Goal: Task Accomplishment & Management: Use online tool/utility

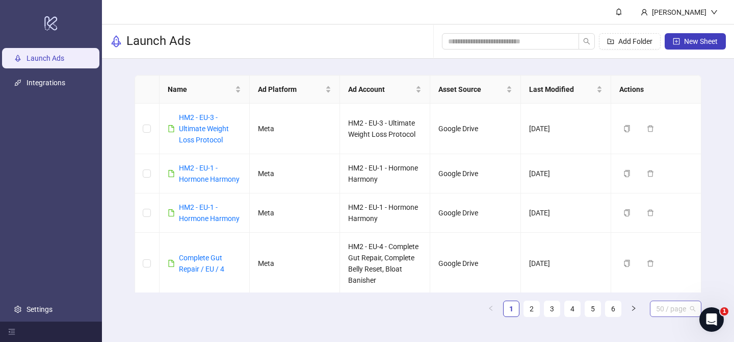
click at [682, 309] on span "50 / page" at bounding box center [675, 308] width 39 height 15
drag, startPoint x: 676, startPoint y: 288, endPoint x: 623, endPoint y: 328, distance: 66.6
click at [676, 288] on div "100 / page" at bounding box center [675, 287] width 35 height 11
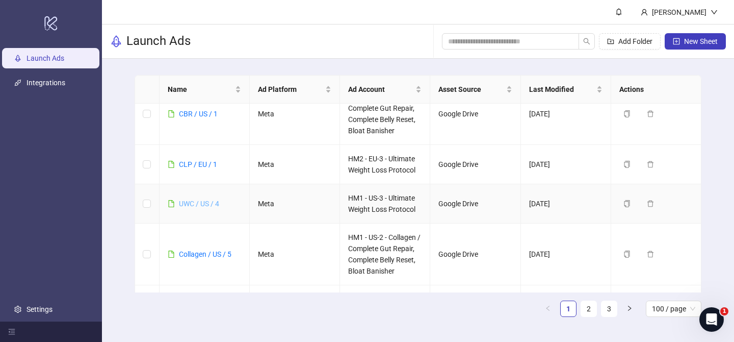
click at [205, 201] on link "UWC / US / 4" at bounding box center [199, 203] width 40 height 8
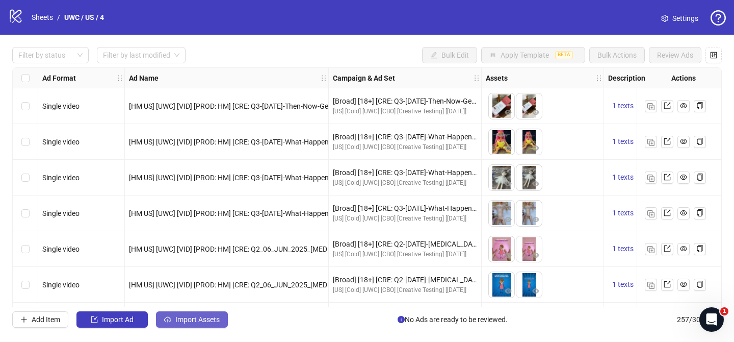
click at [195, 319] on span "Import Assets" at bounding box center [197, 319] width 44 height 8
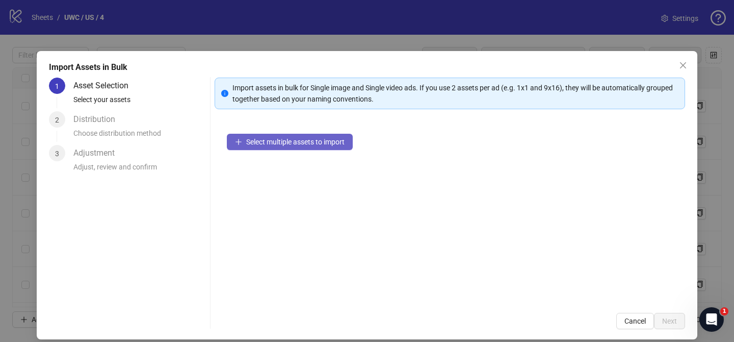
click at [335, 146] on button "Select multiple assets to import" at bounding box center [290, 142] width 126 height 16
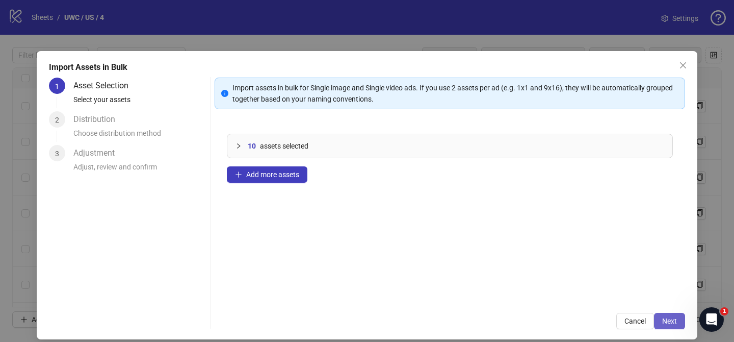
click at [674, 323] on span "Next" at bounding box center [669, 321] width 15 height 8
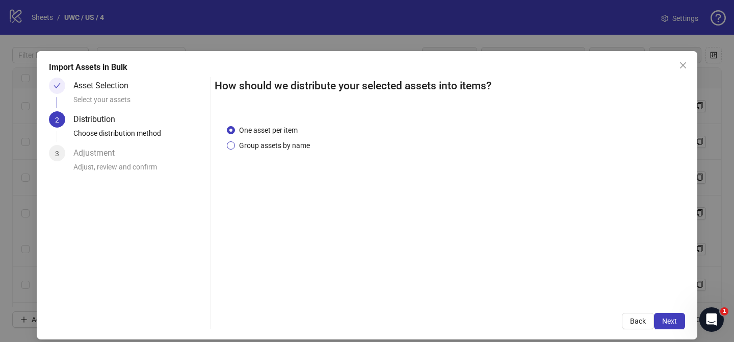
click at [287, 143] on span "Group assets by name" at bounding box center [274, 145] width 79 height 11
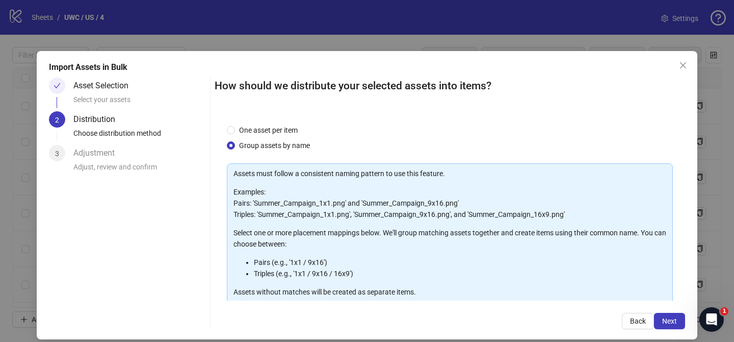
scroll to position [110, 0]
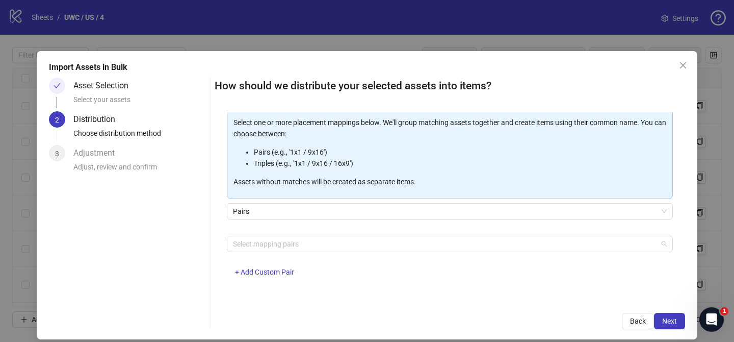
drag, startPoint x: 288, startPoint y: 248, endPoint x: 285, endPoint y: 231, distance: 16.9
click at [288, 248] on div at bounding box center [444, 244] width 431 height 14
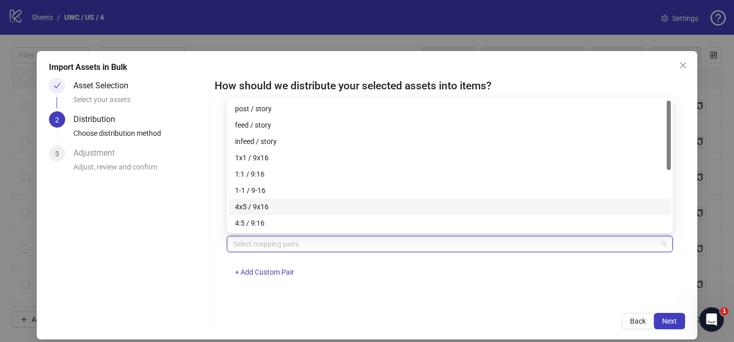
click at [283, 212] on div "4x5 / 9x16" at bounding box center [450, 206] width 442 height 16
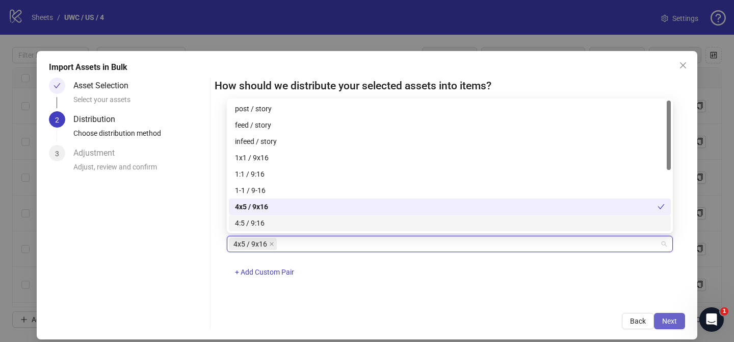
click at [675, 321] on span "Next" at bounding box center [669, 321] width 15 height 8
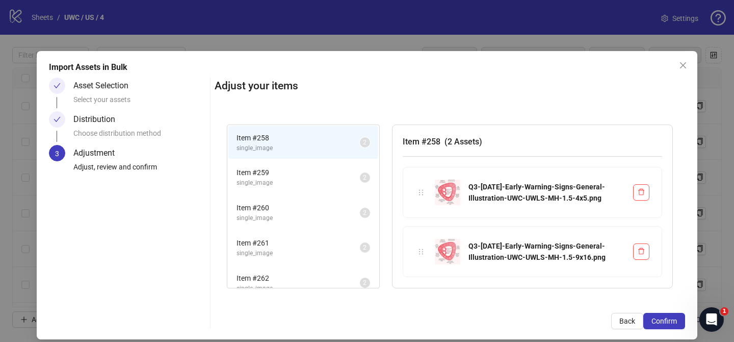
click at [676, 321] on span "Confirm" at bounding box center [664, 321] width 25 height 8
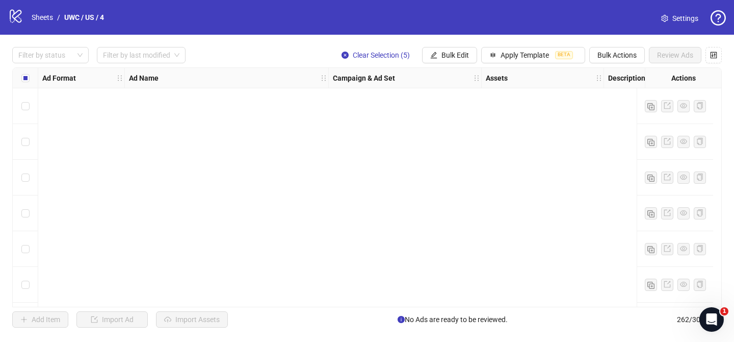
scroll to position [9135, 0]
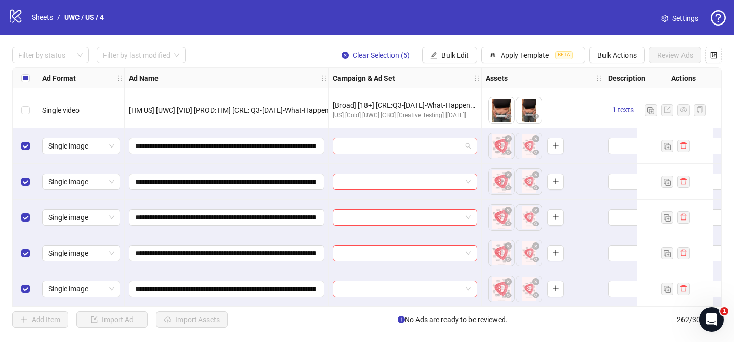
click at [373, 141] on input "search" at bounding box center [400, 145] width 123 height 15
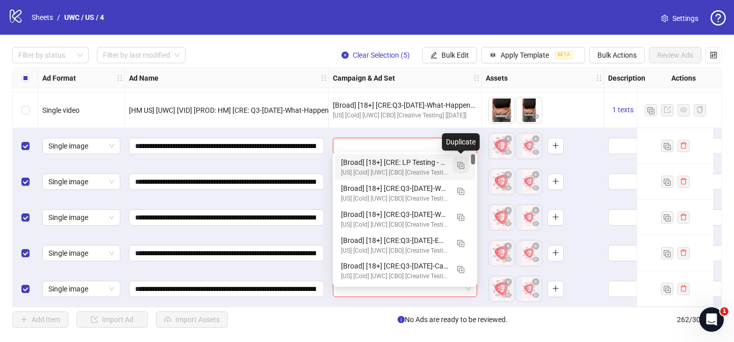
click at [460, 167] on img "button" at bounding box center [460, 165] width 7 height 7
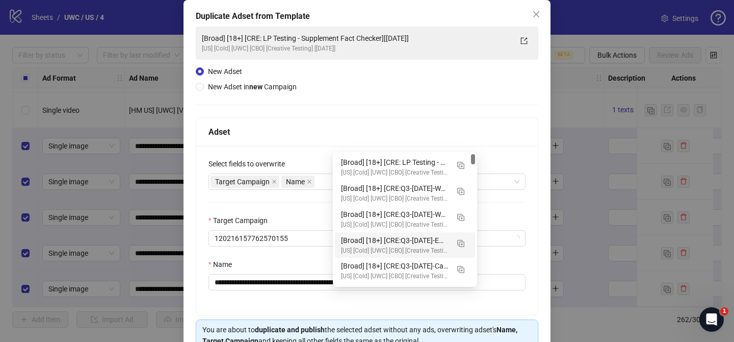
scroll to position [83, 0]
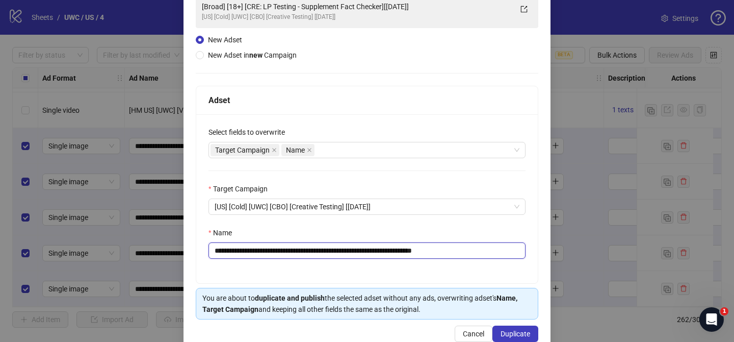
drag, startPoint x: 275, startPoint y: 251, endPoint x: 395, endPoint y: 253, distance: 119.3
click at [395, 253] on input "**********" at bounding box center [367, 250] width 317 height 16
paste input "**********"
click at [459, 252] on input "**********" at bounding box center [367, 250] width 317 height 16
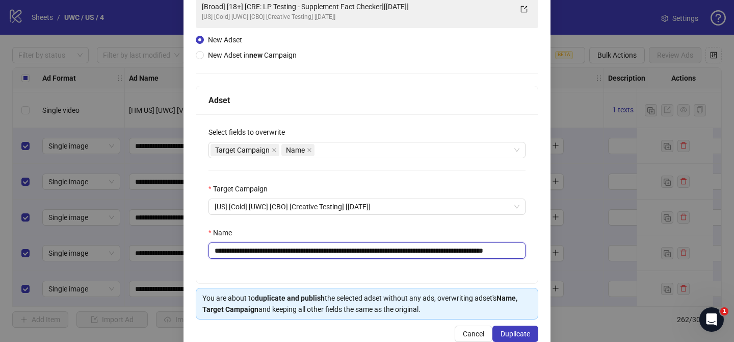
click at [459, 253] on input "**********" at bounding box center [367, 250] width 317 height 16
drag, startPoint x: 503, startPoint y: 251, endPoint x: 538, endPoint y: 250, distance: 35.2
click at [538, 250] on div "**********" at bounding box center [367, 159] width 367 height 383
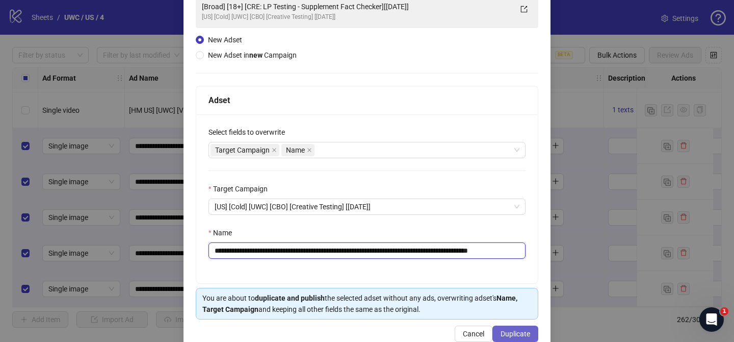
type input "**********"
click at [516, 332] on span "Duplicate" at bounding box center [516, 333] width 30 height 8
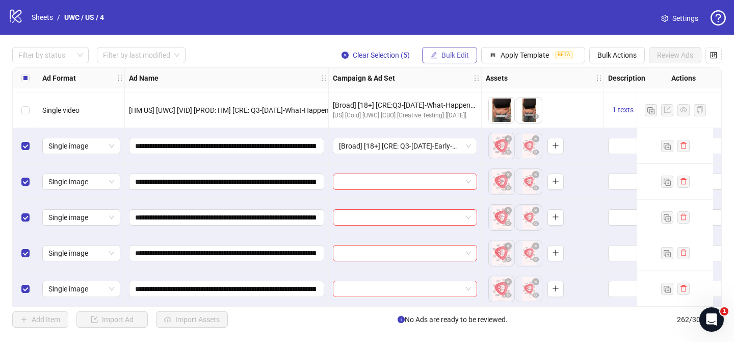
click at [456, 56] on span "Bulk Edit" at bounding box center [455, 55] width 28 height 8
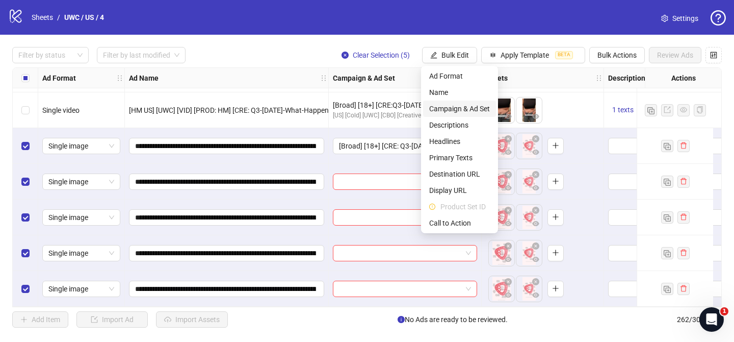
drag, startPoint x: 463, startPoint y: 110, endPoint x: 472, endPoint y: 111, distance: 8.2
click at [463, 110] on span "Campaign & Ad Set" at bounding box center [459, 108] width 61 height 11
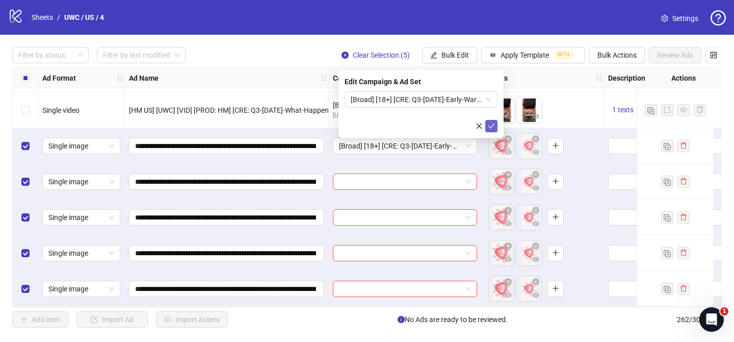
drag, startPoint x: 494, startPoint y: 122, endPoint x: 123, endPoint y: 117, distance: 370.6
click at [492, 122] on icon "check" at bounding box center [491, 125] width 7 height 7
click at [61, 57] on div at bounding box center [45, 55] width 62 height 14
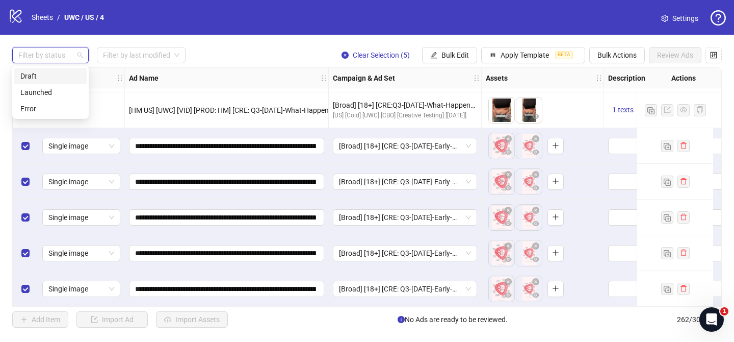
click at [48, 75] on div "Draft" at bounding box center [50, 75] width 60 height 11
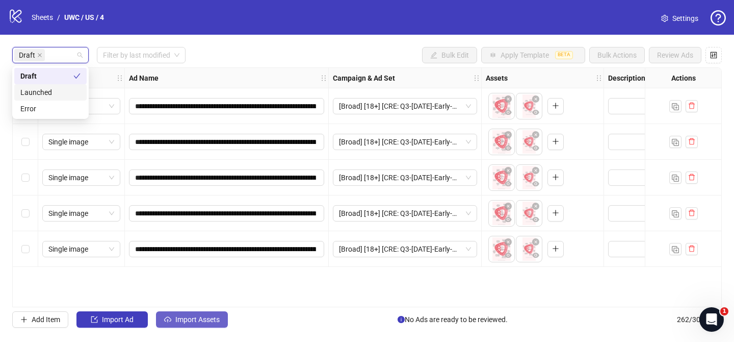
click at [197, 327] on button "Import Assets" at bounding box center [192, 319] width 72 height 16
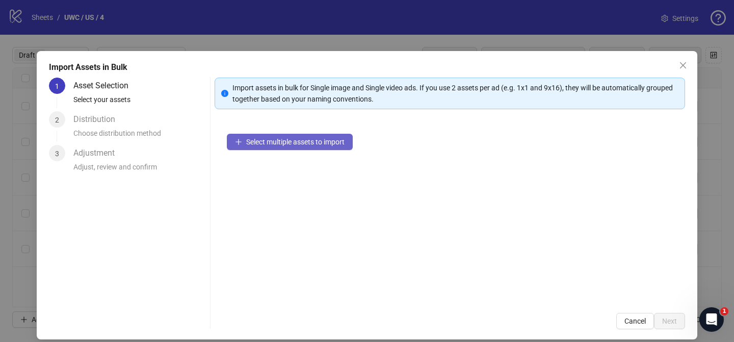
click at [333, 145] on span "Select multiple assets to import" at bounding box center [295, 142] width 98 height 8
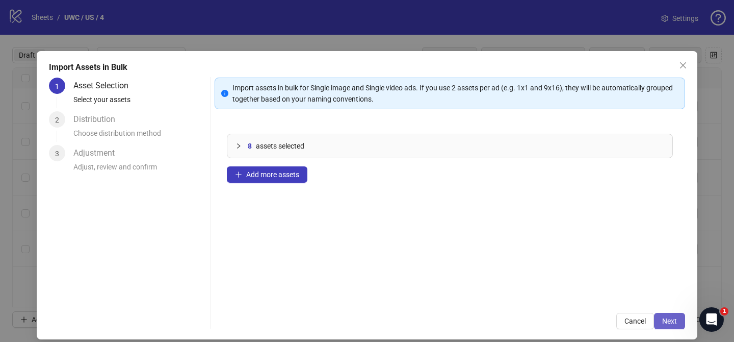
click at [669, 322] on span "Next" at bounding box center [669, 321] width 15 height 8
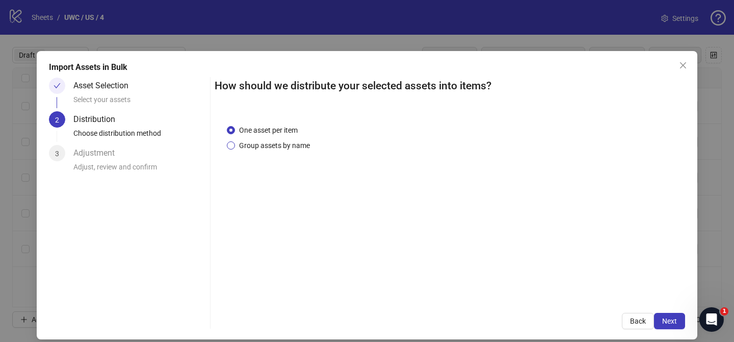
click at [285, 140] on span "Group assets by name" at bounding box center [274, 145] width 79 height 11
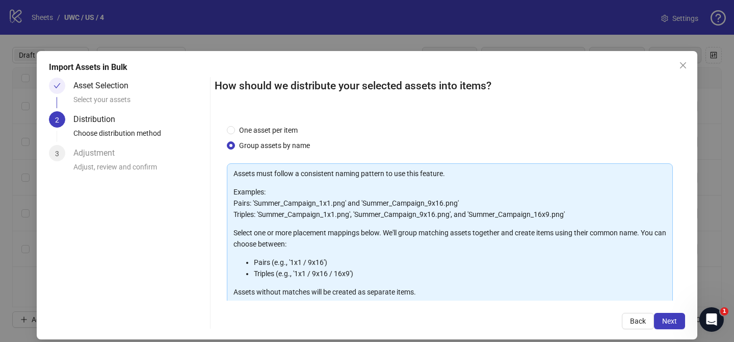
scroll to position [110, 0]
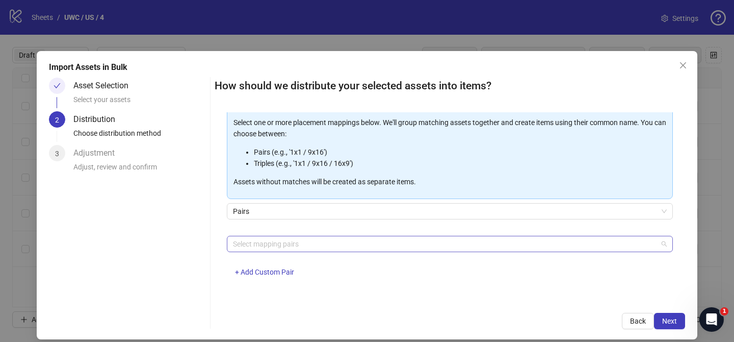
click at [298, 245] on div at bounding box center [444, 244] width 431 height 14
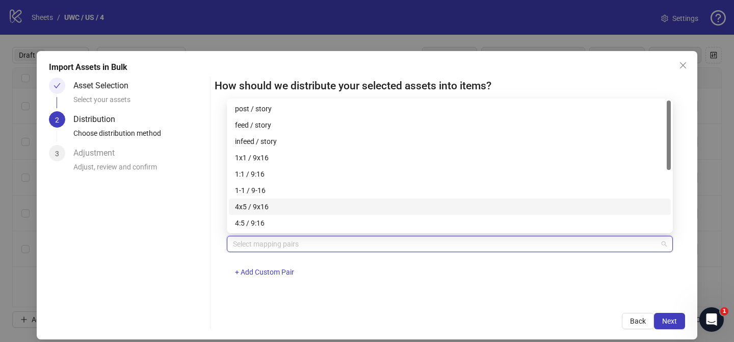
click at [294, 207] on div "4x5 / 9x16" at bounding box center [450, 206] width 430 height 11
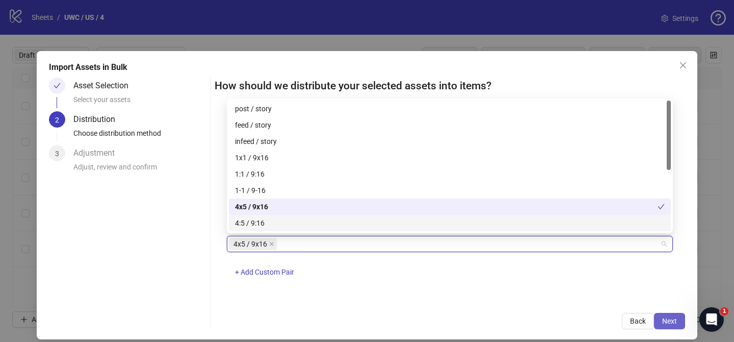
click at [668, 317] on span "Next" at bounding box center [669, 321] width 15 height 8
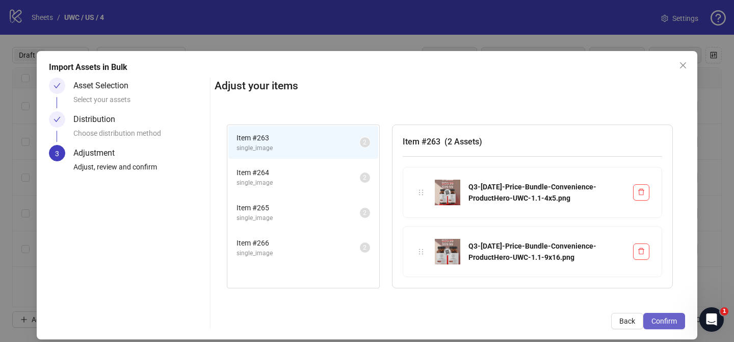
click at [667, 320] on span "Confirm" at bounding box center [664, 321] width 25 height 8
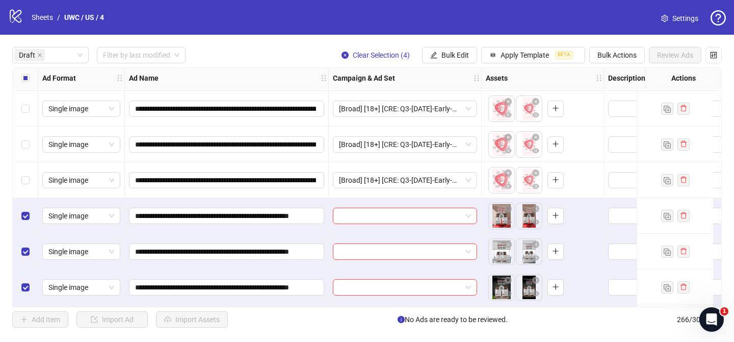
scroll to position [107, 0]
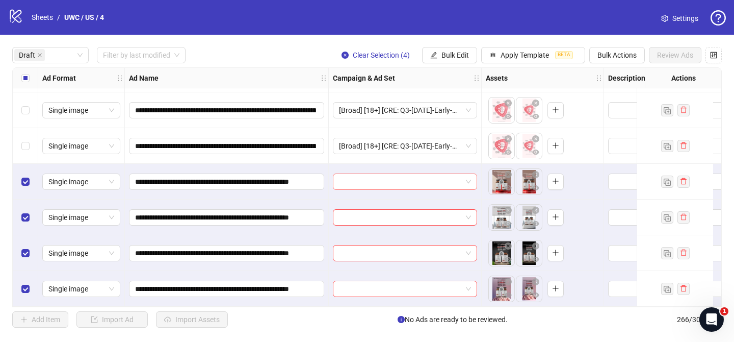
click at [394, 174] on input "search" at bounding box center [400, 181] width 123 height 15
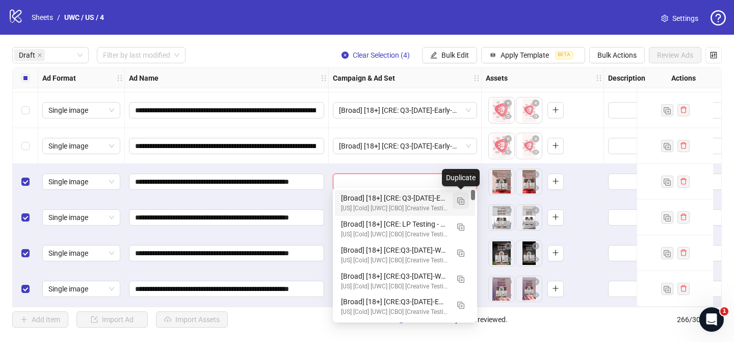
click at [465, 198] on button "button" at bounding box center [461, 200] width 16 height 16
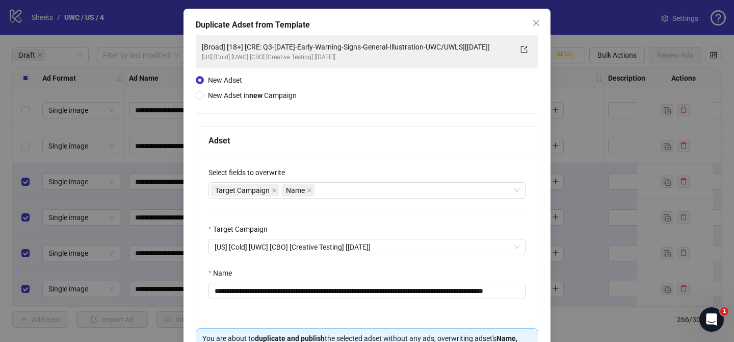
scroll to position [60, 0]
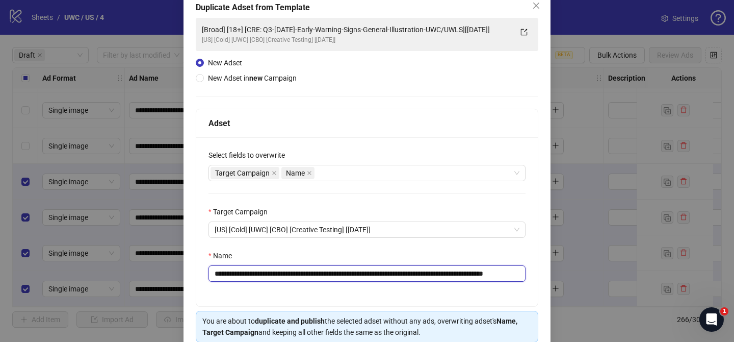
drag, startPoint x: 276, startPoint y: 273, endPoint x: 495, endPoint y: 277, distance: 218.7
click at [495, 277] on input "**********" at bounding box center [367, 273] width 317 height 16
paste input "text"
drag, startPoint x: 507, startPoint y: 274, endPoint x: 549, endPoint y: 274, distance: 41.8
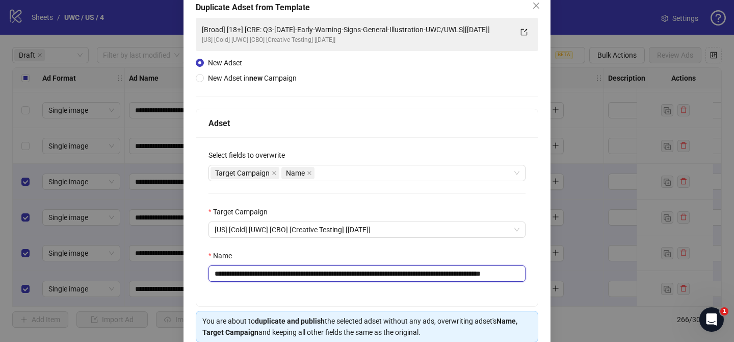
click at [548, 273] on div "**********" at bounding box center [367, 182] width 367 height 383
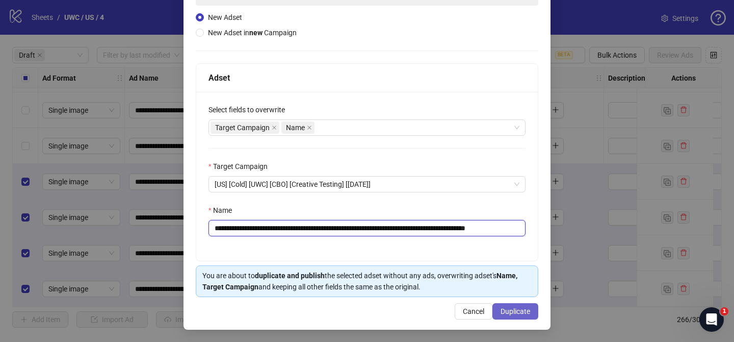
type input "**********"
click at [531, 309] on button "Duplicate" at bounding box center [515, 311] width 46 height 16
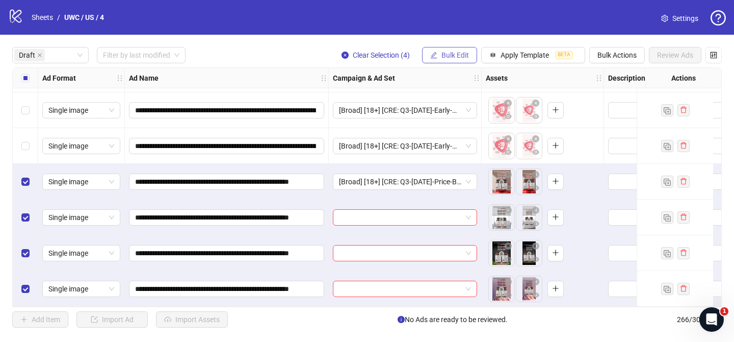
click at [464, 54] on span "Bulk Edit" at bounding box center [455, 55] width 28 height 8
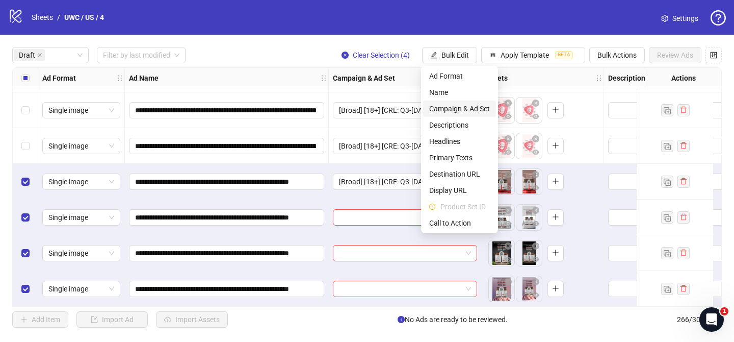
drag, startPoint x: 462, startPoint y: 110, endPoint x: 487, endPoint y: 118, distance: 26.1
click at [462, 110] on span "Campaign & Ad Set" at bounding box center [459, 108] width 61 height 11
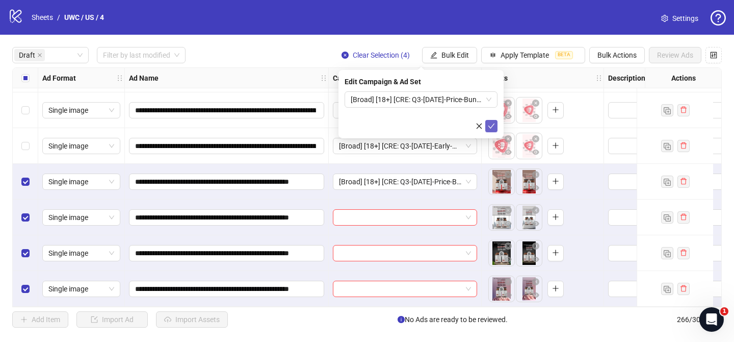
click at [496, 126] on button "submit" at bounding box center [491, 126] width 12 height 12
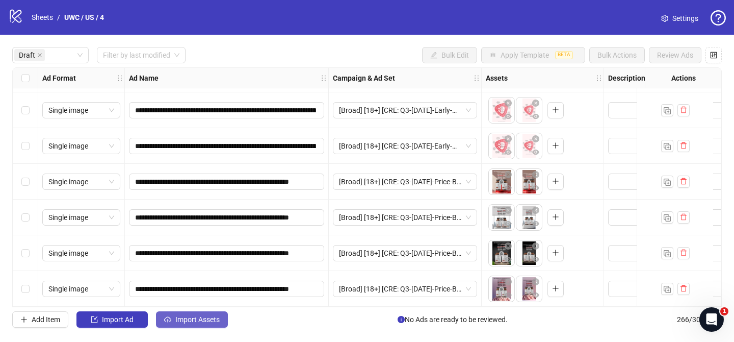
click at [190, 315] on span "Import Assets" at bounding box center [197, 319] width 44 height 8
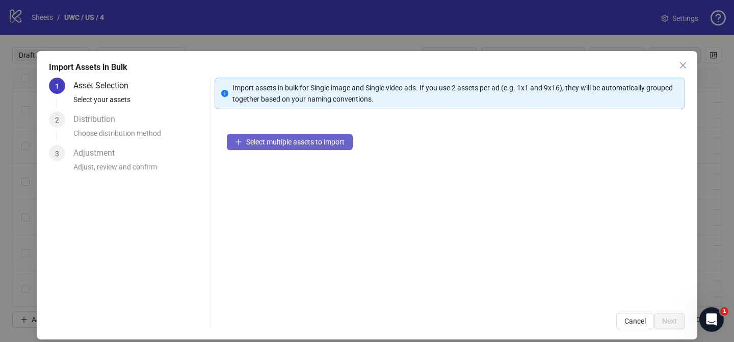
click at [318, 146] on button "Select multiple assets to import" at bounding box center [290, 142] width 126 height 16
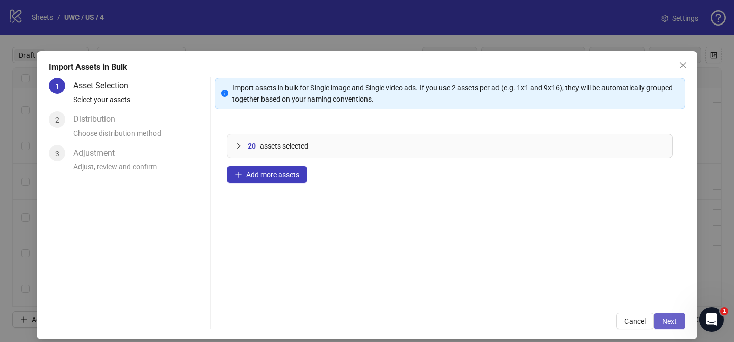
click at [669, 320] on span "Next" at bounding box center [669, 321] width 15 height 8
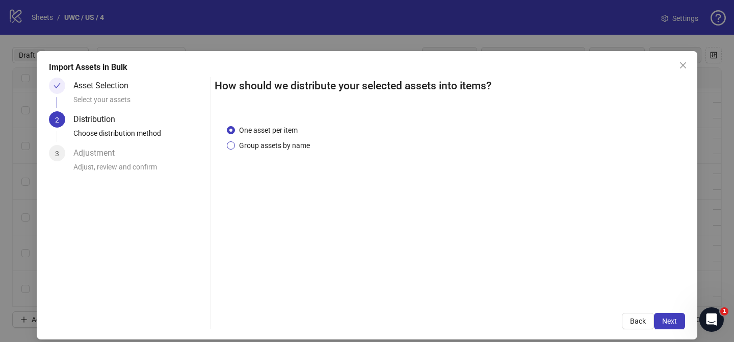
click at [294, 140] on span "Group assets by name" at bounding box center [274, 145] width 79 height 11
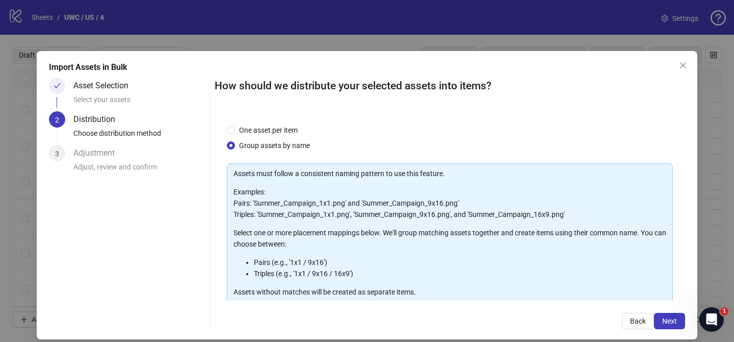
scroll to position [110, 0]
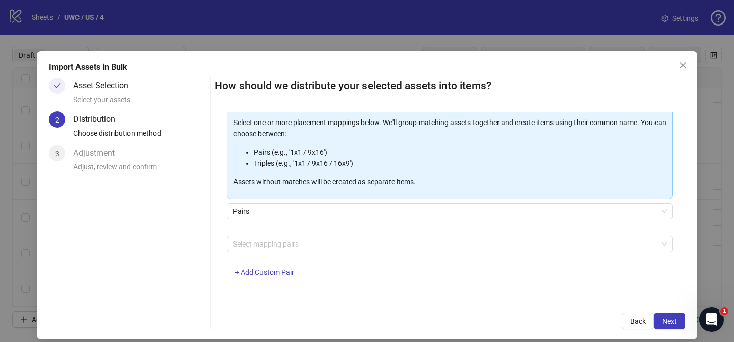
click at [308, 253] on div "Select mapping pairs + Add Custom Pair" at bounding box center [450, 262] width 446 height 53
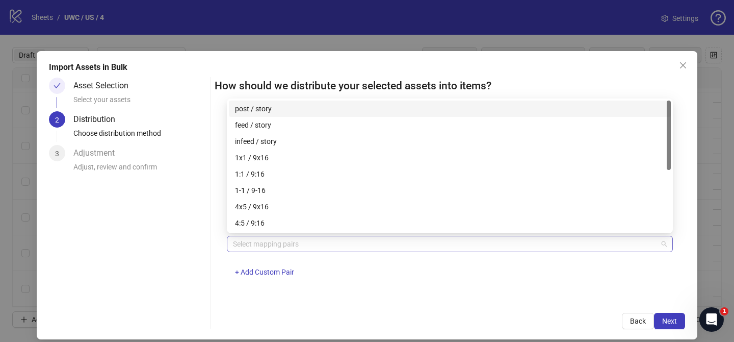
click at [303, 245] on div at bounding box center [444, 244] width 431 height 14
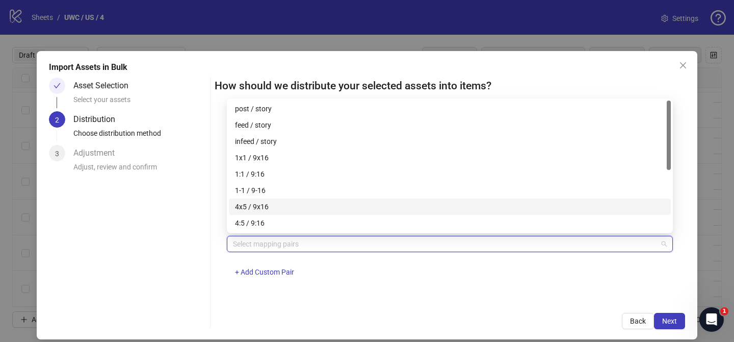
click at [292, 205] on div "4x5 / 9x16" at bounding box center [450, 206] width 430 height 11
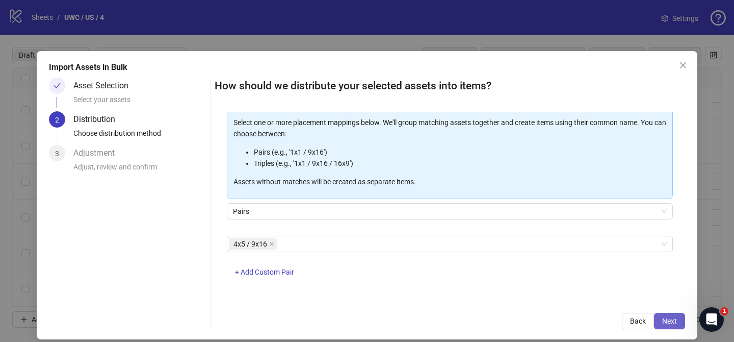
click at [669, 316] on button "Next" at bounding box center [669, 320] width 31 height 16
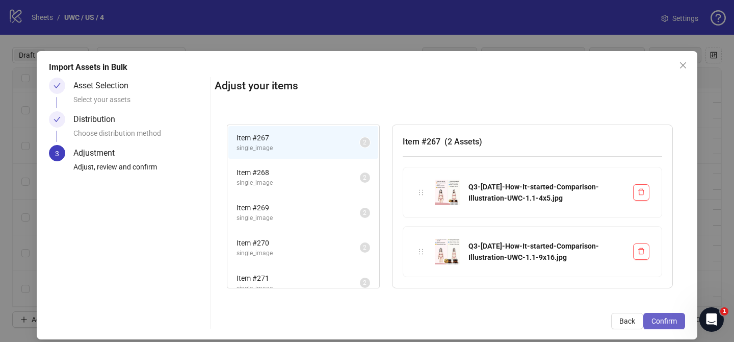
click at [668, 320] on span "Confirm" at bounding box center [664, 321] width 25 height 8
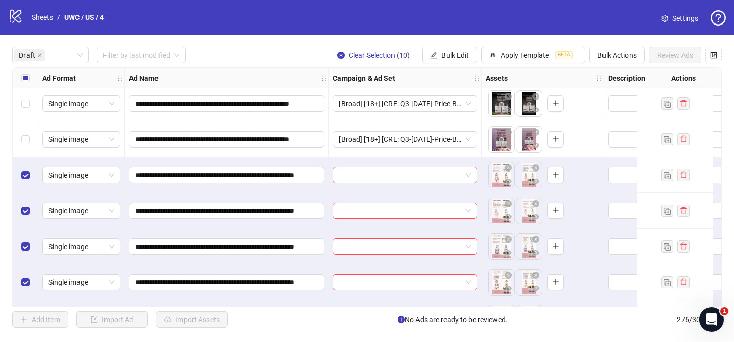
scroll to position [243, 0]
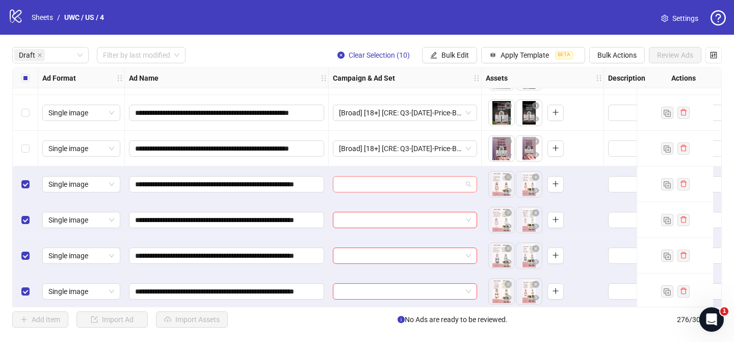
drag, startPoint x: 402, startPoint y: 183, endPoint x: 425, endPoint y: 179, distance: 22.7
click at [402, 183] on input "search" at bounding box center [400, 183] width 123 height 15
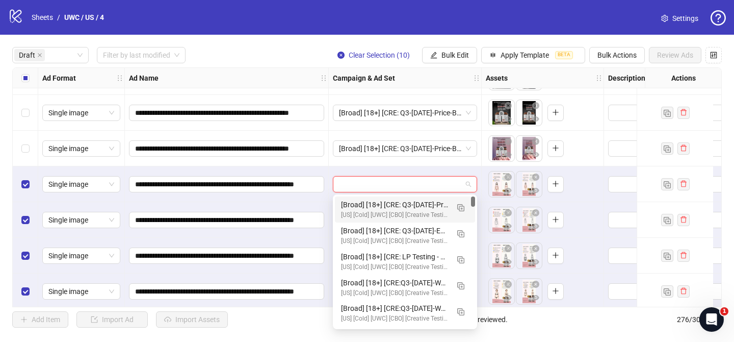
drag, startPoint x: 459, startPoint y: 209, endPoint x: 385, endPoint y: 222, distance: 75.2
click at [459, 209] on img "button" at bounding box center [460, 207] width 7 height 7
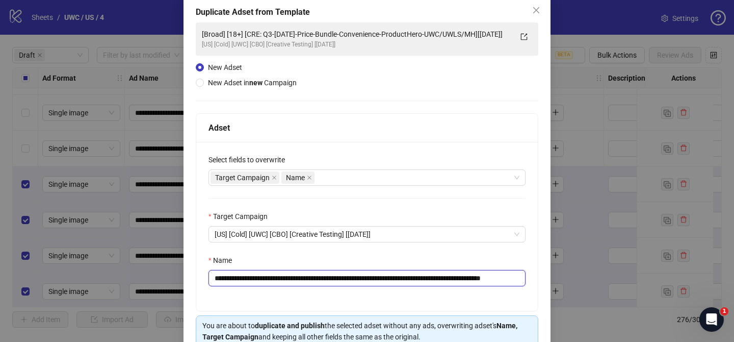
scroll to position [57, 0]
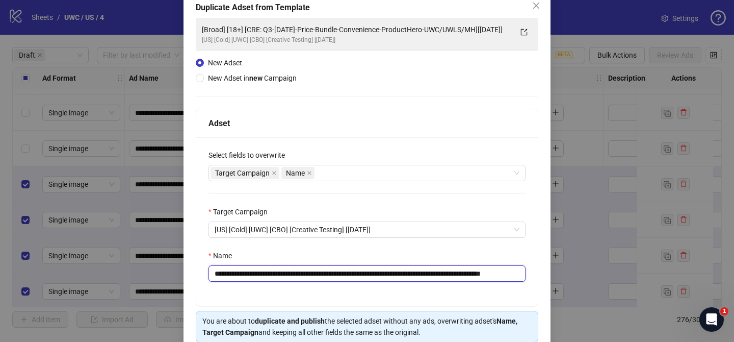
drag, startPoint x: 276, startPoint y: 277, endPoint x: 505, endPoint y: 277, distance: 228.9
click at [507, 277] on input "**********" at bounding box center [367, 273] width 317 height 16
paste input "**"
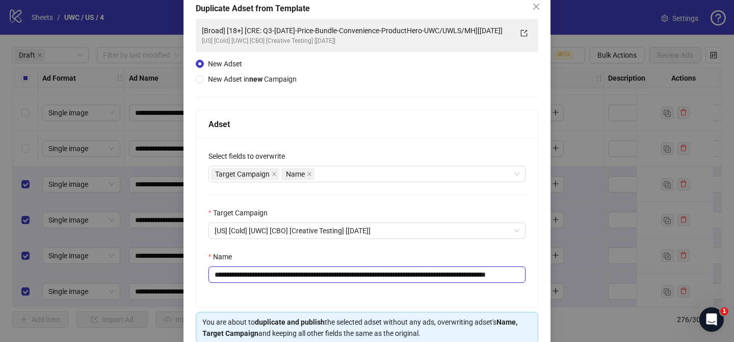
scroll to position [0, 54]
drag, startPoint x: 500, startPoint y: 275, endPoint x: 537, endPoint y: 273, distance: 37.3
click at [537, 273] on div "**********" at bounding box center [367, 222] width 342 height 169
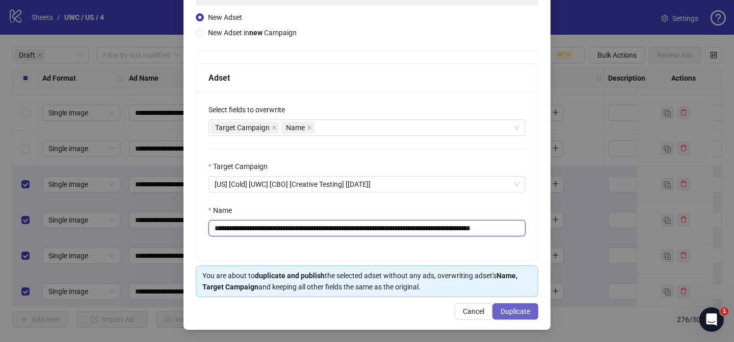
type input "**********"
click at [523, 316] on button "Duplicate" at bounding box center [515, 311] width 46 height 16
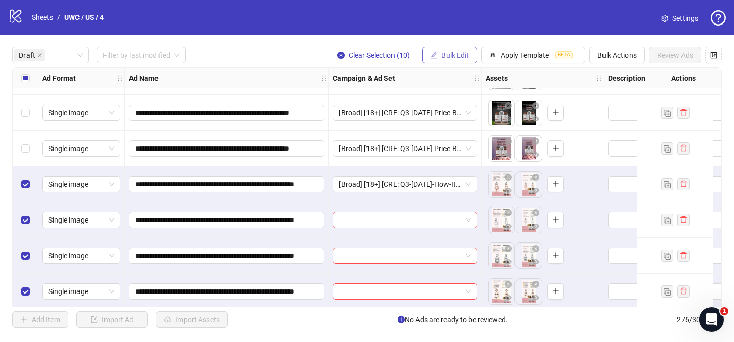
click at [441, 53] on span "Bulk Edit" at bounding box center [455, 55] width 28 height 8
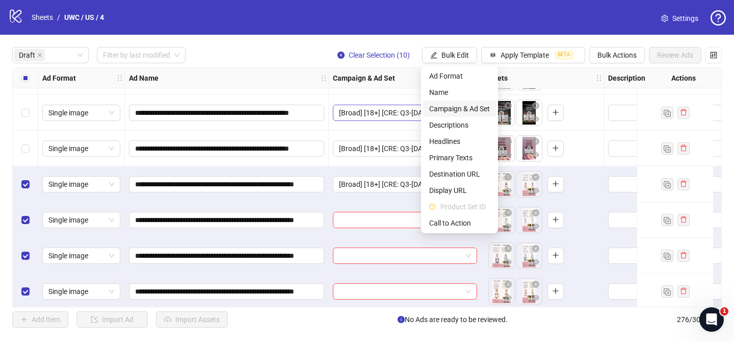
drag, startPoint x: 461, startPoint y: 108, endPoint x: 474, endPoint y: 114, distance: 13.9
click at [461, 108] on span "Campaign & Ad Set" at bounding box center [459, 108] width 61 height 11
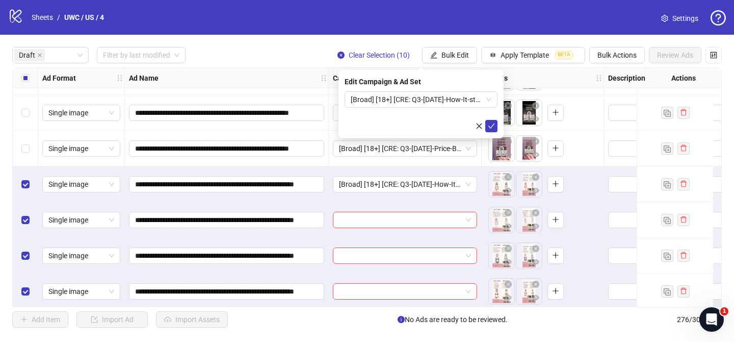
drag, startPoint x: 489, startPoint y: 124, endPoint x: 217, endPoint y: 126, distance: 272.2
click at [486, 123] on button "submit" at bounding box center [491, 126] width 12 height 12
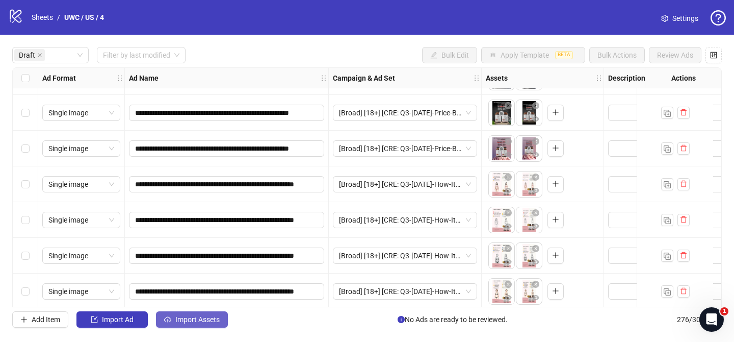
click at [196, 320] on span "Import Assets" at bounding box center [197, 319] width 44 height 8
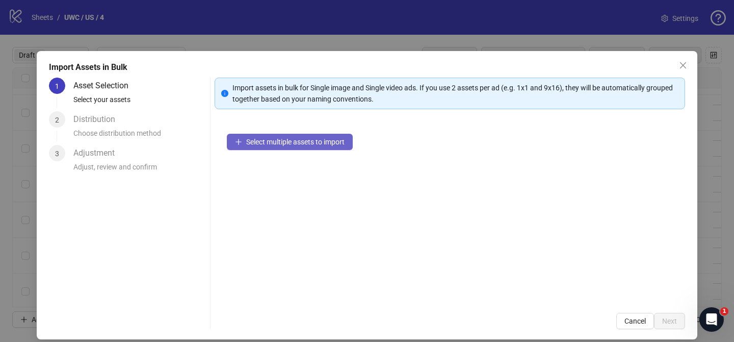
click at [303, 148] on button "Select multiple assets to import" at bounding box center [290, 142] width 126 height 16
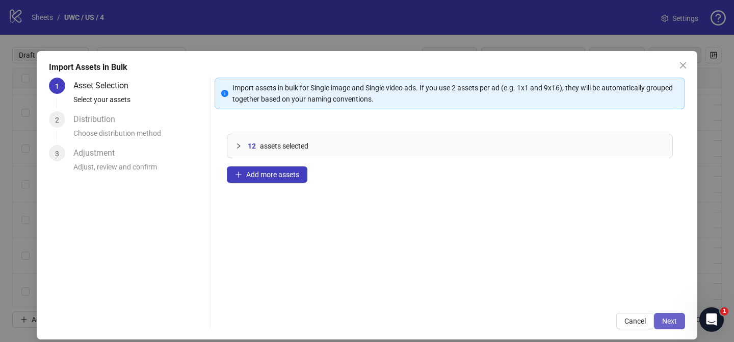
click at [665, 323] on span "Next" at bounding box center [669, 321] width 15 height 8
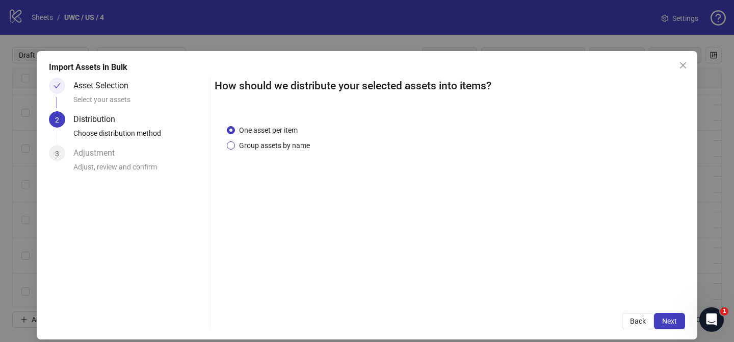
click at [265, 148] on span "Group assets by name" at bounding box center [274, 145] width 79 height 11
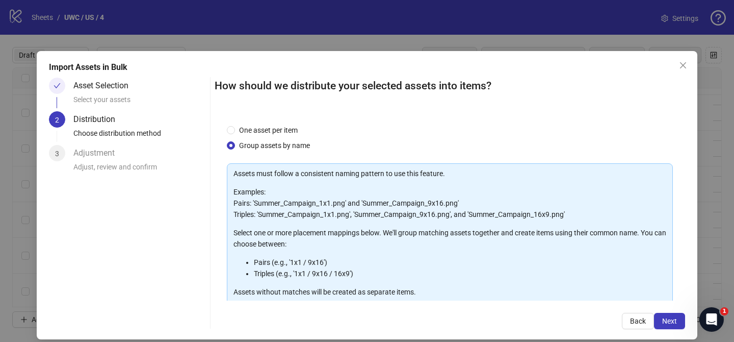
scroll to position [110, 0]
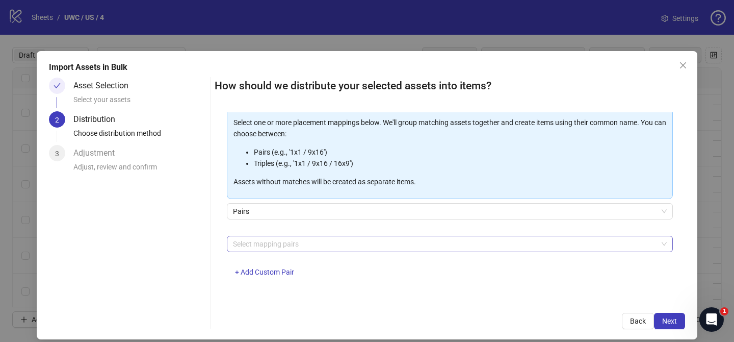
click at [327, 238] on div at bounding box center [444, 244] width 431 height 14
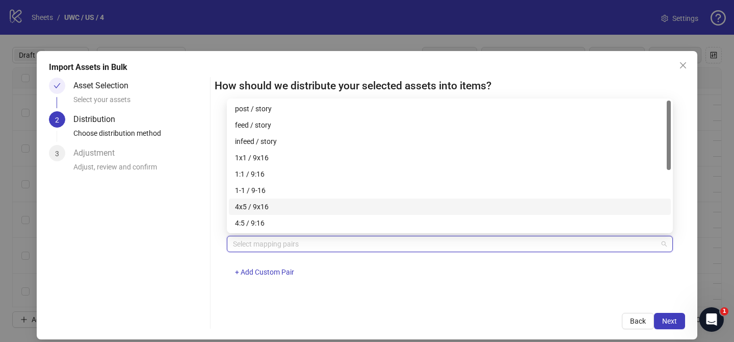
drag, startPoint x: 270, startPoint y: 208, endPoint x: 427, endPoint y: 251, distance: 163.2
click at [270, 208] on div "4x5 / 9x16" at bounding box center [450, 206] width 430 height 11
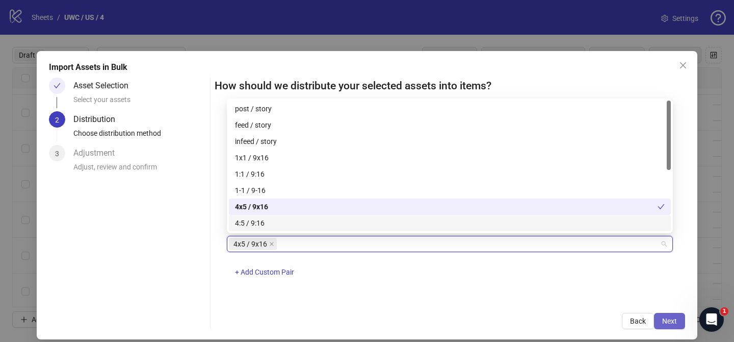
click at [683, 318] on button "Next" at bounding box center [669, 320] width 31 height 16
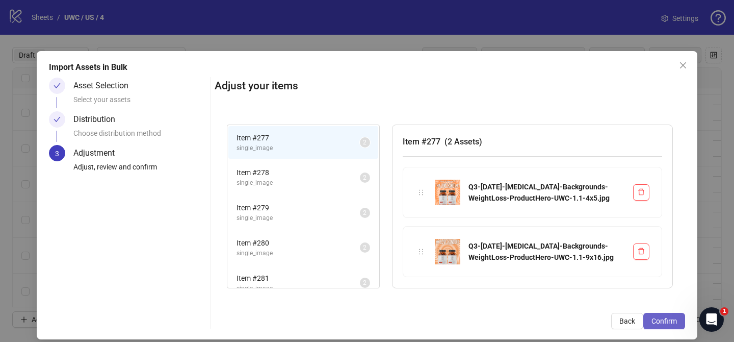
click at [674, 321] on span "Confirm" at bounding box center [664, 321] width 25 height 8
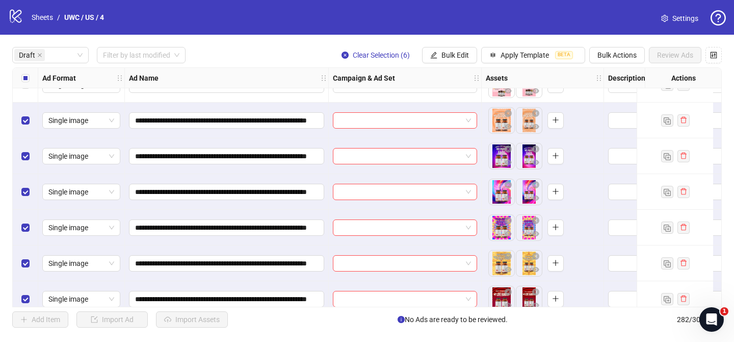
scroll to position [678, 0]
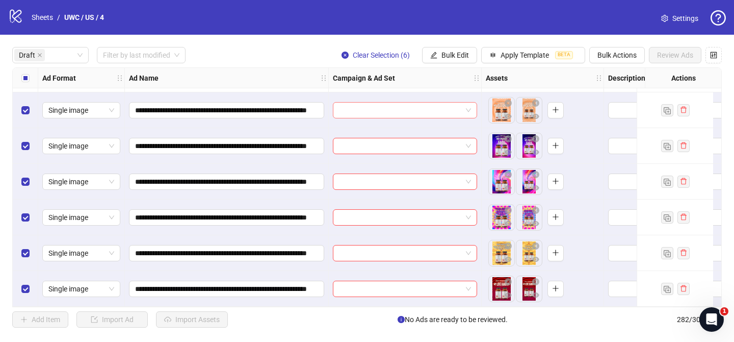
click at [404, 102] on input "search" at bounding box center [400, 109] width 123 height 15
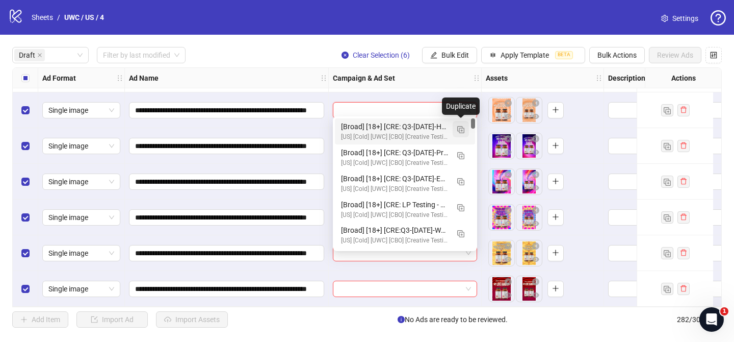
click at [458, 131] on img "button" at bounding box center [460, 129] width 7 height 7
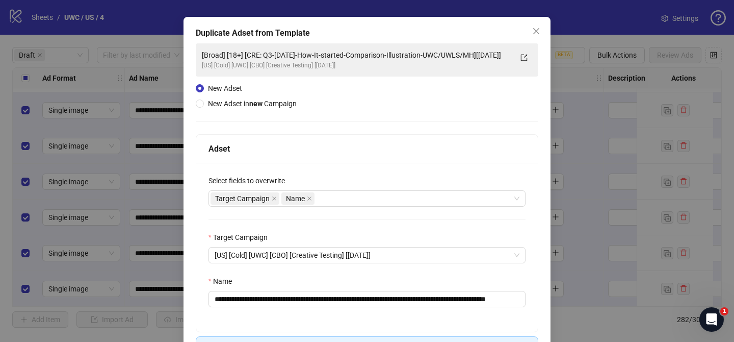
scroll to position [54, 0]
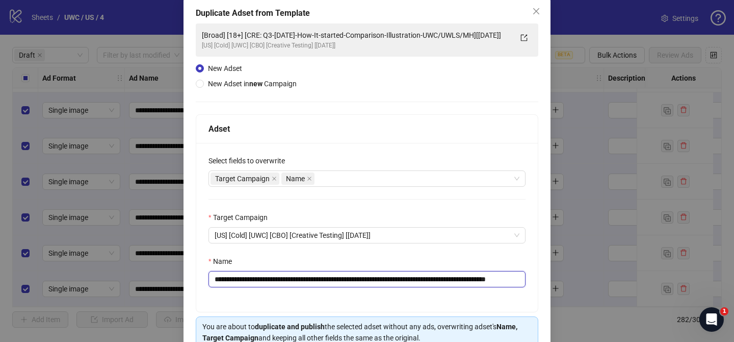
drag, startPoint x: 275, startPoint y: 280, endPoint x: 504, endPoint y: 280, distance: 228.9
click at [504, 280] on input "**********" at bounding box center [367, 279] width 317 height 16
paste input "*****"
drag, startPoint x: 506, startPoint y: 280, endPoint x: 537, endPoint y: 278, distance: 31.1
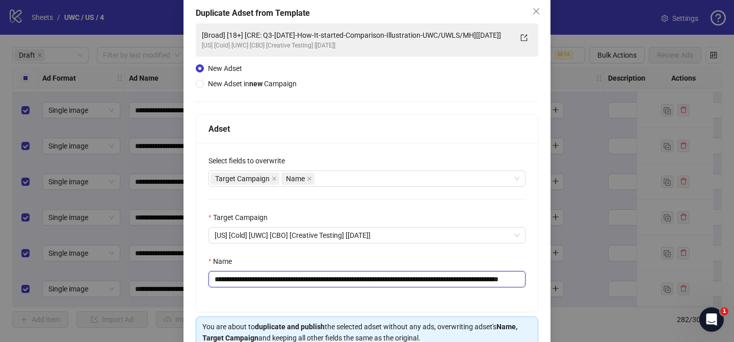
click at [537, 278] on div "**********" at bounding box center [367, 227] width 342 height 169
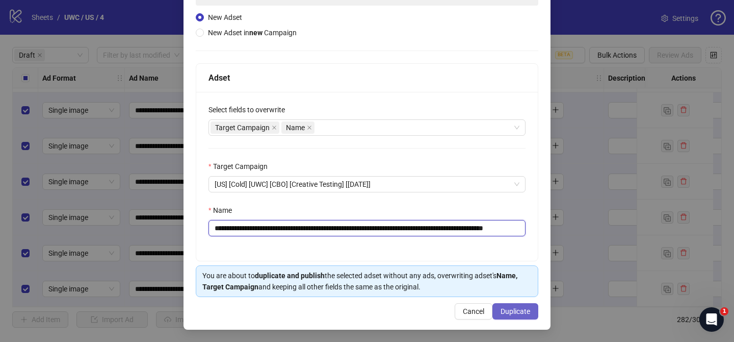
type input "**********"
drag, startPoint x: 516, startPoint y: 312, endPoint x: 502, endPoint y: 224, distance: 88.8
click at [516, 312] on span "Duplicate" at bounding box center [516, 311] width 30 height 8
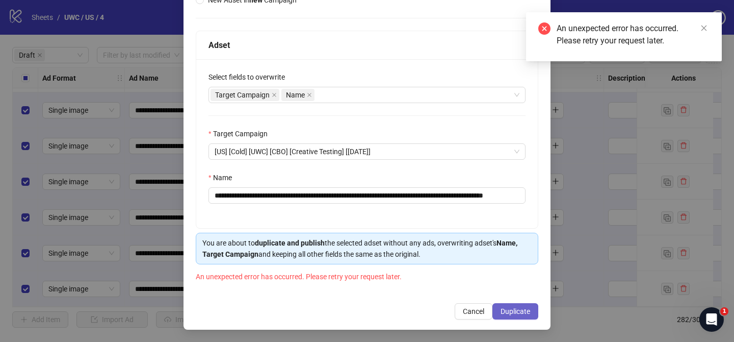
click at [517, 316] on button "Duplicate" at bounding box center [515, 311] width 46 height 16
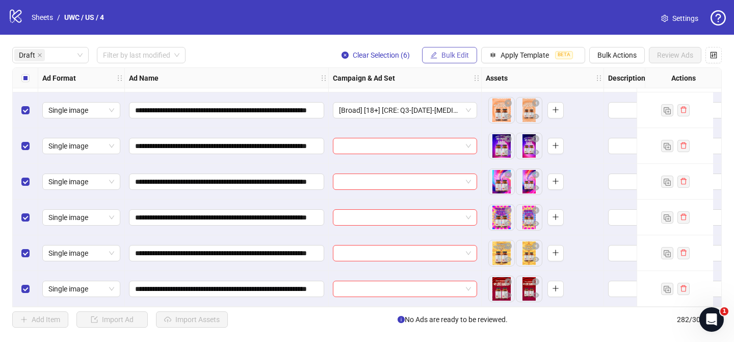
click at [461, 52] on span "Bulk Edit" at bounding box center [455, 55] width 28 height 8
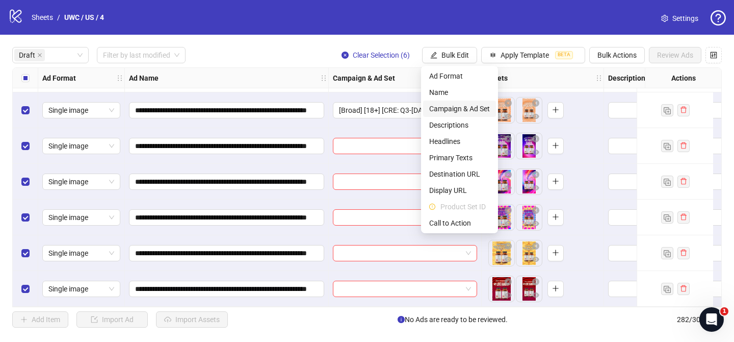
click at [465, 104] on span "Campaign & Ad Set" at bounding box center [459, 108] width 61 height 11
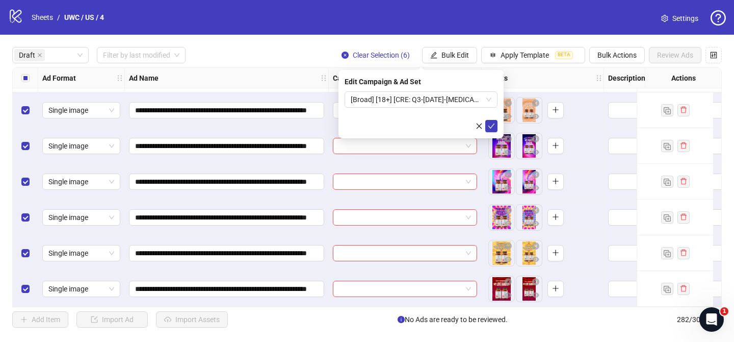
drag, startPoint x: 492, startPoint y: 123, endPoint x: 453, endPoint y: 133, distance: 40.4
click at [492, 123] on icon "check" at bounding box center [491, 125] width 7 height 7
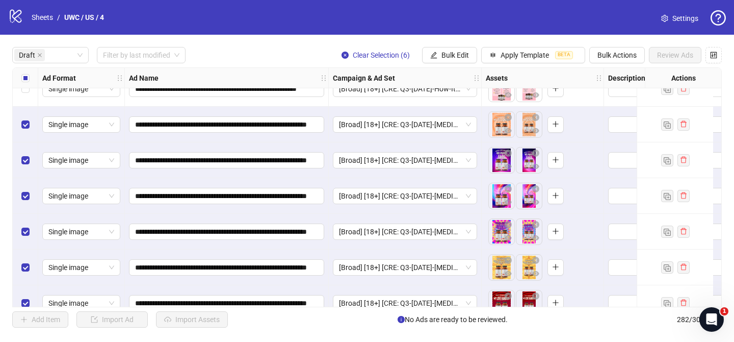
scroll to position [678, 0]
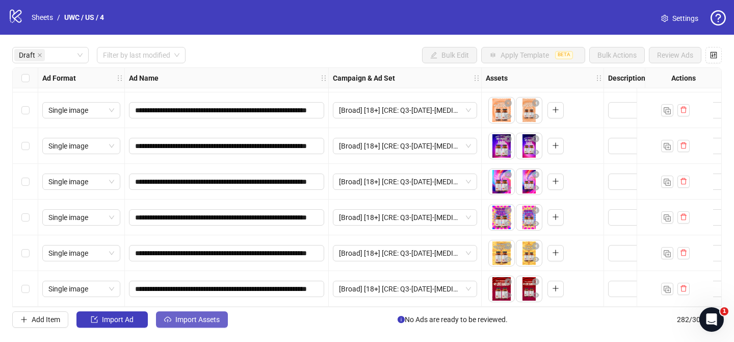
click at [192, 321] on span "Import Assets" at bounding box center [197, 319] width 44 height 8
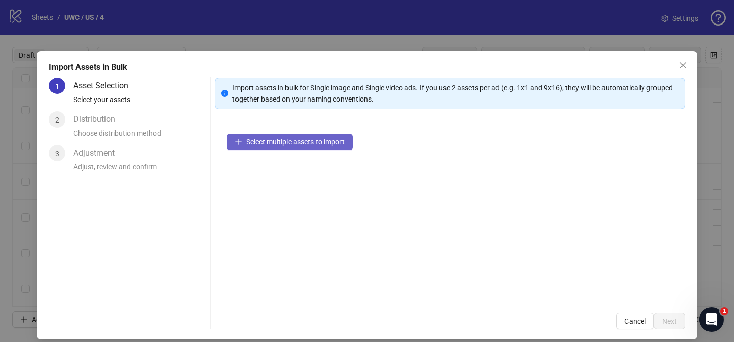
click at [317, 145] on span "Select multiple assets to import" at bounding box center [295, 142] width 98 height 8
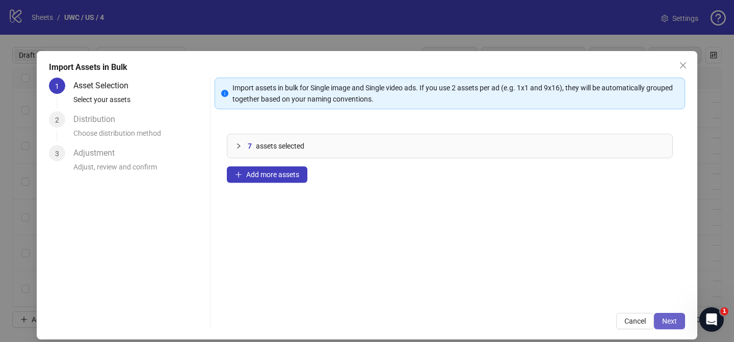
click at [666, 321] on span "Next" at bounding box center [669, 321] width 15 height 8
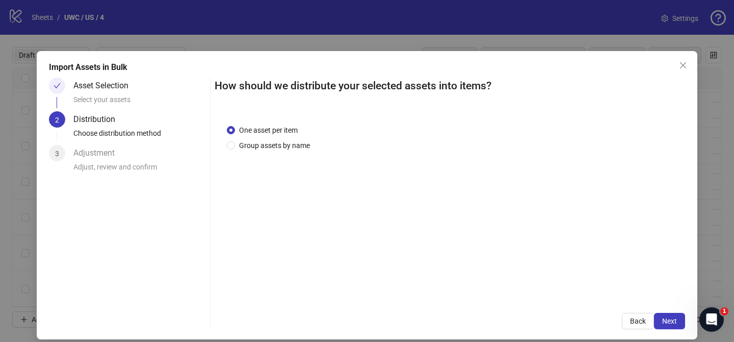
drag, startPoint x: 277, startPoint y: 147, endPoint x: 280, endPoint y: 159, distance: 11.6
click at [277, 147] on span "Group assets by name" at bounding box center [274, 145] width 79 height 11
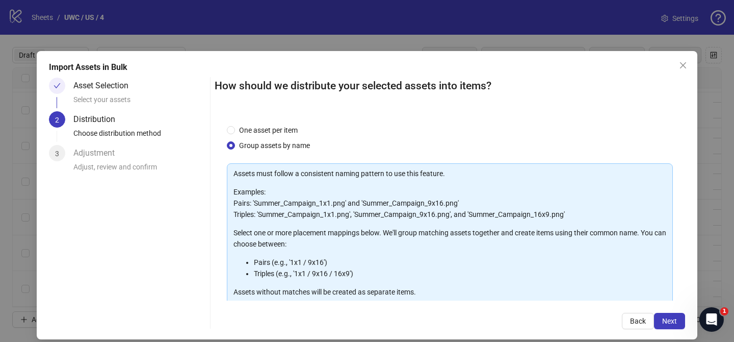
scroll to position [110, 0]
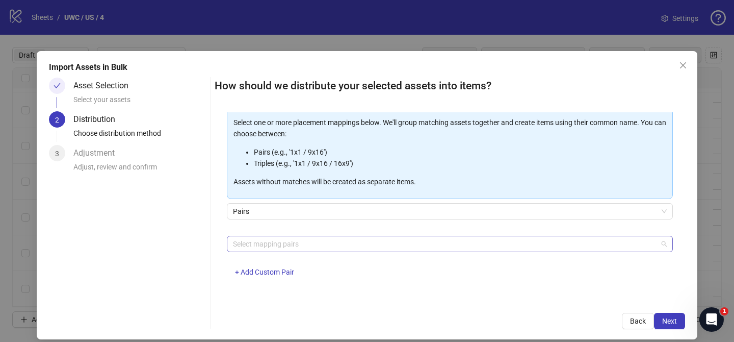
click at [297, 244] on div at bounding box center [444, 244] width 431 height 14
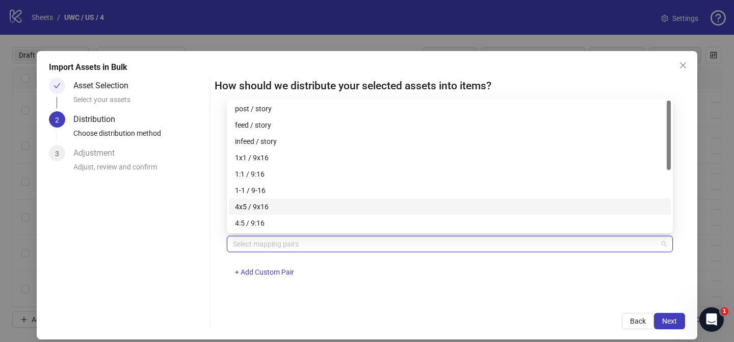
click at [282, 206] on div "4x5 / 9x16" at bounding box center [450, 206] width 430 height 11
click at [664, 317] on span "Next" at bounding box center [669, 321] width 15 height 8
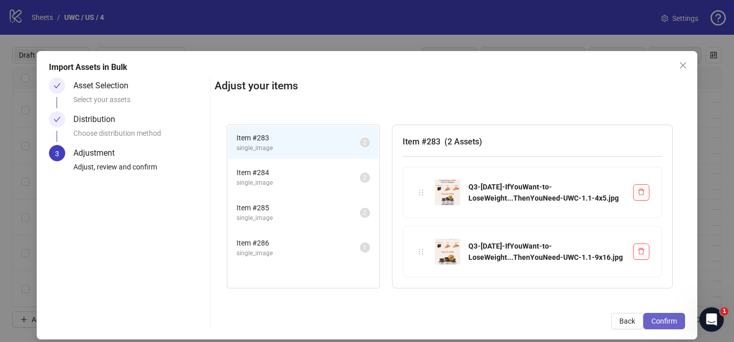
click at [665, 319] on span "Confirm" at bounding box center [664, 321] width 25 height 8
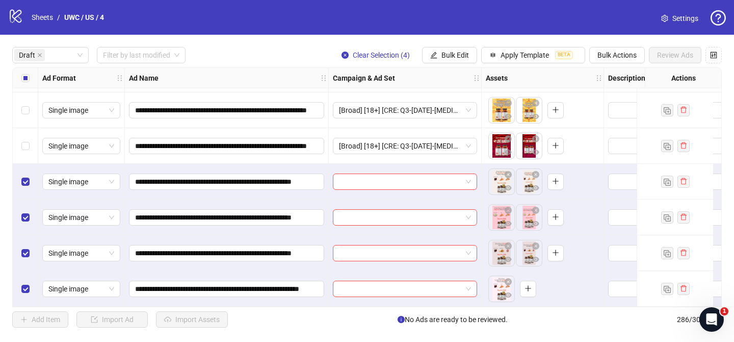
scroll to position [821, 0]
drag, startPoint x: 417, startPoint y: 174, endPoint x: 430, endPoint y: 184, distance: 16.4
click at [417, 174] on input "search" at bounding box center [400, 181] width 123 height 15
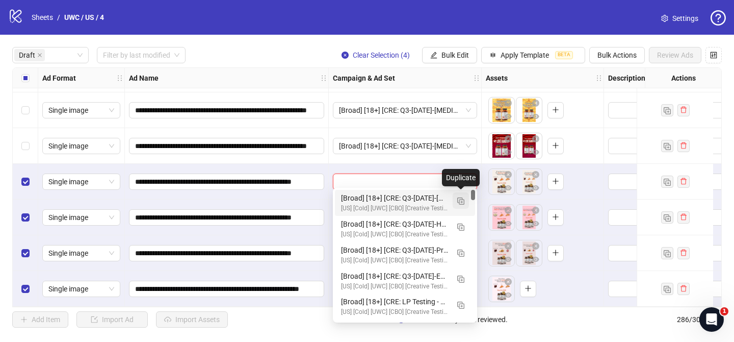
click at [458, 201] on img "button" at bounding box center [460, 200] width 7 height 7
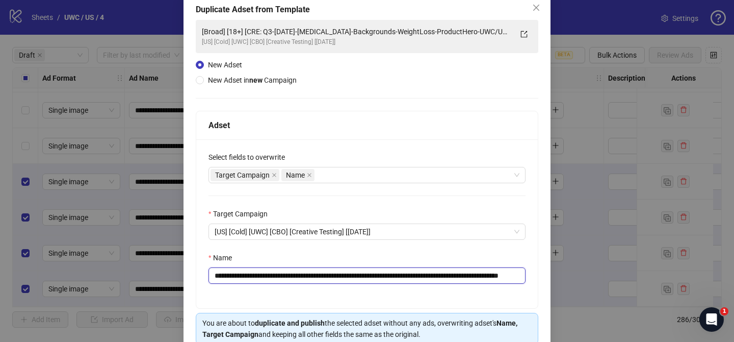
scroll to position [0, 85]
drag, startPoint x: 276, startPoint y: 275, endPoint x: 450, endPoint y: 278, distance: 173.9
click at [450, 278] on input "**********" at bounding box center [367, 275] width 317 height 16
paste input "*"
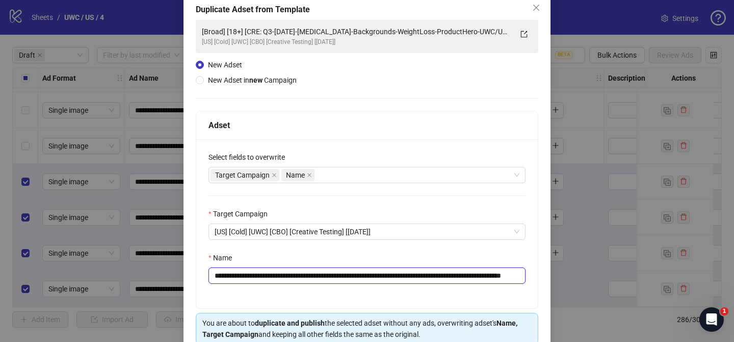
drag, startPoint x: 500, startPoint y: 274, endPoint x: 538, endPoint y: 273, distance: 38.3
click at [536, 273] on div "**********" at bounding box center [367, 223] width 342 height 169
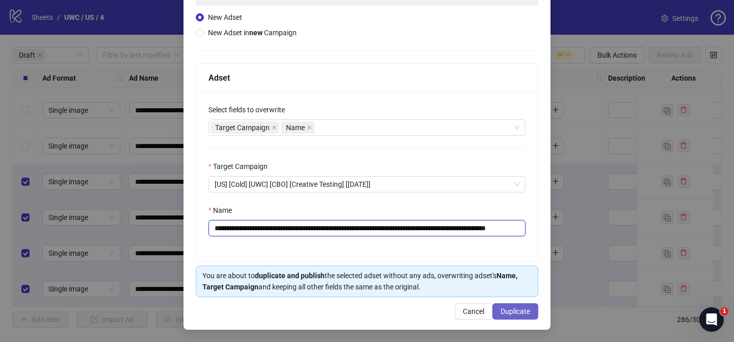
type input "**********"
click at [524, 314] on span "Duplicate" at bounding box center [516, 311] width 30 height 8
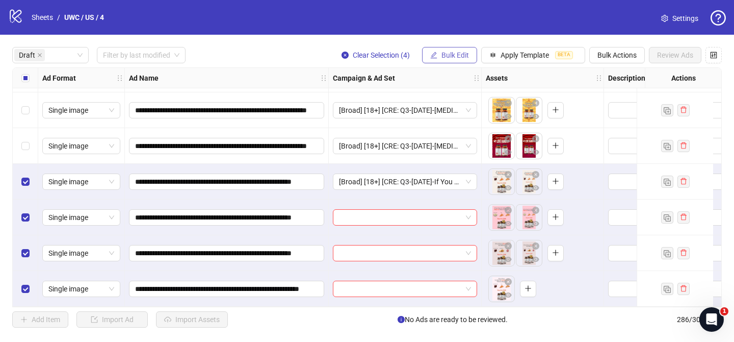
drag, startPoint x: 451, startPoint y: 59, endPoint x: 466, endPoint y: 84, distance: 29.3
click at [451, 59] on span "Bulk Edit" at bounding box center [455, 55] width 28 height 8
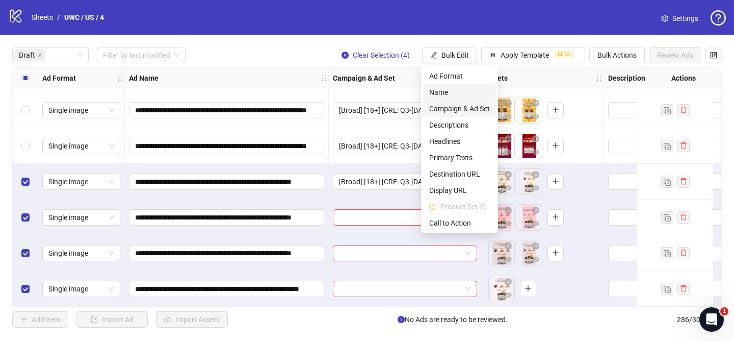
click at [456, 105] on span "Campaign & Ad Set" at bounding box center [459, 108] width 61 height 11
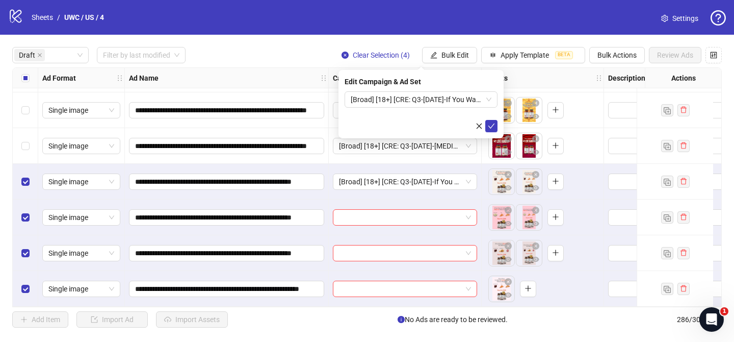
drag, startPoint x: 492, startPoint y: 127, endPoint x: 396, endPoint y: 127, distance: 96.4
click at [491, 127] on icon "check" at bounding box center [491, 125] width 7 height 7
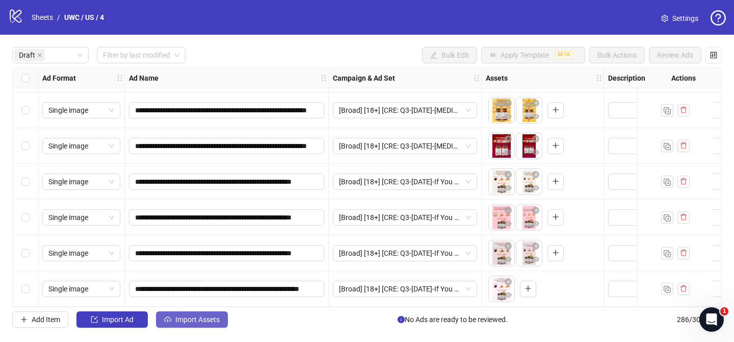
click at [190, 315] on button "Import Assets" at bounding box center [192, 319] width 72 height 16
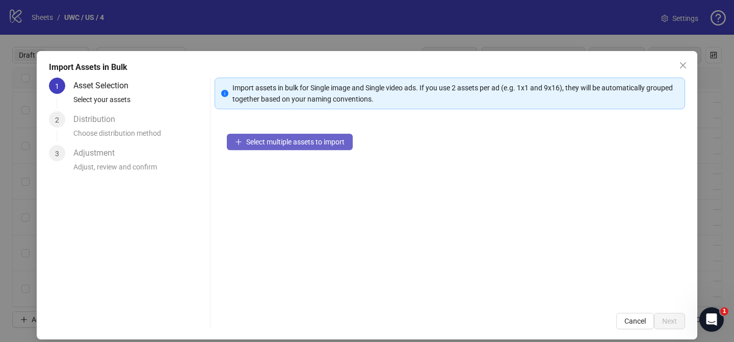
click at [326, 146] on button "Select multiple assets to import" at bounding box center [290, 142] width 126 height 16
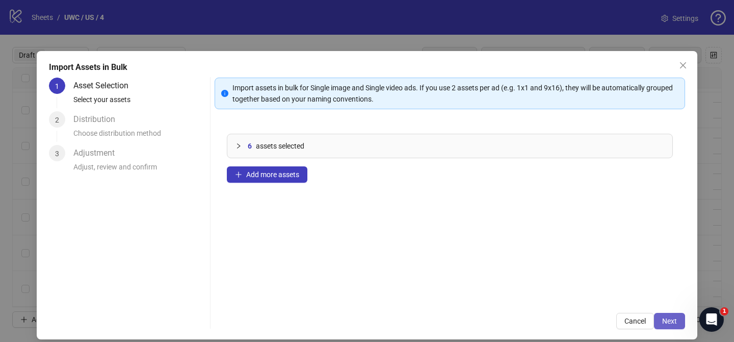
click at [678, 328] on button "Next" at bounding box center [669, 320] width 31 height 16
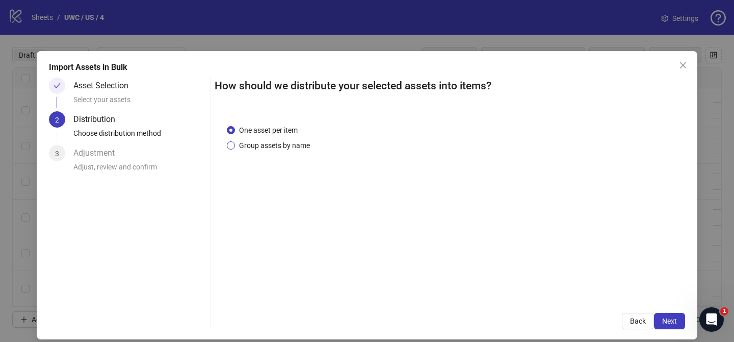
click at [281, 145] on span "Group assets by name" at bounding box center [274, 145] width 79 height 11
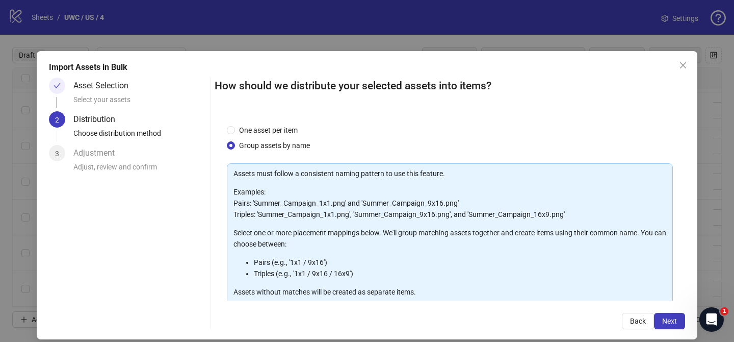
scroll to position [110, 0]
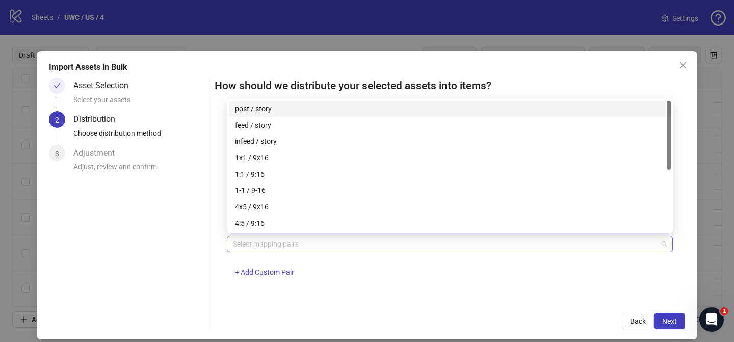
click at [318, 239] on div at bounding box center [444, 244] width 431 height 14
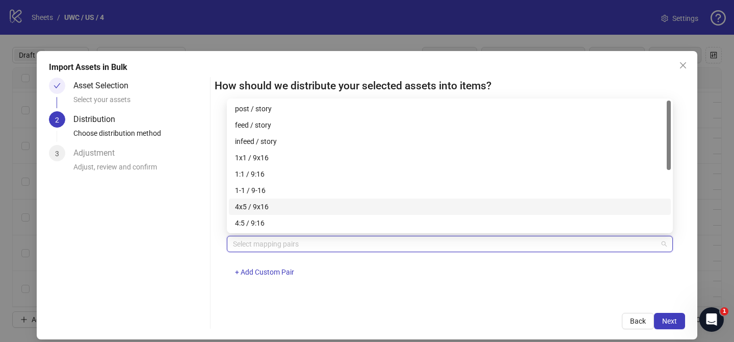
click at [299, 205] on div "4x5 / 9x16" at bounding box center [450, 206] width 430 height 11
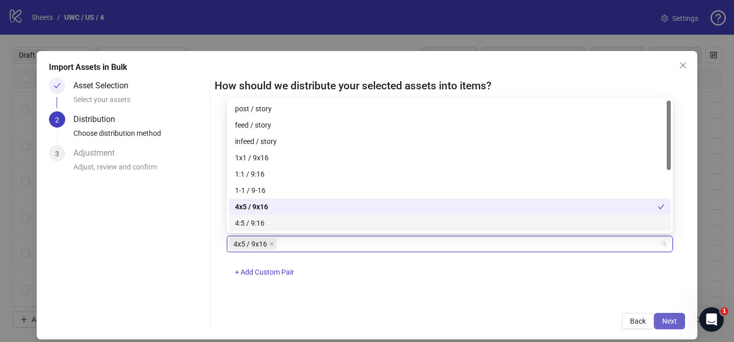
click at [660, 321] on button "Next" at bounding box center [669, 320] width 31 height 16
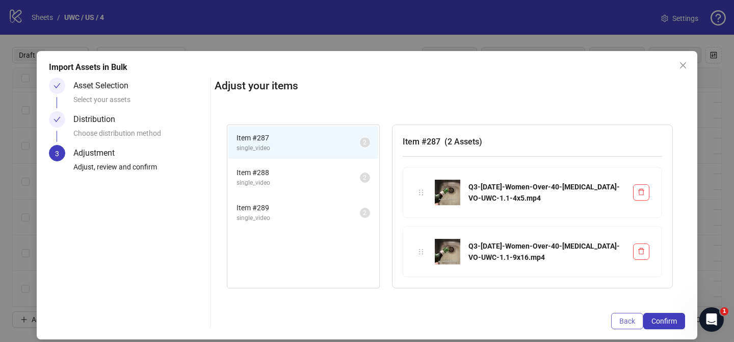
click at [669, 321] on span "Confirm" at bounding box center [664, 321] width 25 height 8
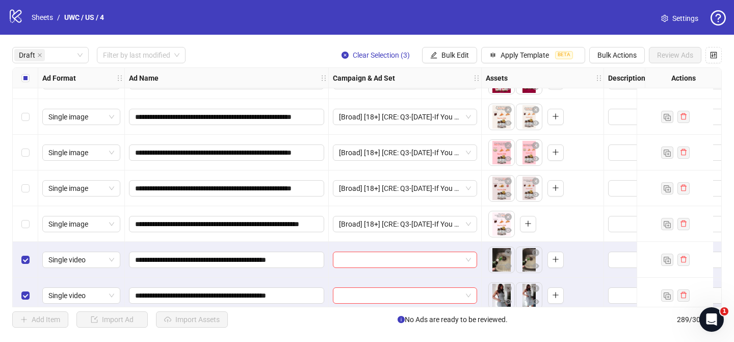
scroll to position [928, 0]
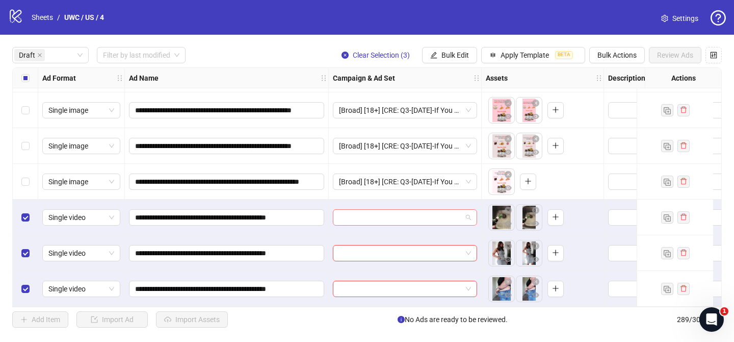
drag, startPoint x: 382, startPoint y: 212, endPoint x: 414, endPoint y: 213, distance: 32.2
click at [382, 212] on input "search" at bounding box center [400, 217] width 123 height 15
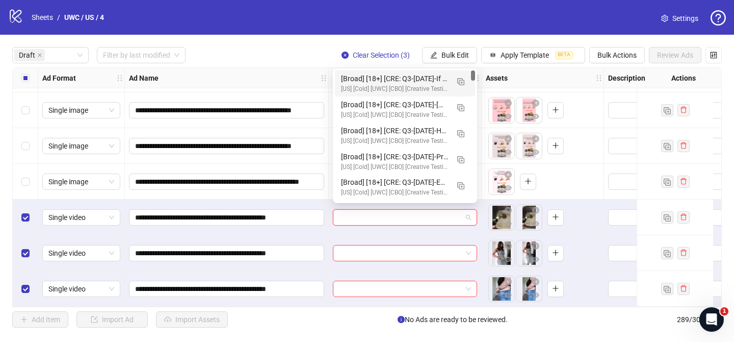
drag, startPoint x: 459, startPoint y: 82, endPoint x: 449, endPoint y: 110, distance: 29.7
click at [459, 82] on img "button" at bounding box center [460, 81] width 7 height 7
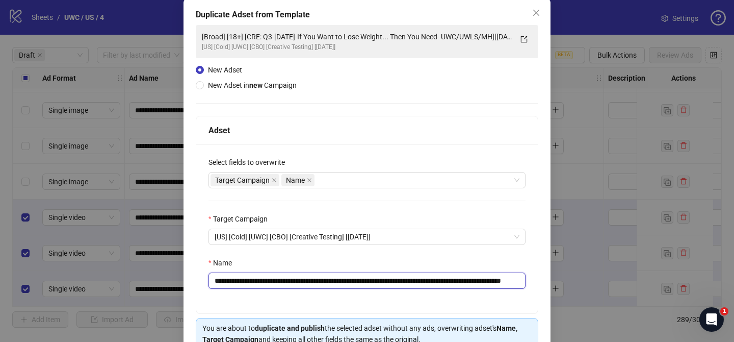
scroll to position [0, 74]
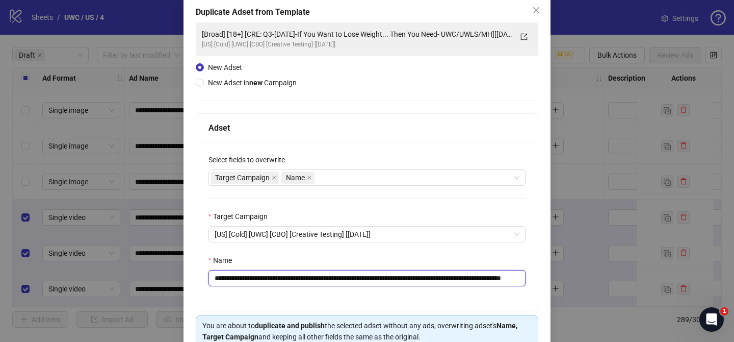
drag, startPoint x: 277, startPoint y: 280, endPoint x: 449, endPoint y: 283, distance: 172.3
click at [449, 283] on input "**********" at bounding box center [367, 278] width 317 height 16
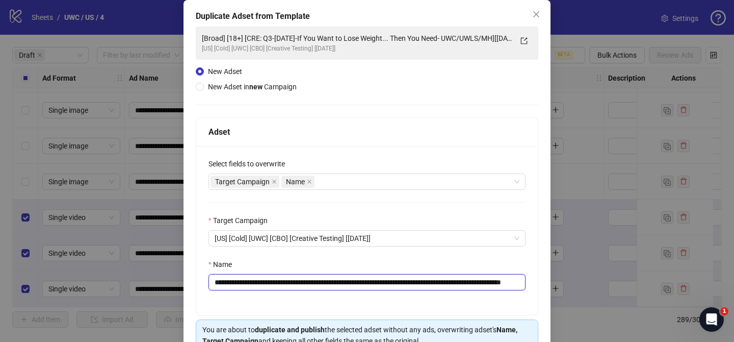
paste input "text"
drag, startPoint x: 498, startPoint y: 282, endPoint x: 554, endPoint y: 282, distance: 56.1
click at [553, 282] on div "**********" at bounding box center [367, 171] width 734 height 342
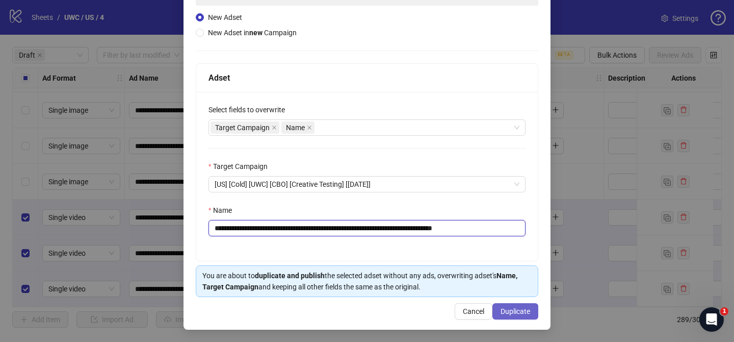
type input "**********"
click at [524, 309] on span "Duplicate" at bounding box center [516, 311] width 30 height 8
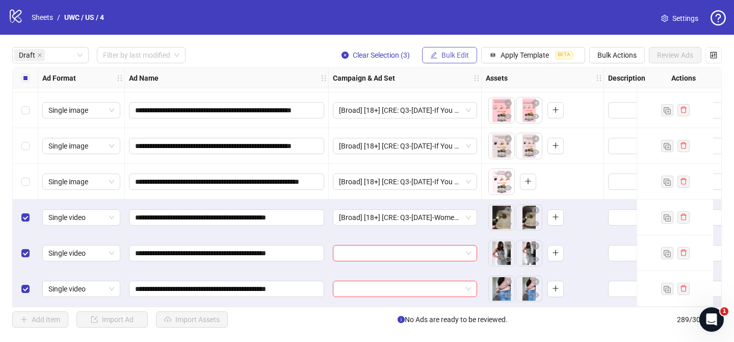
click at [434, 56] on icon "edit" at bounding box center [433, 54] width 7 height 7
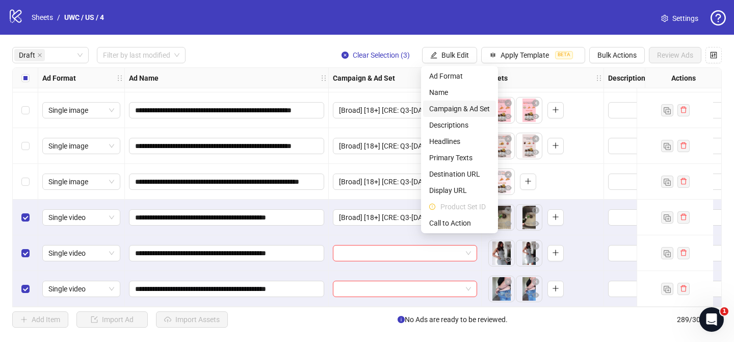
click at [462, 111] on span "Campaign & Ad Set" at bounding box center [459, 108] width 61 height 11
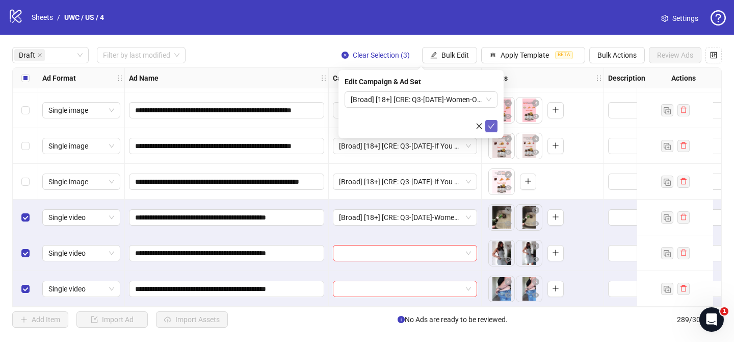
click at [487, 126] on button "submit" at bounding box center [491, 126] width 12 height 12
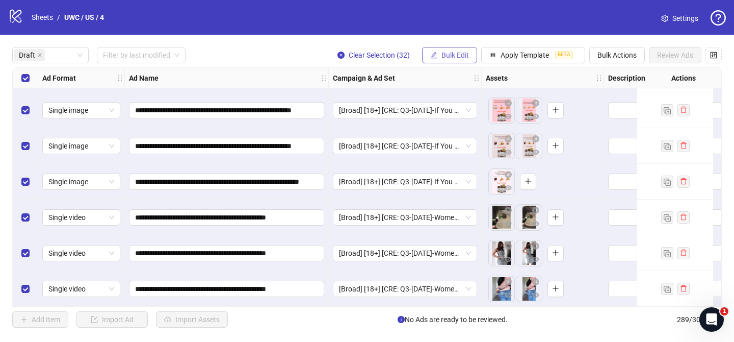
click at [456, 54] on span "Bulk Edit" at bounding box center [455, 55] width 28 height 8
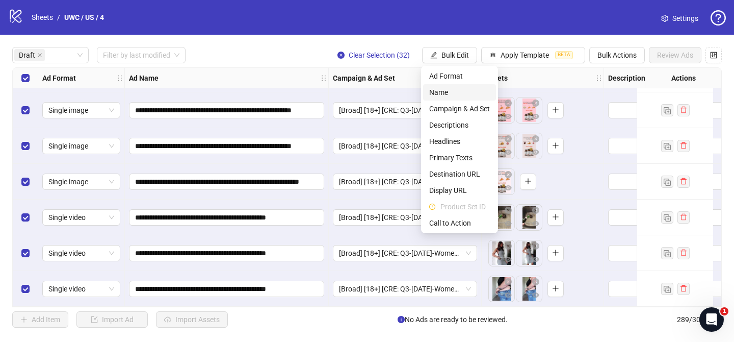
click at [439, 90] on span "Name" at bounding box center [459, 92] width 61 height 11
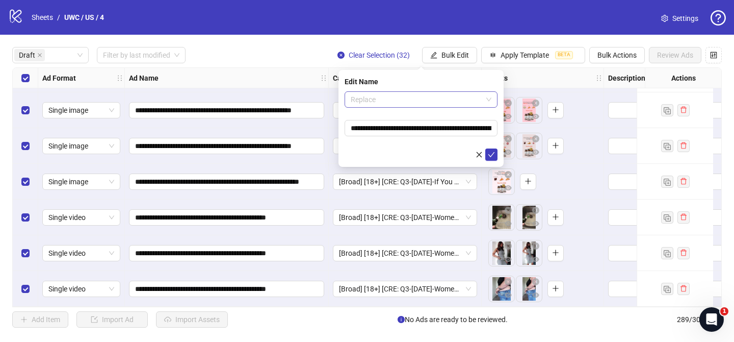
click at [394, 99] on span "Replace" at bounding box center [421, 99] width 141 height 15
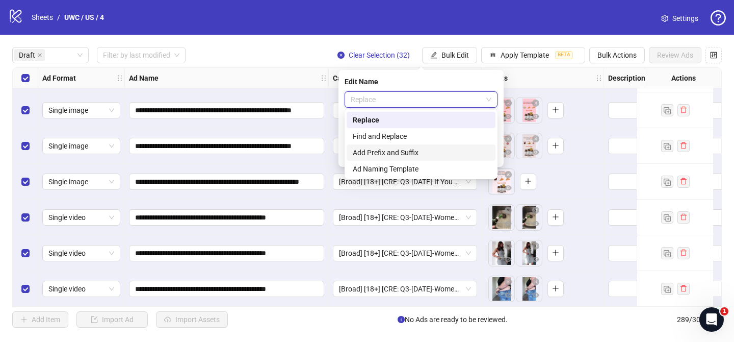
click at [388, 152] on div "Add Prefix and Suffix" at bounding box center [421, 152] width 137 height 11
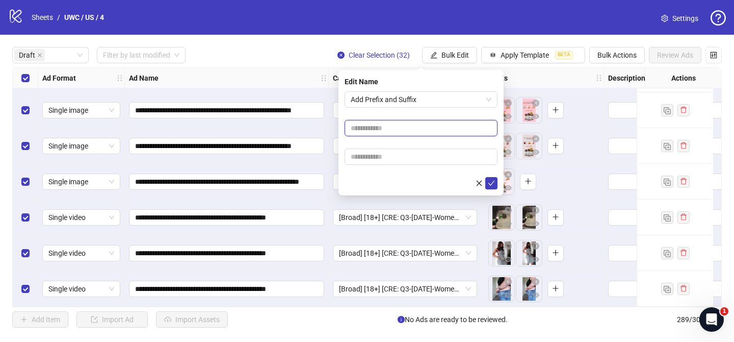
click at [399, 131] on input "text" at bounding box center [421, 128] width 153 height 16
paste input "**********"
click at [404, 130] on input "**********" at bounding box center [421, 128] width 153 height 16
type input "**********"
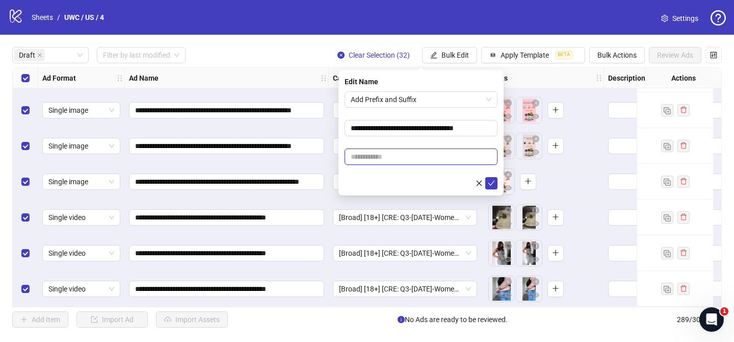
click at [438, 154] on input "text" at bounding box center [421, 156] width 153 height 16
paste input "**********"
type input "**********"
click at [494, 185] on icon "check" at bounding box center [491, 182] width 7 height 7
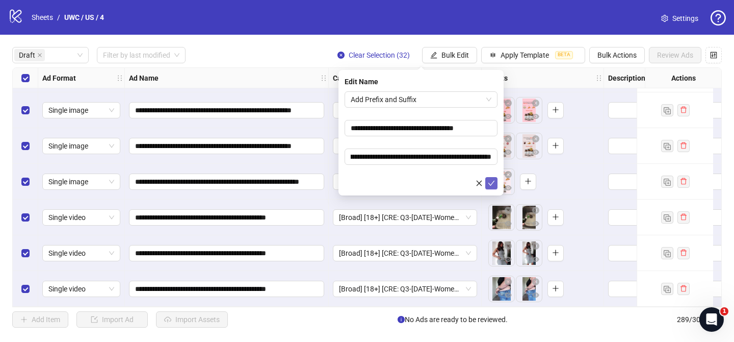
scroll to position [0, 0]
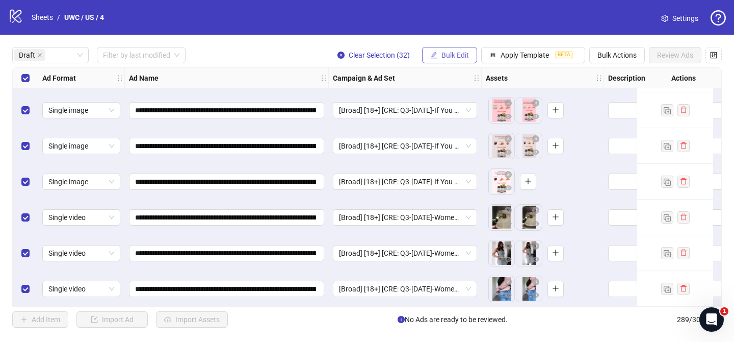
click at [457, 56] on span "Bulk Edit" at bounding box center [455, 55] width 28 height 8
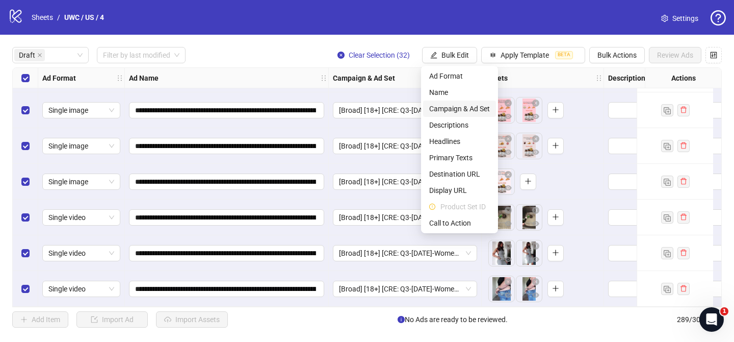
click at [476, 108] on span "Campaign & Ad Set" at bounding box center [459, 108] width 61 height 11
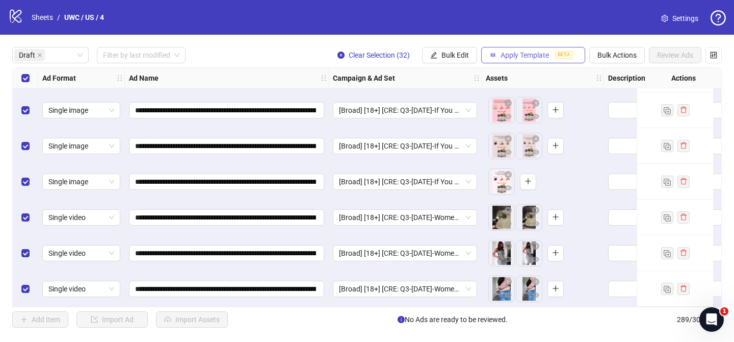
click at [533, 53] on span "Apply Template" at bounding box center [525, 55] width 48 height 8
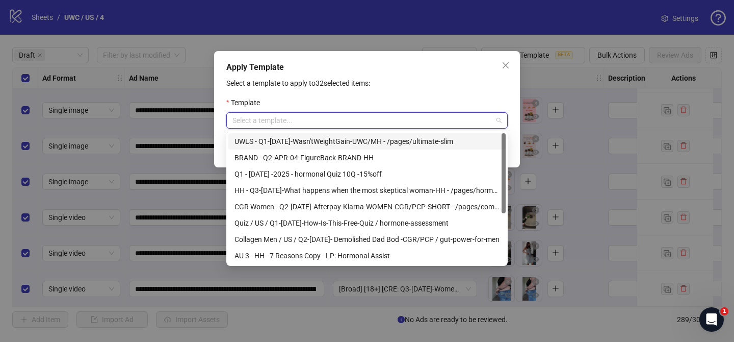
click at [324, 117] on input "search" at bounding box center [362, 120] width 260 height 15
click at [420, 91] on div "Select a template to apply to 32 selected items: Template Select a template... …" at bounding box center [366, 117] width 281 height 80
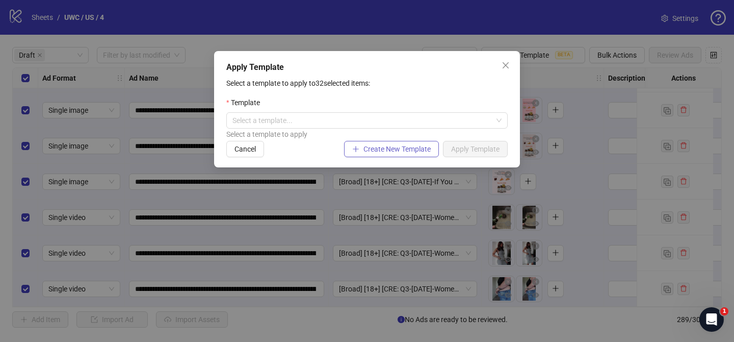
click at [397, 146] on span "Create New Template" at bounding box center [396, 149] width 67 height 8
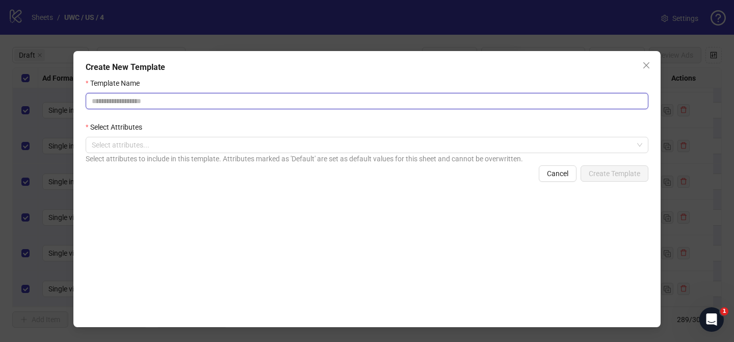
click at [210, 102] on input "Template Name" at bounding box center [367, 101] width 563 height 16
paste input "**********"
drag, startPoint x: 319, startPoint y: 100, endPoint x: 345, endPoint y: 101, distance: 25.5
click at [345, 101] on input "**********" at bounding box center [367, 101] width 563 height 16
click at [363, 101] on input "**********" at bounding box center [367, 101] width 563 height 16
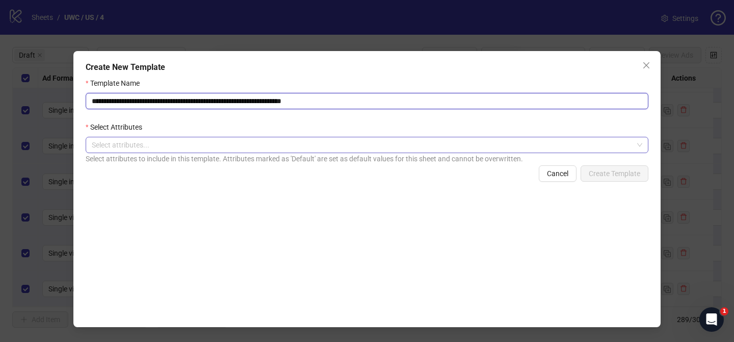
click at [152, 148] on div at bounding box center [362, 145] width 548 height 14
type input "**********"
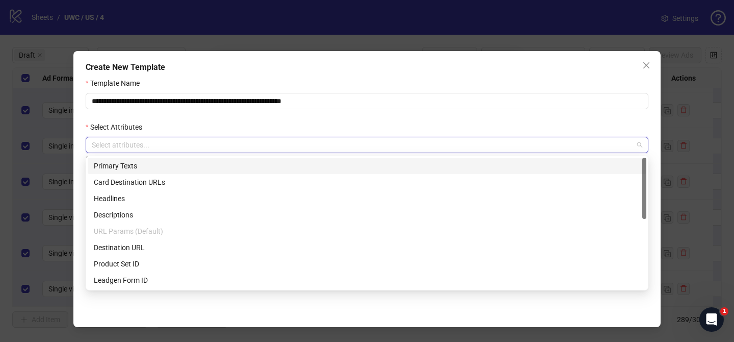
drag, startPoint x: 145, startPoint y: 167, endPoint x: 265, endPoint y: 35, distance: 178.3
click at [145, 167] on div "Primary Texts" at bounding box center [367, 165] width 546 height 11
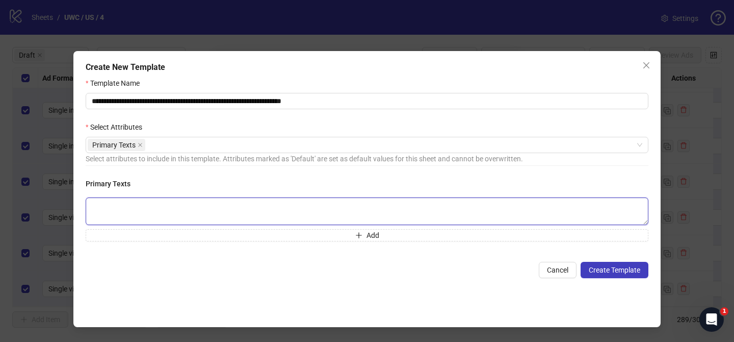
click at [166, 210] on textarea at bounding box center [367, 211] width 563 height 28
paste textarea "**********"
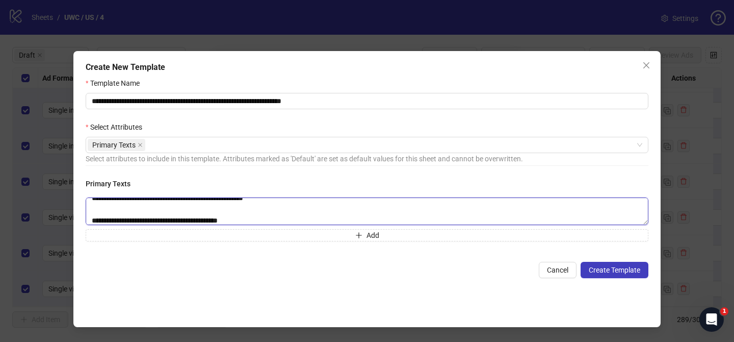
type textarea "**********"
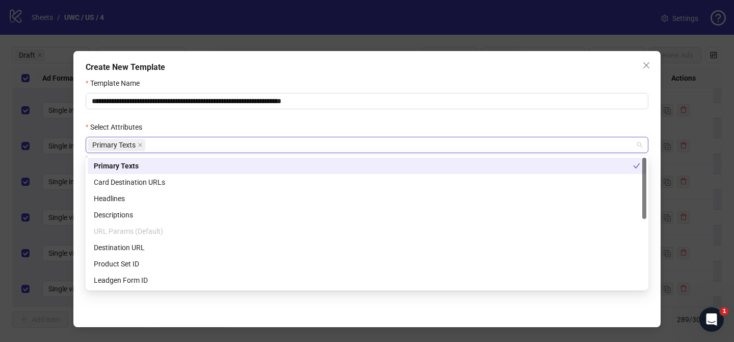
click at [188, 147] on div "Primary Texts" at bounding box center [362, 145] width 548 height 14
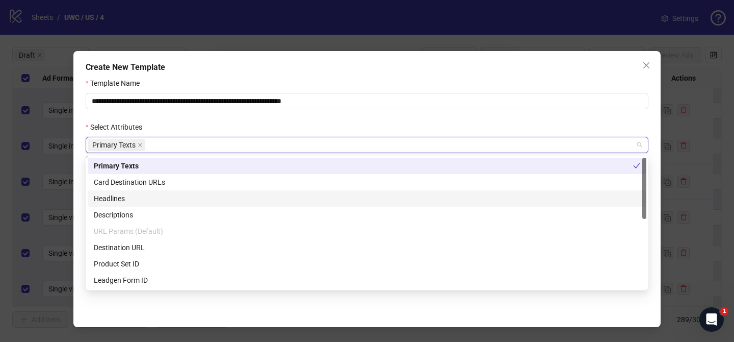
click at [146, 195] on div "Headlines" at bounding box center [367, 198] width 546 height 11
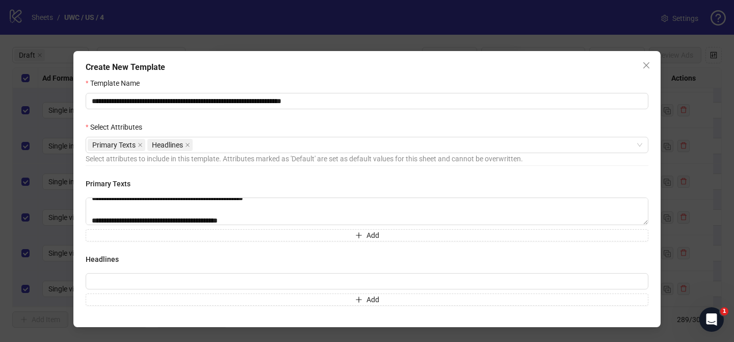
click at [219, 319] on div "**********" at bounding box center [366, 189] width 587 height 276
click at [199, 281] on input "text" at bounding box center [367, 281] width 563 height 16
paste input "**********"
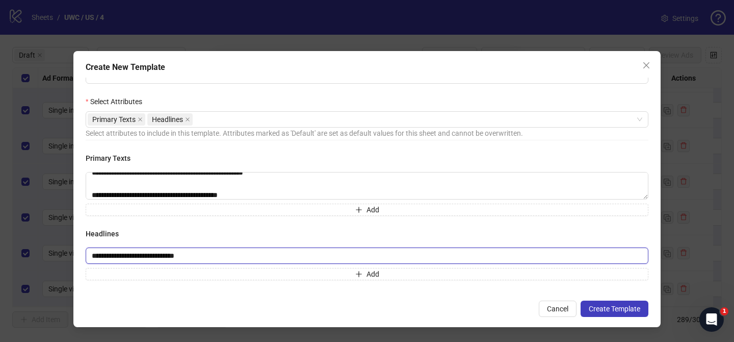
type input "**********"
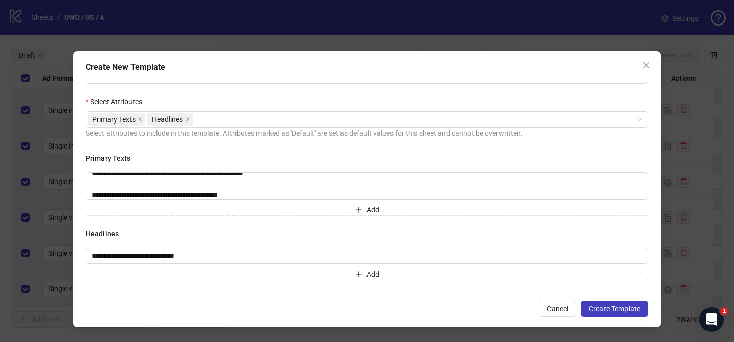
click at [243, 238] on h4 "Headlines" at bounding box center [367, 233] width 563 height 11
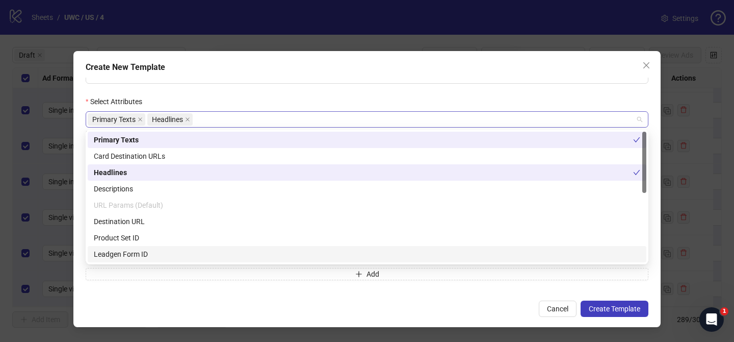
click at [215, 120] on div "Primary Texts Headlines" at bounding box center [362, 119] width 548 height 14
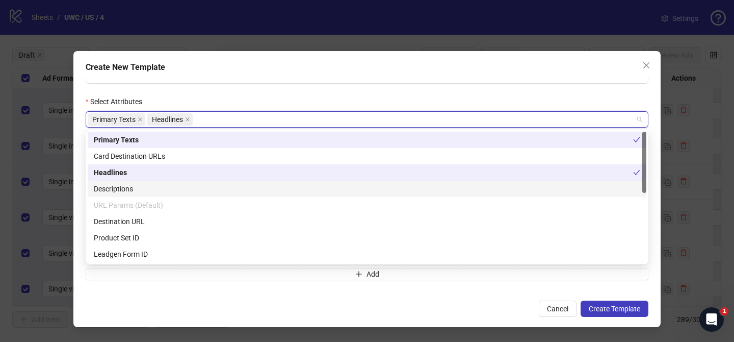
click at [138, 192] on div "Descriptions" at bounding box center [367, 188] width 546 height 11
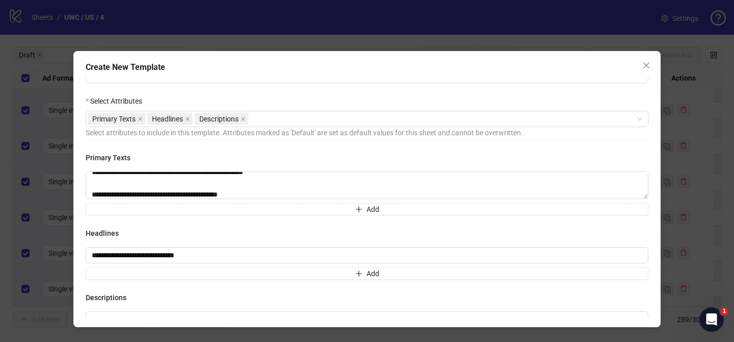
click at [298, 101] on div "Select Attributes" at bounding box center [367, 102] width 563 height 15
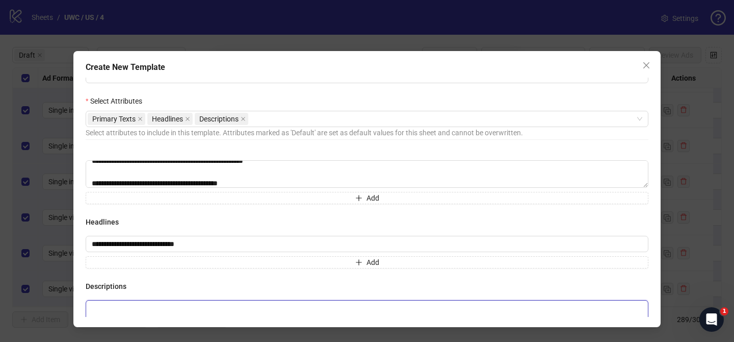
click at [185, 306] on textarea at bounding box center [367, 314] width 563 height 28
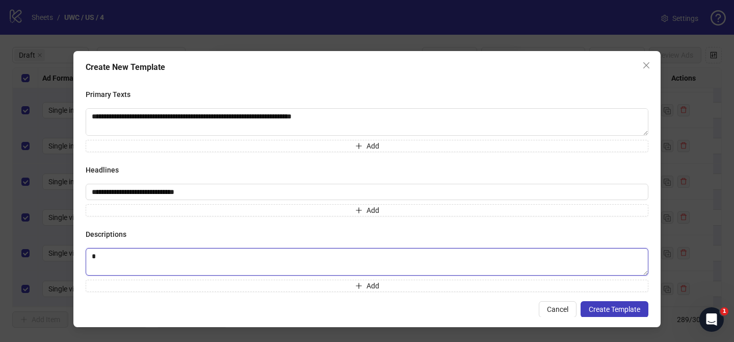
scroll to position [0, 0]
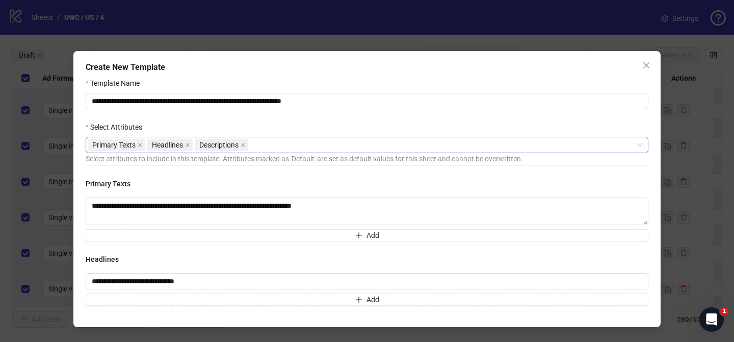
click at [284, 143] on div "Primary Texts Headlines Descriptions" at bounding box center [362, 145] width 548 height 14
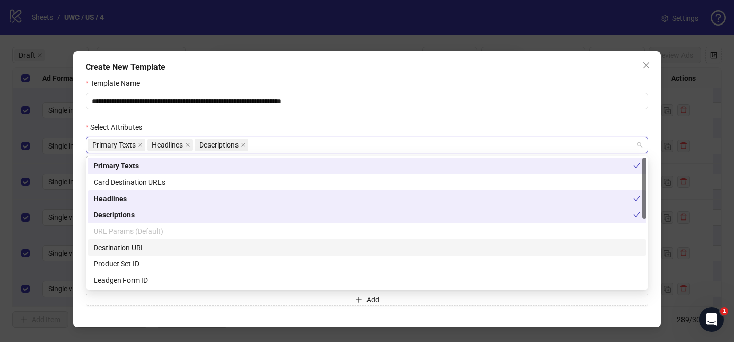
click at [166, 251] on div "Destination URL" at bounding box center [367, 247] width 546 height 11
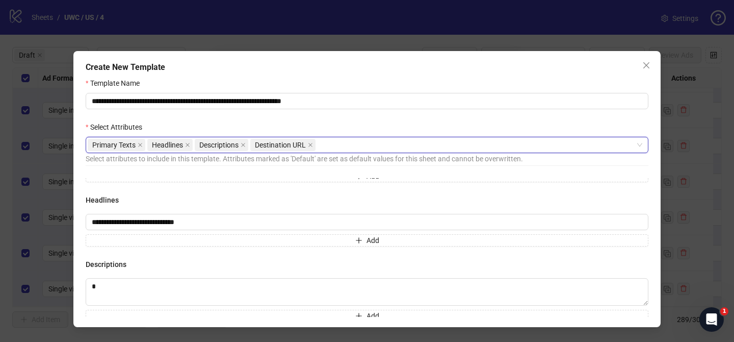
scroll to position [90, 0]
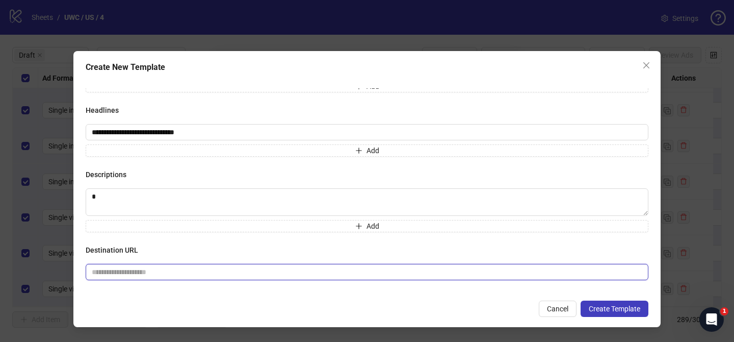
click at [193, 276] on input "text" at bounding box center [363, 271] width 542 height 11
paste input "**********"
type input "**********"
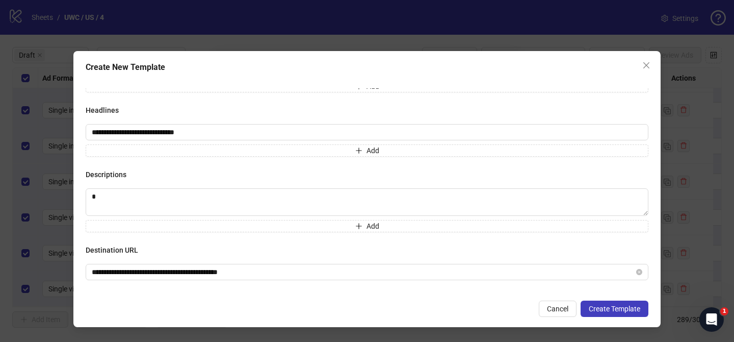
click at [217, 303] on div "Cancel Create Template" at bounding box center [367, 308] width 563 height 16
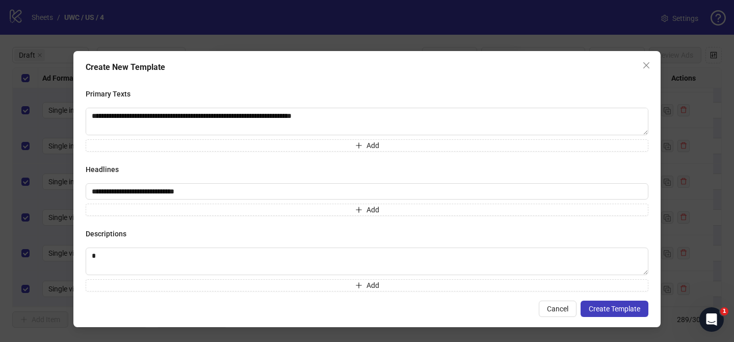
scroll to position [0, 0]
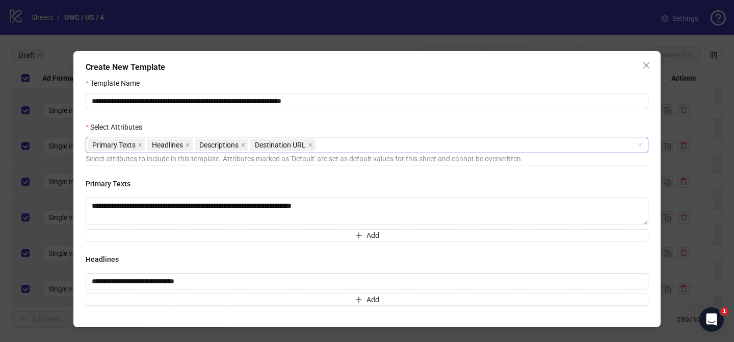
drag, startPoint x: 339, startPoint y: 136, endPoint x: 340, endPoint y: 143, distance: 6.6
click at [339, 136] on div "Select Attributes" at bounding box center [367, 128] width 563 height 15
drag, startPoint x: 340, startPoint y: 143, endPoint x: 326, endPoint y: 156, distance: 19.1
click at [340, 143] on div "Primary Texts Headlines Descriptions Destination URL" at bounding box center [362, 145] width 548 height 14
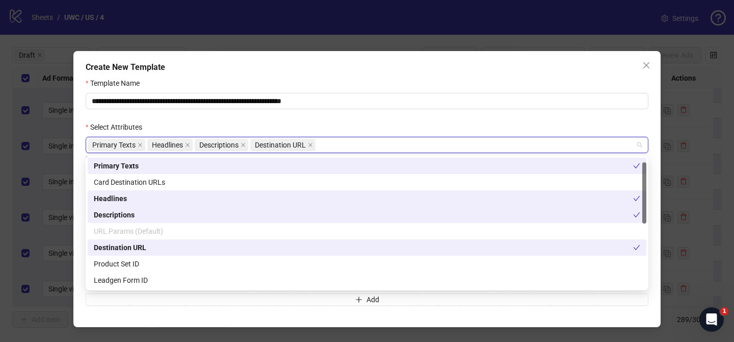
scroll to position [147, 0]
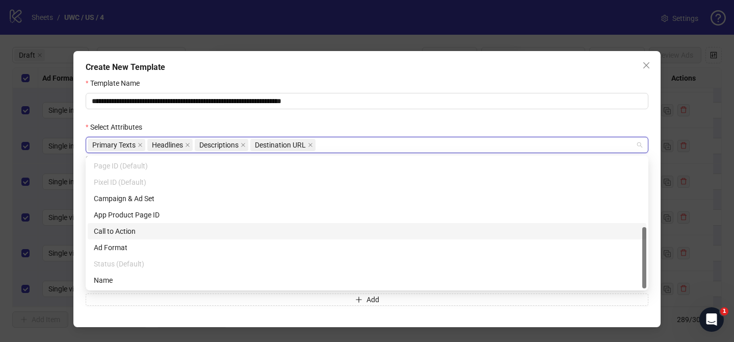
click at [132, 230] on div "Call to Action" at bounding box center [367, 230] width 546 height 11
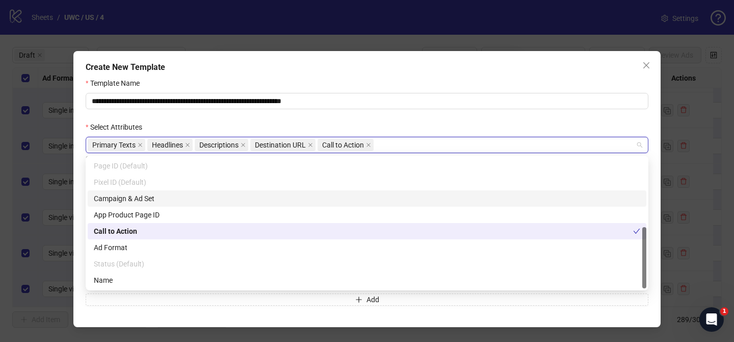
click at [405, 116] on form "**********" at bounding box center [367, 241] width 563 height 329
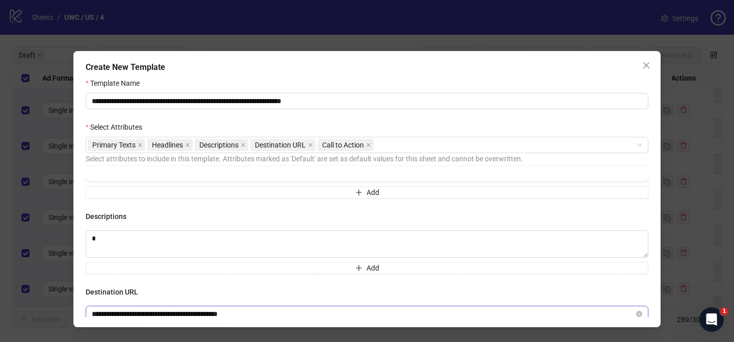
scroll to position [90, 0]
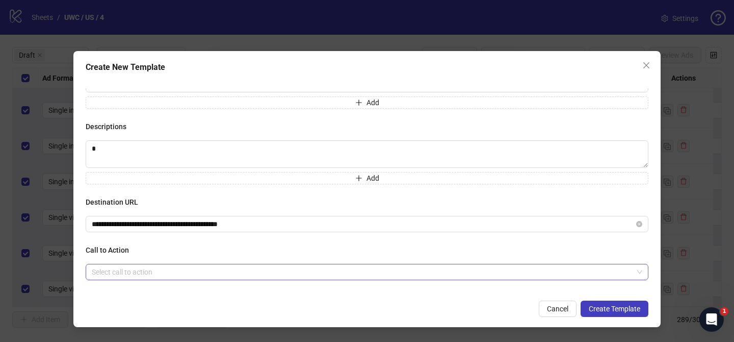
click at [187, 272] on input "search" at bounding box center [362, 271] width 541 height 15
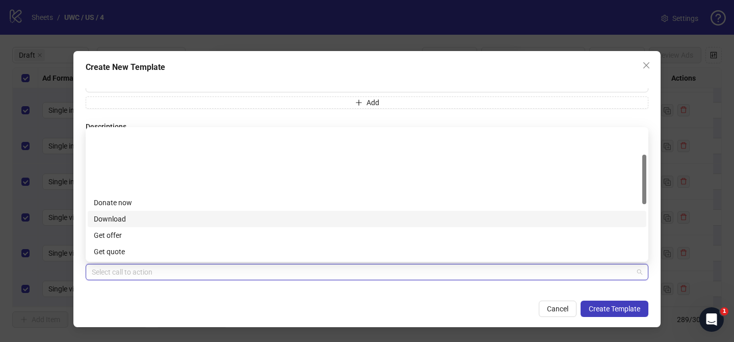
scroll to position [212, 0]
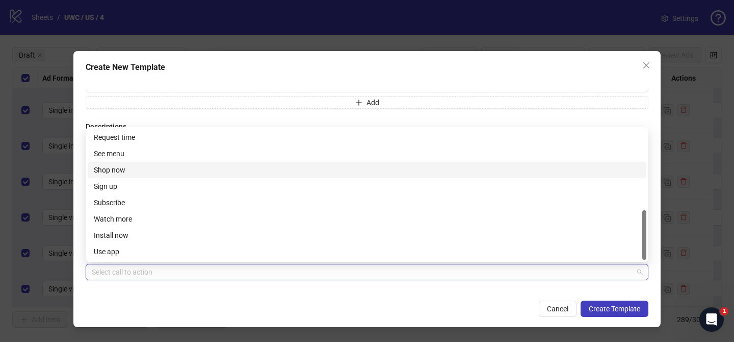
click at [128, 172] on div "Shop now" at bounding box center [367, 169] width 546 height 11
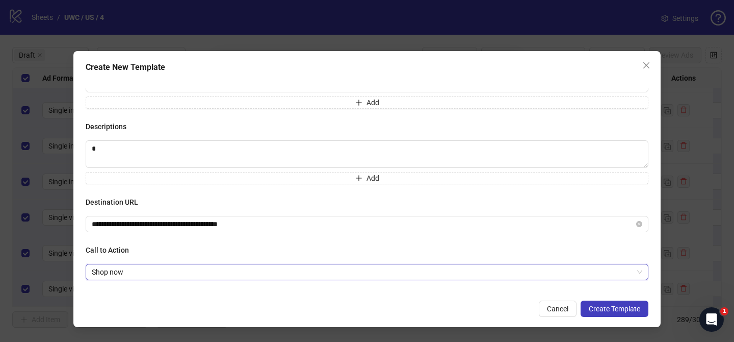
click at [422, 307] on div "Cancel Create Template" at bounding box center [367, 308] width 563 height 16
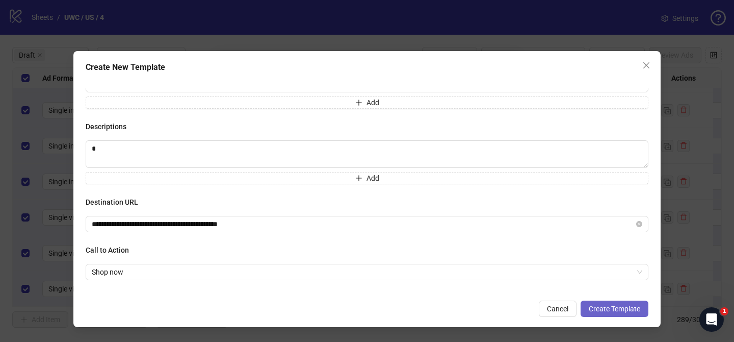
click at [641, 305] on button "Create Template" at bounding box center [615, 308] width 68 height 16
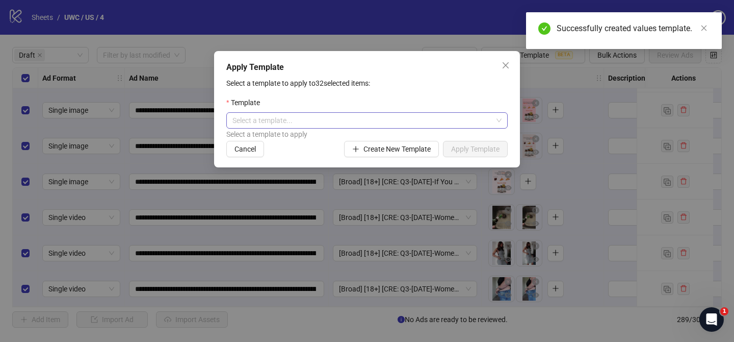
click at [335, 119] on input "search" at bounding box center [362, 120] width 260 height 15
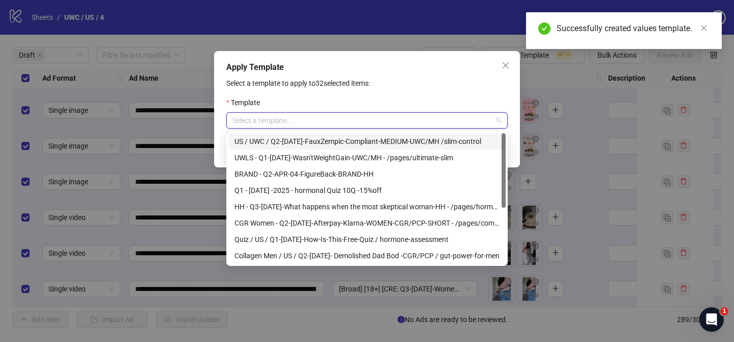
click at [320, 138] on div "US / UWC / Q2-[DATE]-FauxZempic-Compliant-MEDIUM-UWC/MH /slim-control" at bounding box center [367, 141] width 265 height 11
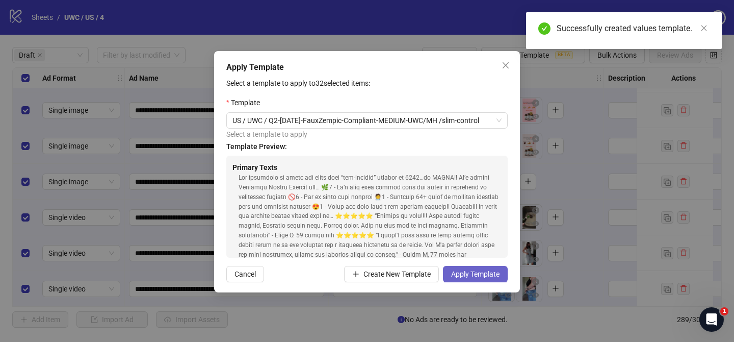
click at [476, 276] on span "Apply Template" at bounding box center [475, 274] width 48 height 8
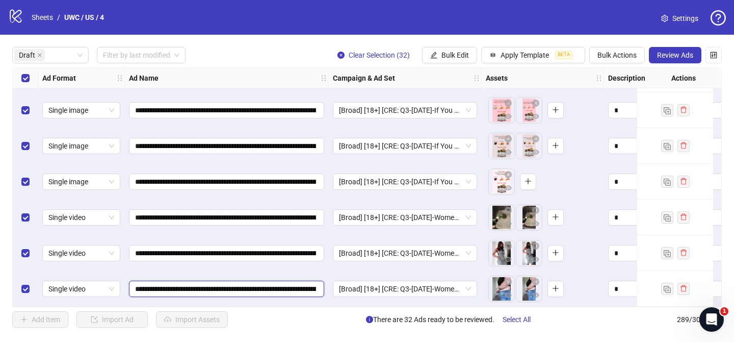
click at [199, 283] on input "**********" at bounding box center [225, 288] width 181 height 11
type input "**********"
click at [190, 283] on input "**********" at bounding box center [225, 288] width 181 height 11
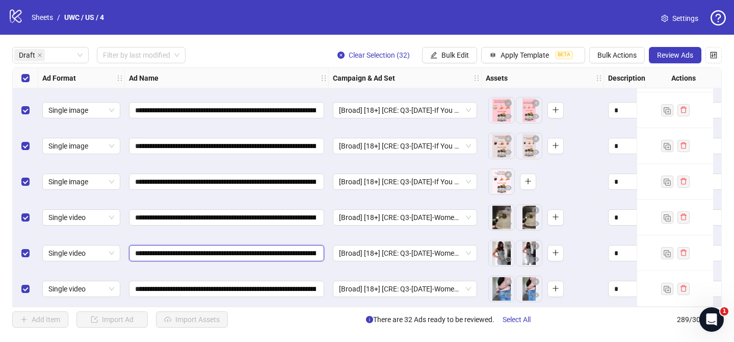
click at [196, 247] on input "**********" at bounding box center [225, 252] width 181 height 11
paste input "text"
type input "**********"
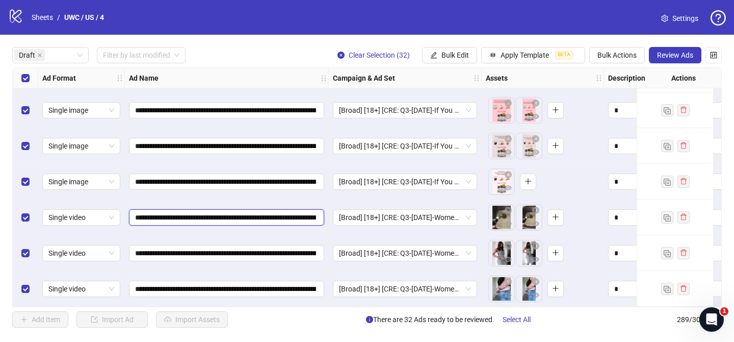
click at [197, 215] on input "**********" at bounding box center [225, 217] width 181 height 11
paste input "text"
click at [197, 215] on input "**********" at bounding box center [225, 217] width 181 height 11
type input "**********"
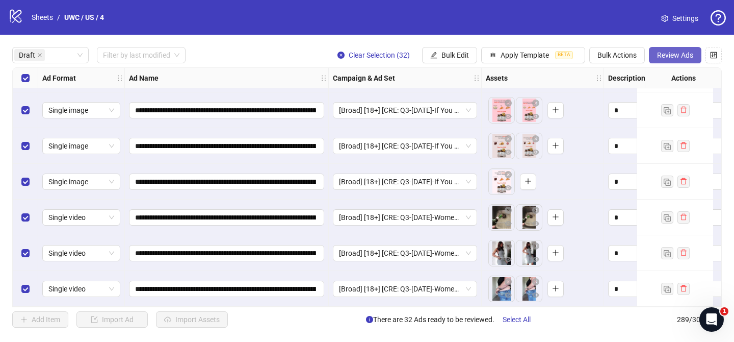
click at [675, 58] on span "Review Ads" at bounding box center [675, 55] width 36 height 8
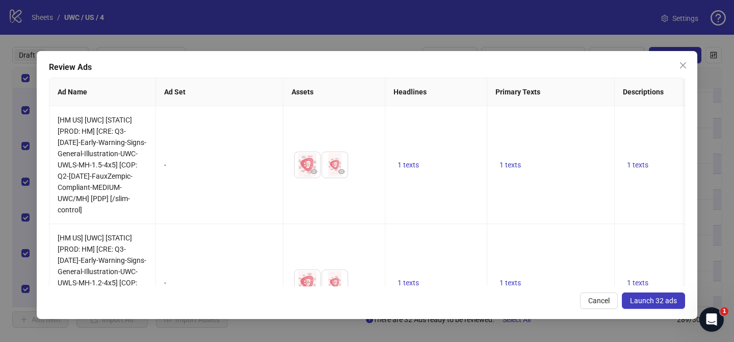
drag, startPoint x: 657, startPoint y: 300, endPoint x: 517, endPoint y: 126, distance: 223.0
click at [659, 301] on span "Launch 32 ads" at bounding box center [653, 300] width 47 height 8
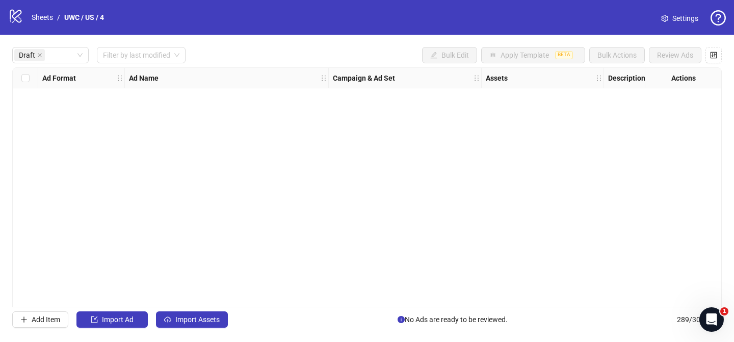
scroll to position [0, 0]
click at [28, 18] on nav "Sheets / UWC / US / 4" at bounding box center [68, 17] width 81 height 11
click at [32, 17] on link "Sheets" at bounding box center [42, 17] width 25 height 11
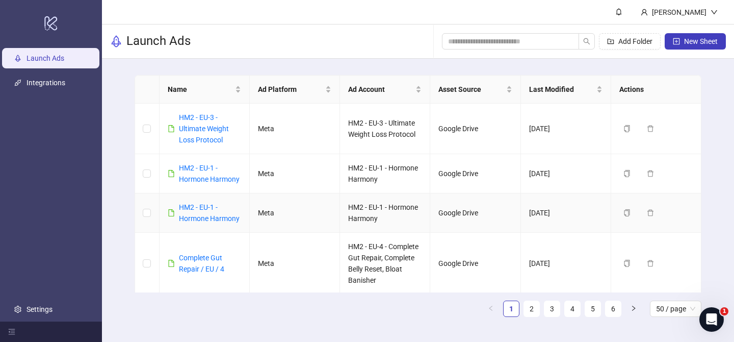
scroll to position [116, 0]
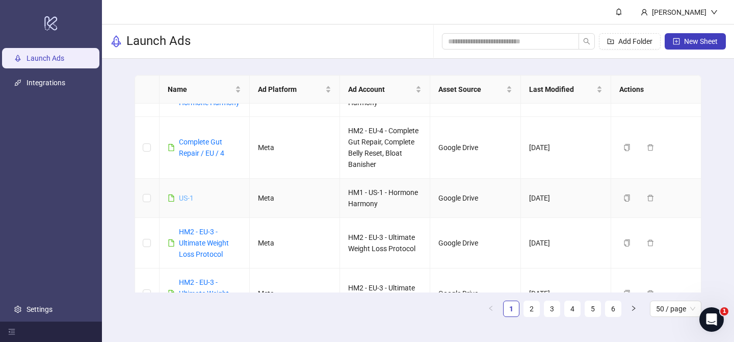
click at [185, 195] on link "US-1" at bounding box center [186, 198] width 15 height 8
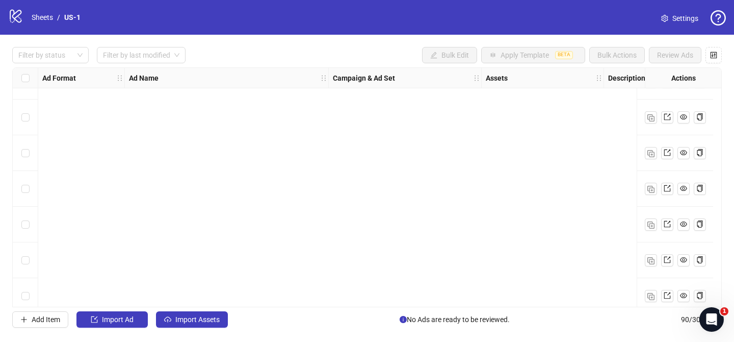
scroll to position [1158, 0]
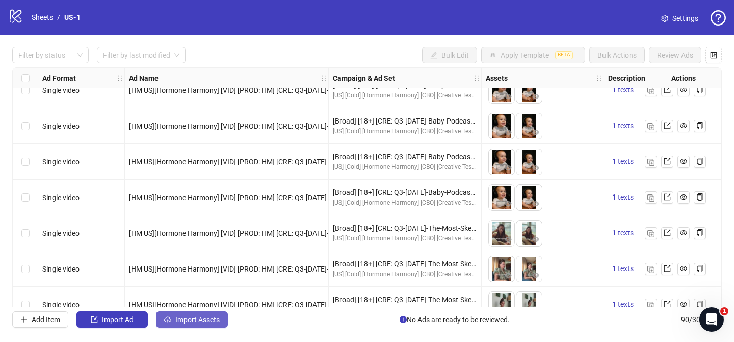
click at [206, 318] on span "Import Assets" at bounding box center [197, 319] width 44 height 8
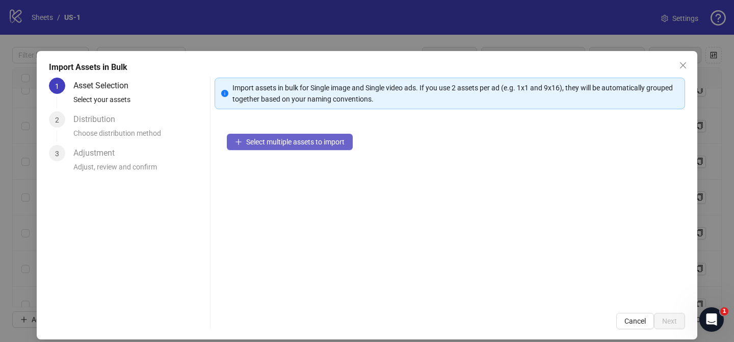
click at [308, 143] on span "Select multiple assets to import" at bounding box center [295, 142] width 98 height 8
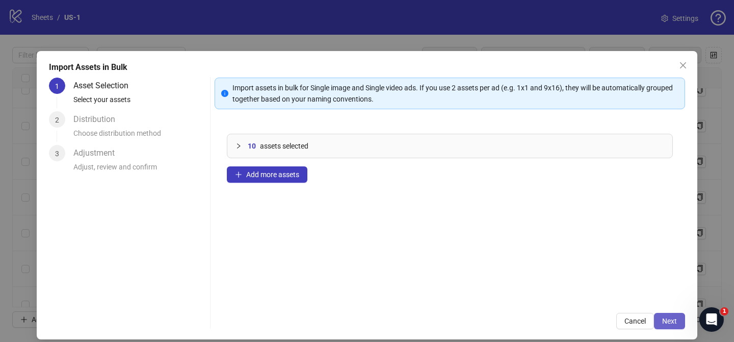
click at [669, 325] on button "Next" at bounding box center [669, 320] width 31 height 16
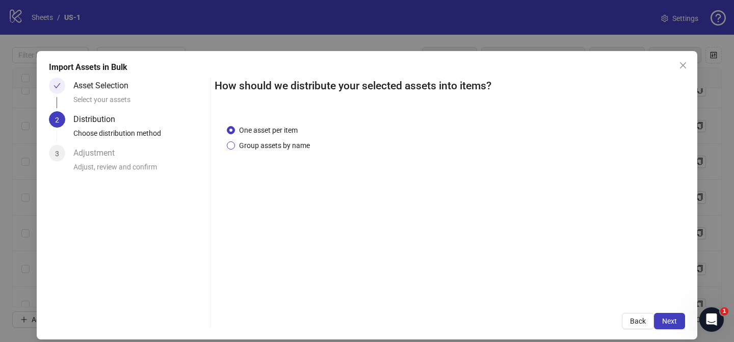
click at [284, 143] on span "Group assets by name" at bounding box center [274, 145] width 79 height 11
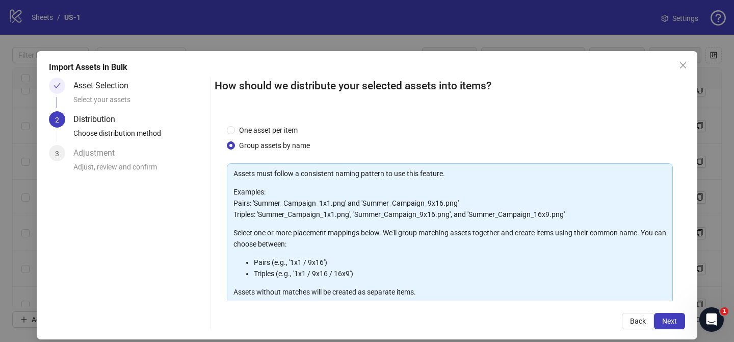
scroll to position [110, 0]
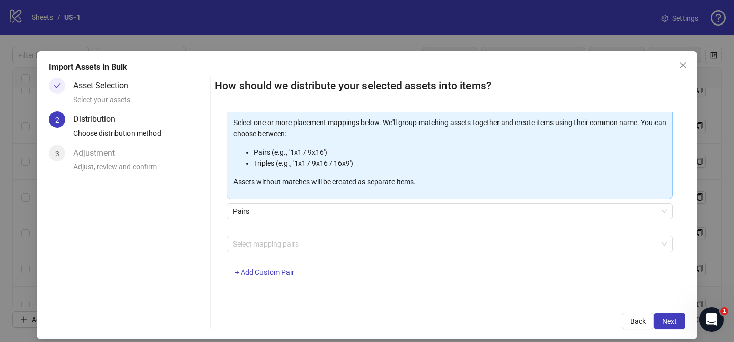
click at [284, 252] on div "Select mapping pairs + Add Custom Pair" at bounding box center [450, 262] width 446 height 53
click at [286, 246] on div at bounding box center [444, 244] width 431 height 14
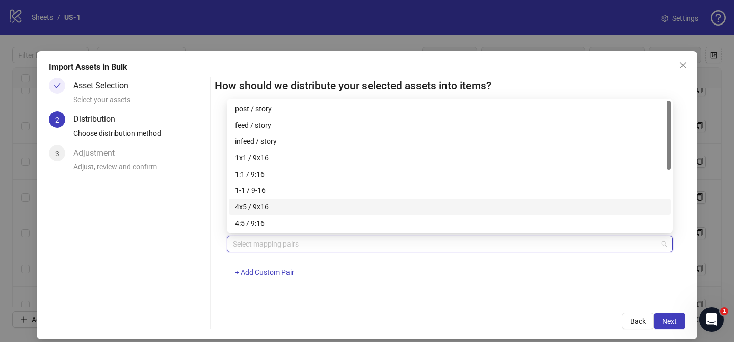
click at [283, 201] on div "4x5 / 9x16" at bounding box center [450, 206] width 430 height 11
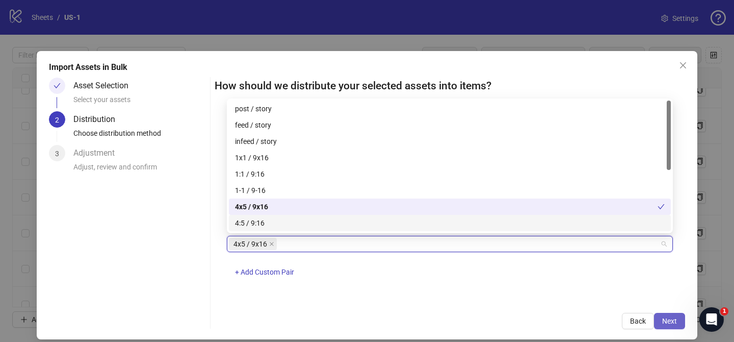
click at [667, 323] on span "Next" at bounding box center [669, 321] width 15 height 8
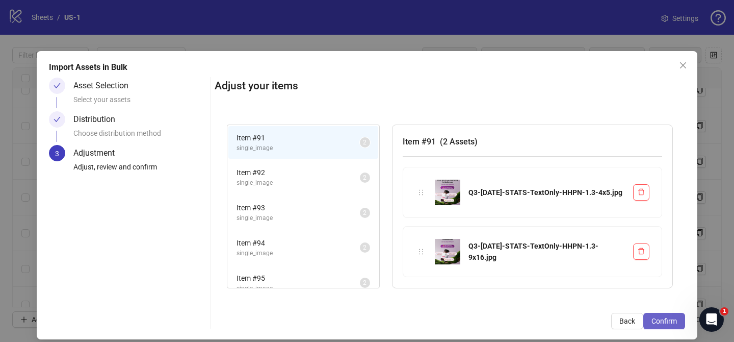
click at [668, 323] on span "Confirm" at bounding box center [664, 321] width 25 height 8
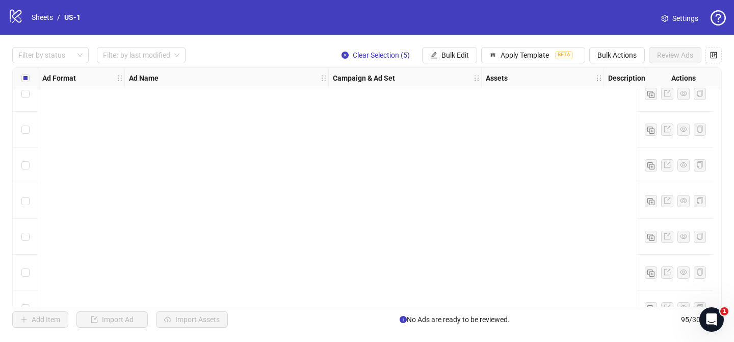
scroll to position [3176, 0]
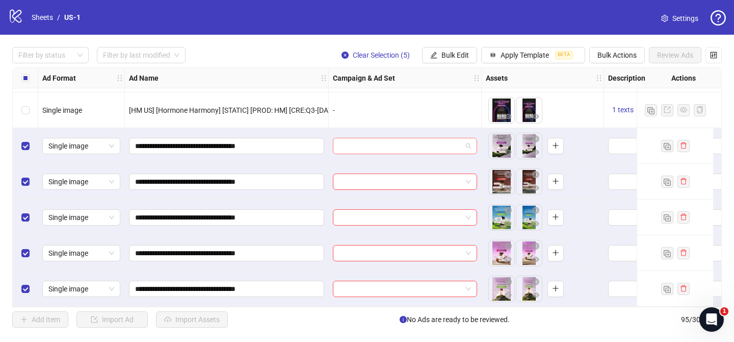
click at [371, 139] on input "search" at bounding box center [400, 145] width 123 height 15
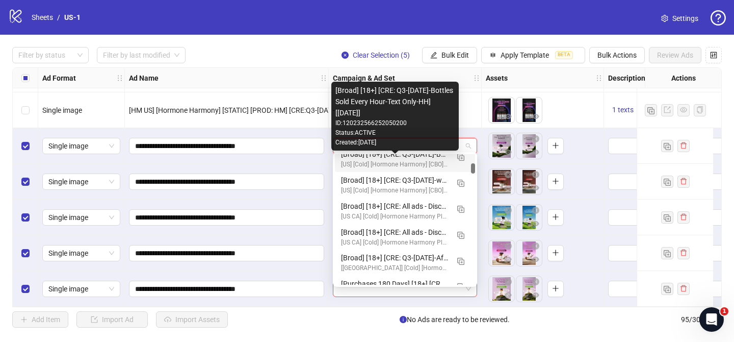
scroll to position [610, 0]
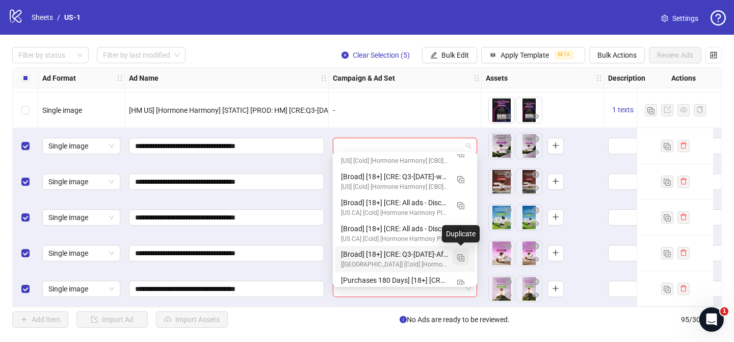
click at [458, 255] on img "button" at bounding box center [460, 257] width 7 height 7
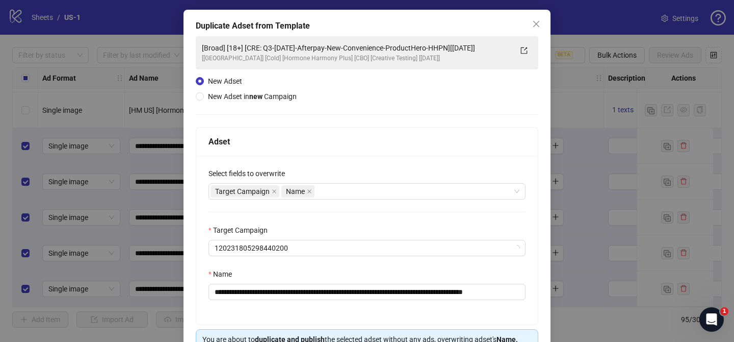
scroll to position [53, 0]
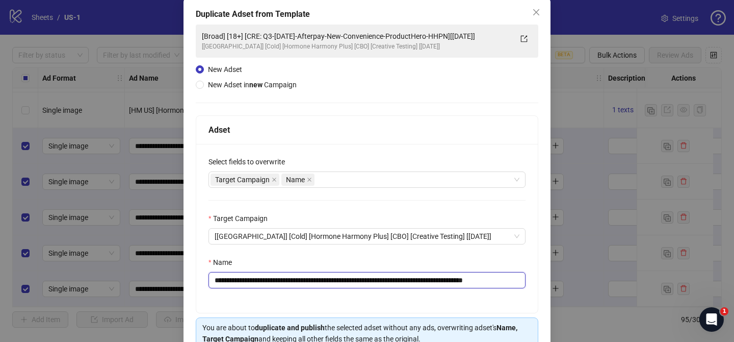
drag, startPoint x: 276, startPoint y: 279, endPoint x: 478, endPoint y: 277, distance: 202.4
click at [478, 277] on input "**********" at bounding box center [367, 280] width 317 height 16
paste input "text"
click at [414, 282] on input "**********" at bounding box center [367, 280] width 317 height 16
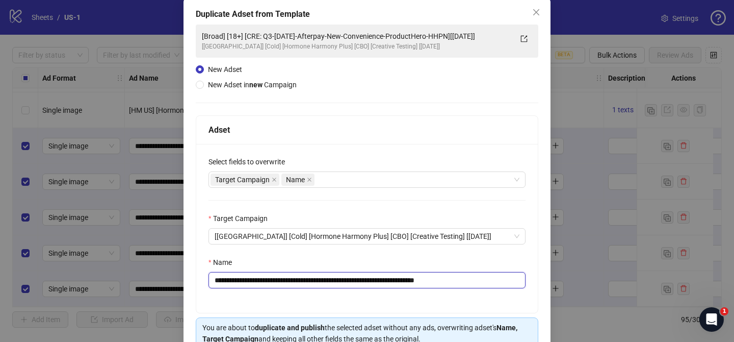
drag, startPoint x: 453, startPoint y: 281, endPoint x: 498, endPoint y: 281, distance: 44.4
click at [497, 281] on input "**********" at bounding box center [367, 280] width 317 height 16
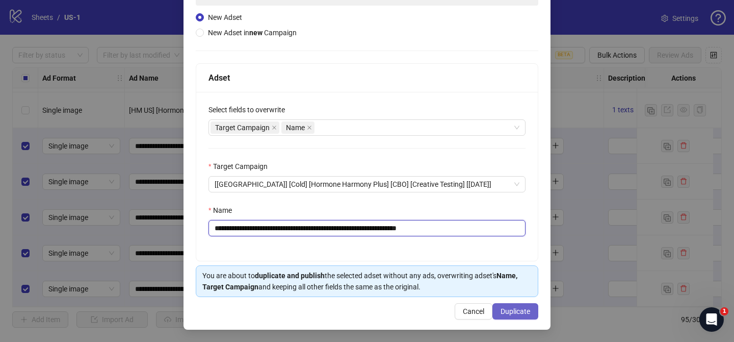
type input "**********"
click at [524, 310] on span "Duplicate" at bounding box center [516, 311] width 30 height 8
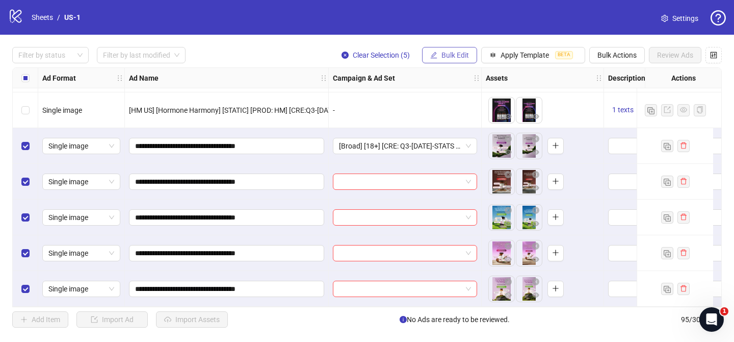
click at [466, 52] on span "Bulk Edit" at bounding box center [455, 55] width 28 height 8
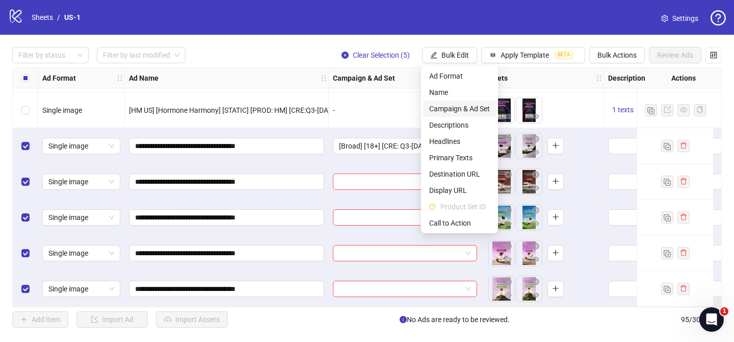
click at [453, 106] on span "Campaign & Ad Set" at bounding box center [459, 108] width 61 height 11
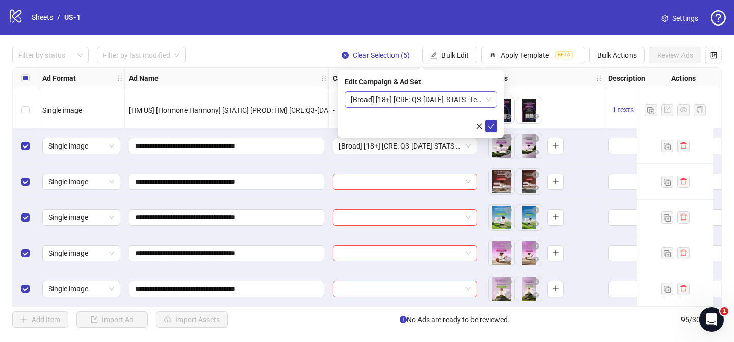
drag, startPoint x: 496, startPoint y: 125, endPoint x: 476, endPoint y: 107, distance: 27.4
click at [496, 125] on button "submit" at bounding box center [491, 126] width 12 height 12
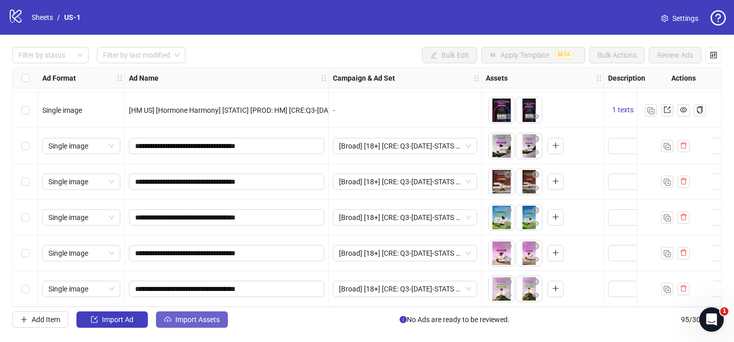
click at [186, 312] on button "Import Assets" at bounding box center [192, 319] width 72 height 16
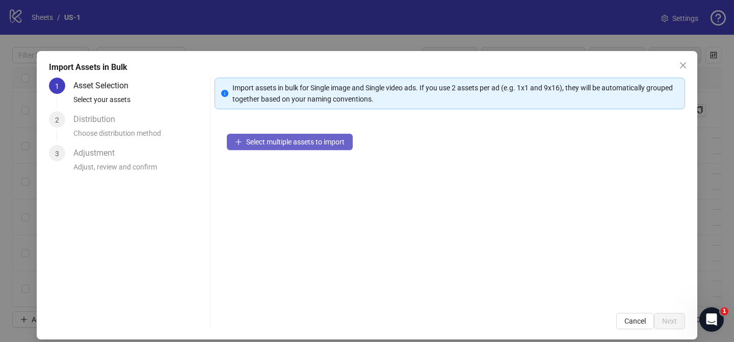
click at [323, 142] on span "Select multiple assets to import" at bounding box center [295, 142] width 98 height 8
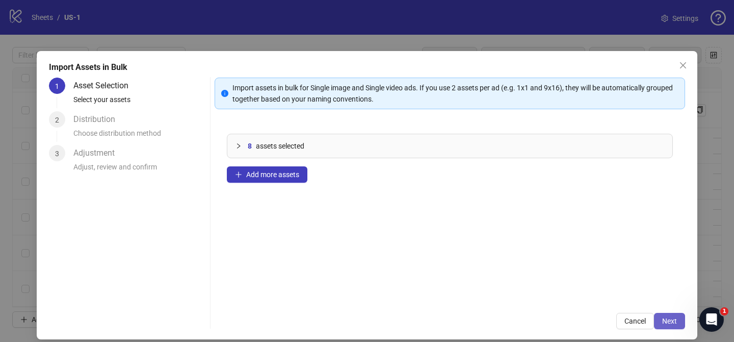
click at [674, 318] on span "Next" at bounding box center [669, 321] width 15 height 8
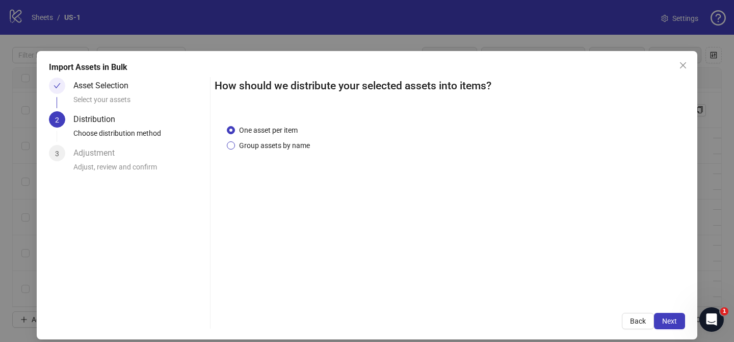
click at [275, 144] on span "Group assets by name" at bounding box center [274, 145] width 79 height 11
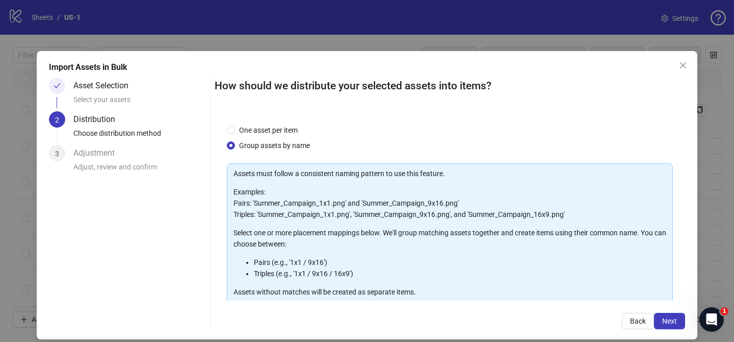
scroll to position [110, 0]
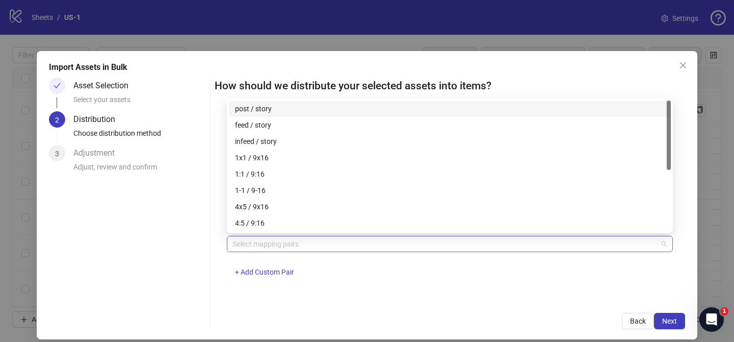
click at [330, 243] on div at bounding box center [444, 244] width 431 height 14
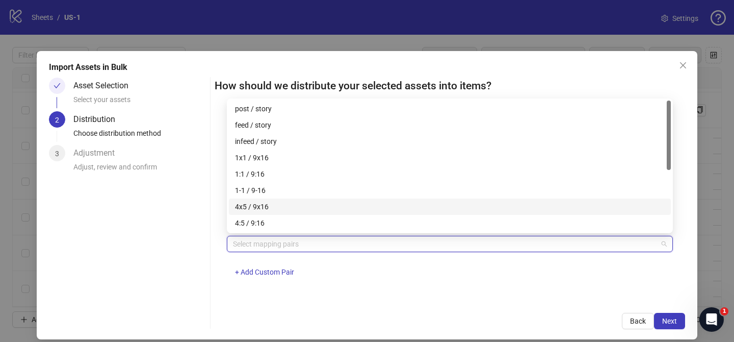
click at [277, 207] on div "4x5 / 9x16" at bounding box center [450, 206] width 430 height 11
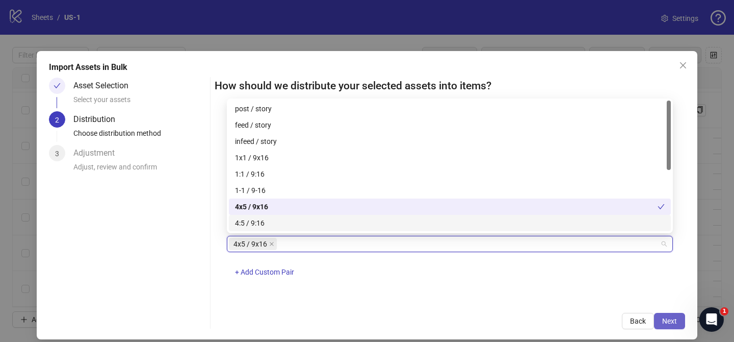
click at [678, 319] on button "Next" at bounding box center [669, 320] width 31 height 16
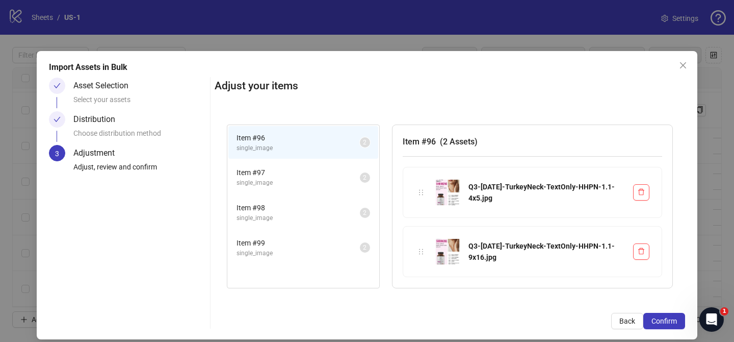
click at [676, 320] on span "Confirm" at bounding box center [664, 321] width 25 height 8
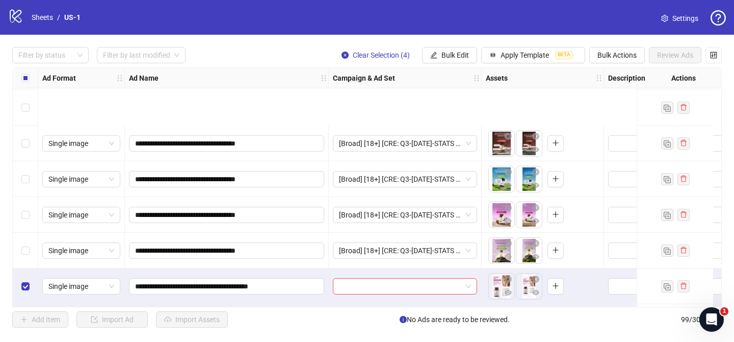
scroll to position [3319, 0]
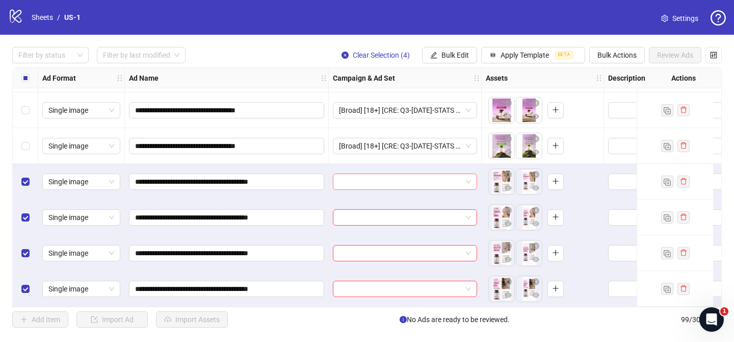
click at [378, 177] on input "search" at bounding box center [400, 181] width 123 height 15
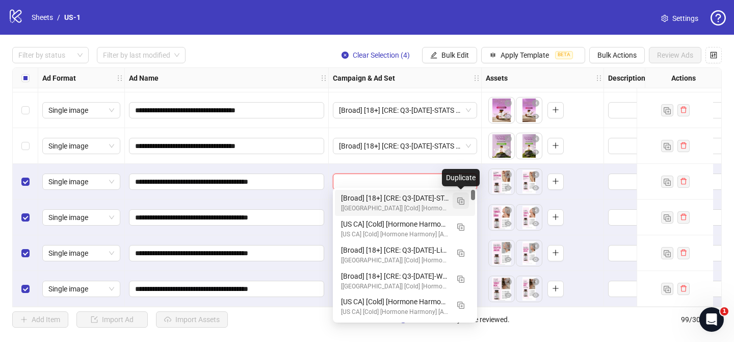
click at [460, 200] on img "button" at bounding box center [460, 200] width 7 height 7
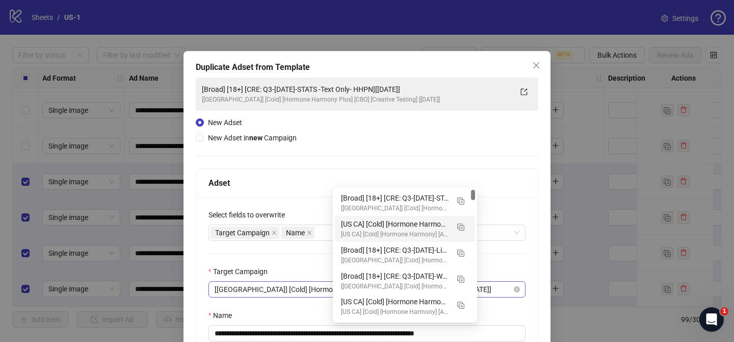
scroll to position [59, 0]
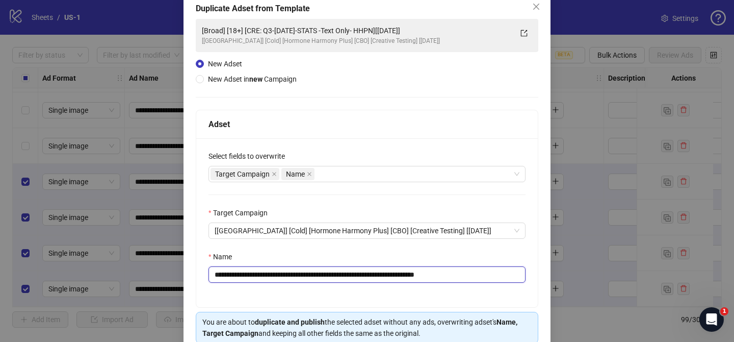
drag, startPoint x: 276, startPoint y: 273, endPoint x: 407, endPoint y: 273, distance: 131.0
click at [407, 273] on input "**********" at bounding box center [367, 274] width 317 height 16
paste input "******"
drag, startPoint x: 473, startPoint y: 275, endPoint x: 518, endPoint y: 273, distance: 45.4
click at [517, 273] on input "**********" at bounding box center [367, 274] width 317 height 16
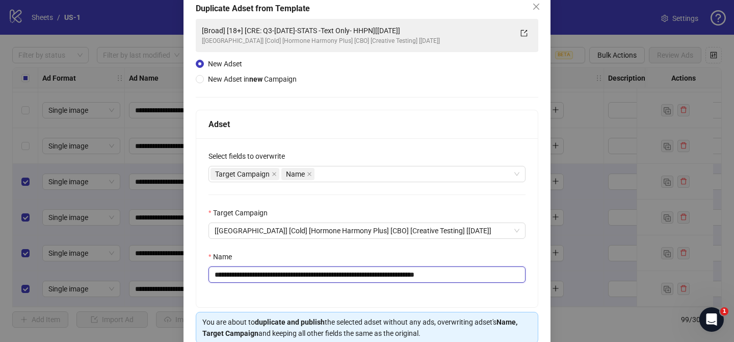
scroll to position [106, 0]
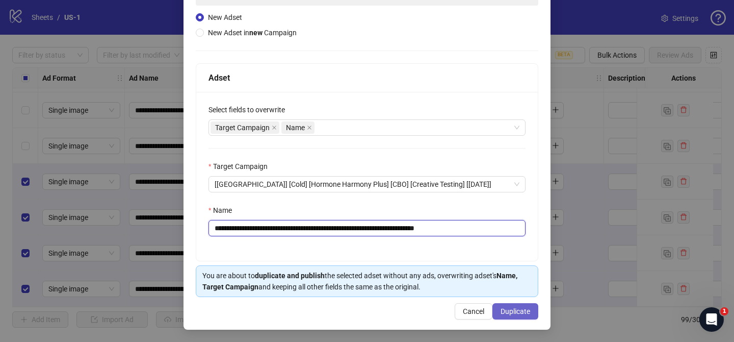
type input "**********"
click at [523, 307] on span "Duplicate" at bounding box center [516, 311] width 30 height 8
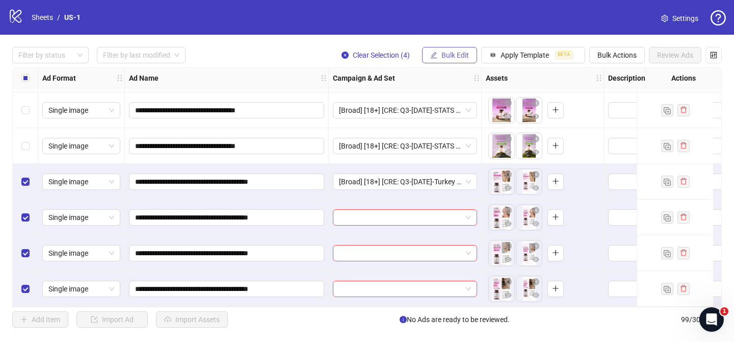
click at [465, 62] on button "Bulk Edit" at bounding box center [449, 55] width 55 height 16
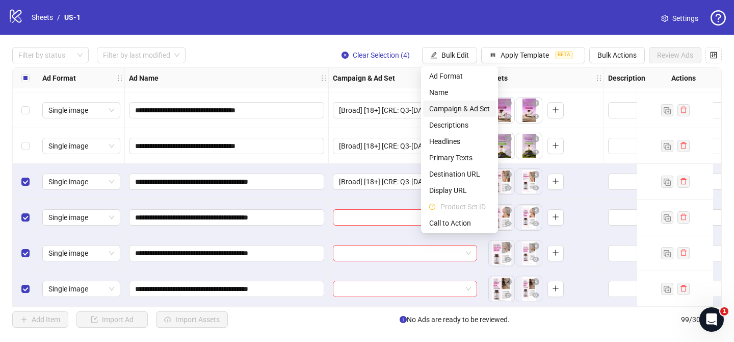
click at [452, 100] on li "Campaign & Ad Set" at bounding box center [459, 108] width 73 height 16
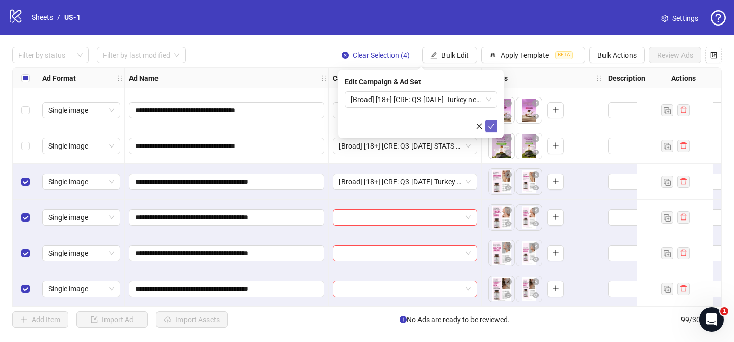
click at [490, 125] on icon "check" at bounding box center [491, 125] width 7 height 7
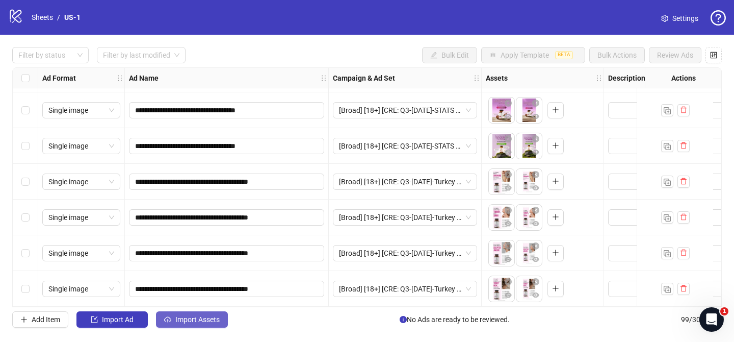
click at [199, 312] on button "Import Assets" at bounding box center [192, 319] width 72 height 16
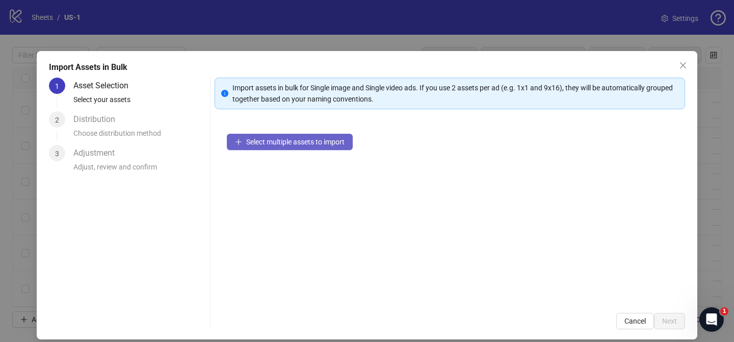
click at [305, 147] on button "Select multiple assets to import" at bounding box center [290, 142] width 126 height 16
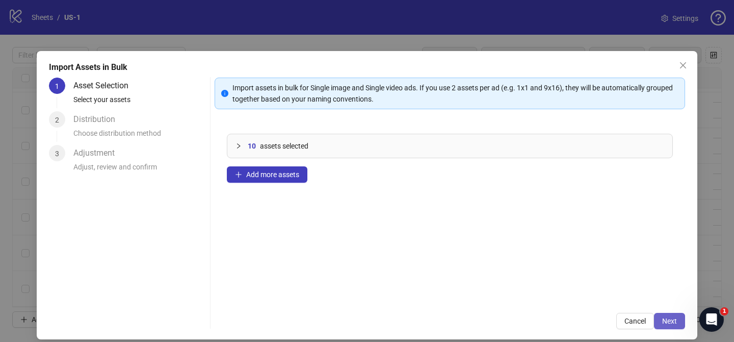
click at [676, 323] on span "Next" at bounding box center [669, 321] width 15 height 8
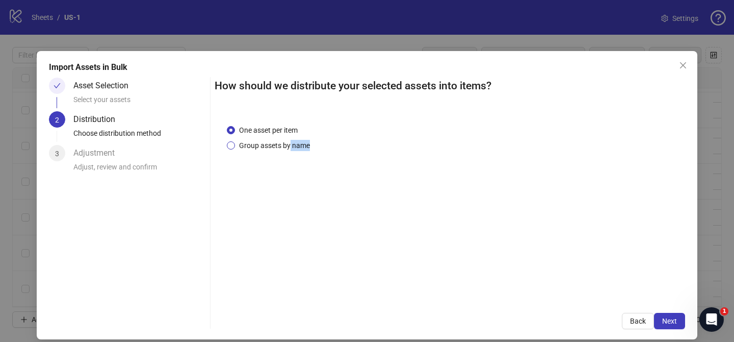
click at [289, 149] on div "One asset per item Group assets by name" at bounding box center [450, 206] width 471 height 189
click at [289, 149] on span "Group assets by name" at bounding box center [274, 145] width 79 height 11
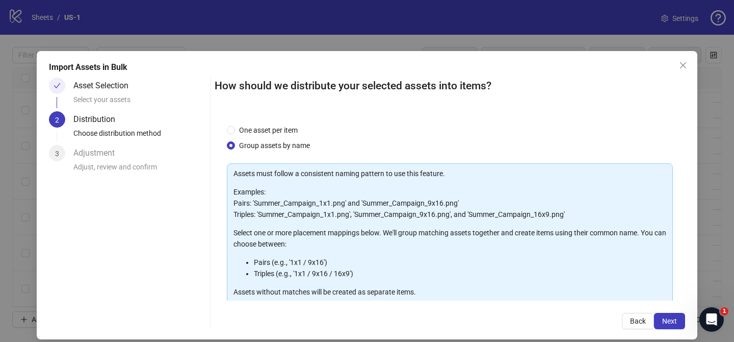
scroll to position [110, 0]
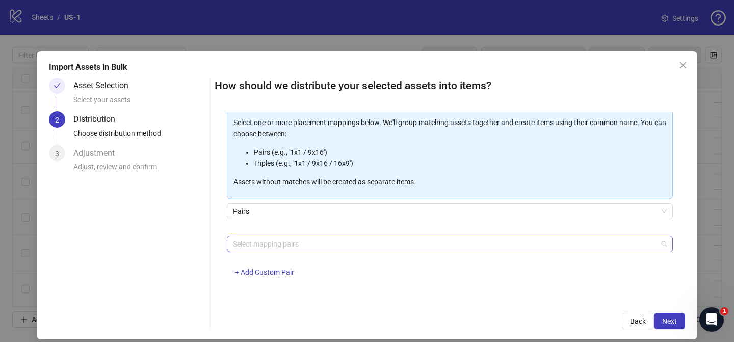
click at [300, 237] on div at bounding box center [444, 244] width 431 height 14
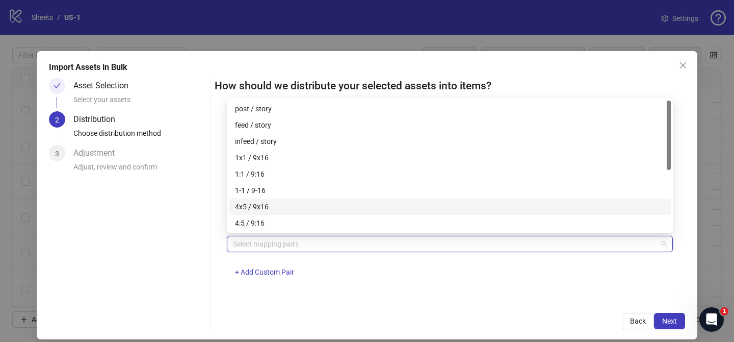
click at [285, 204] on div "4x5 / 9x16" at bounding box center [450, 206] width 430 height 11
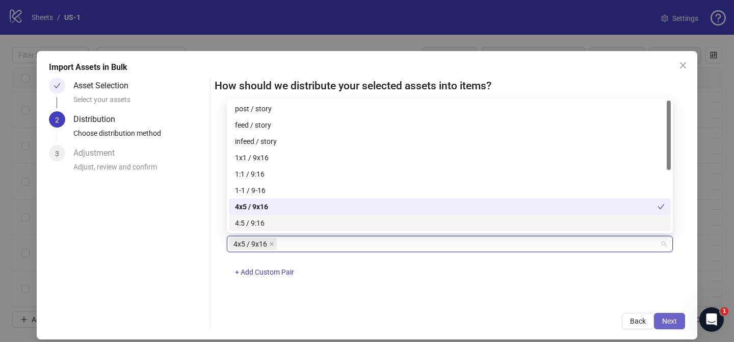
click at [674, 320] on span "Next" at bounding box center [669, 321] width 15 height 8
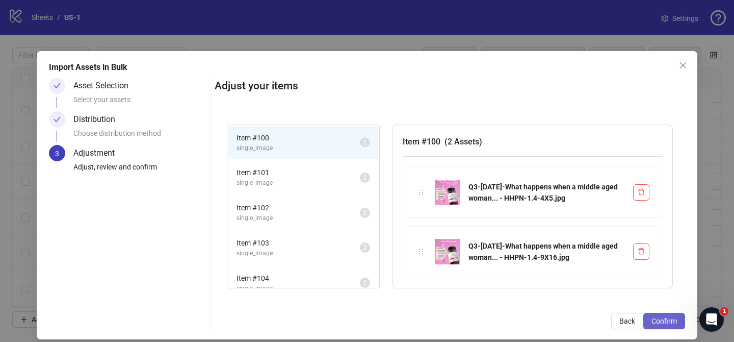
click at [674, 321] on span "Confirm" at bounding box center [664, 321] width 25 height 8
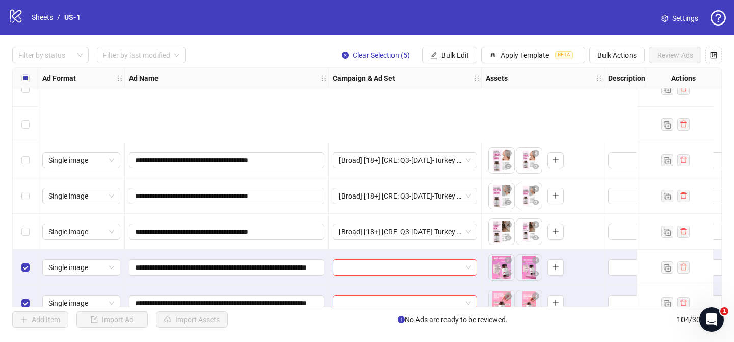
scroll to position [3497, 0]
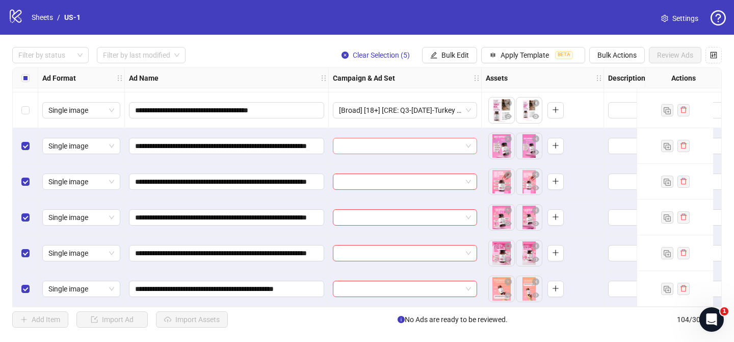
click at [390, 138] on input "search" at bounding box center [400, 145] width 123 height 15
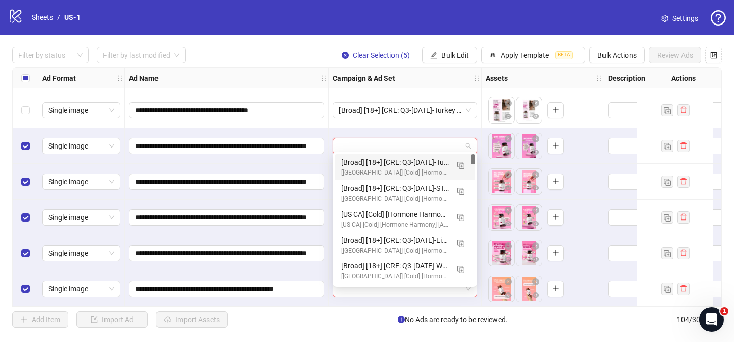
click at [459, 163] on img "button" at bounding box center [460, 165] width 7 height 7
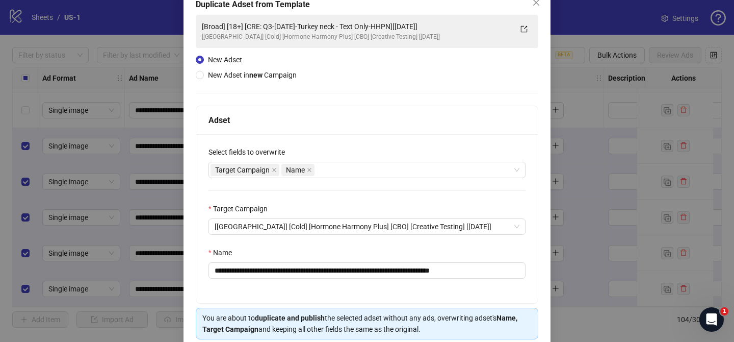
scroll to position [68, 0]
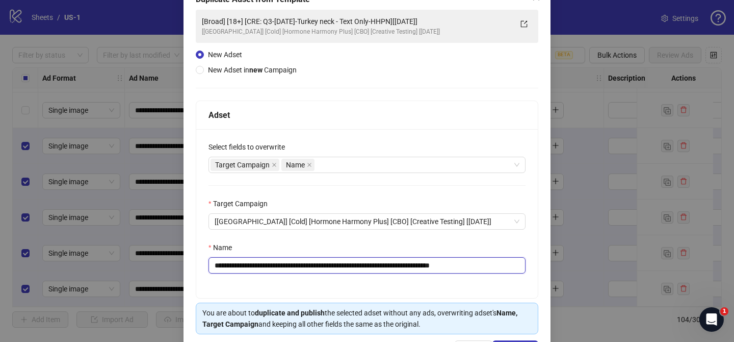
drag, startPoint x: 274, startPoint y: 264, endPoint x: 422, endPoint y: 262, distance: 147.8
click at [422, 262] on input "**********" at bounding box center [367, 265] width 317 height 16
paste input "**********"
drag, startPoint x: 500, startPoint y: 265, endPoint x: 544, endPoint y: 263, distance: 44.4
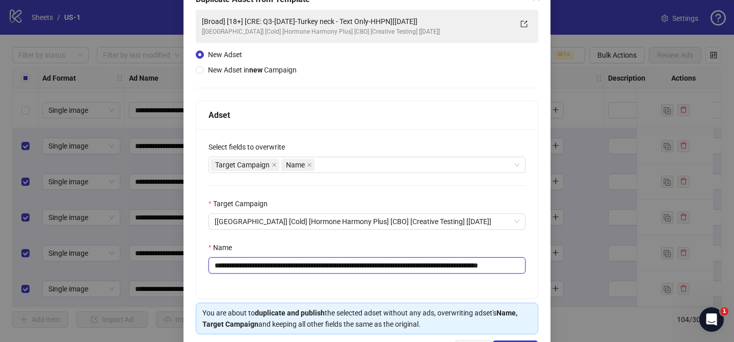
click at [543, 263] on div "**********" at bounding box center [367, 174] width 367 height 383
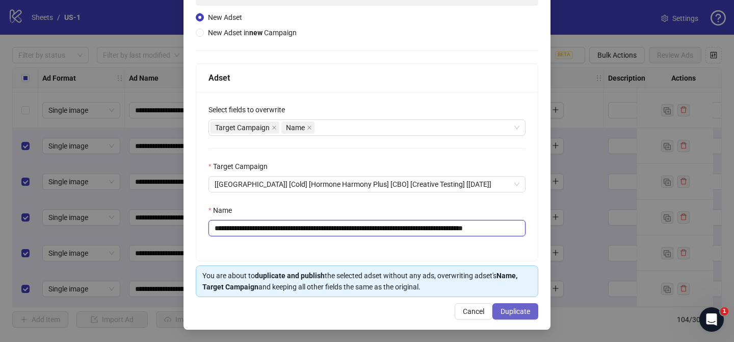
type input "**********"
click at [522, 309] on span "Duplicate" at bounding box center [516, 311] width 30 height 8
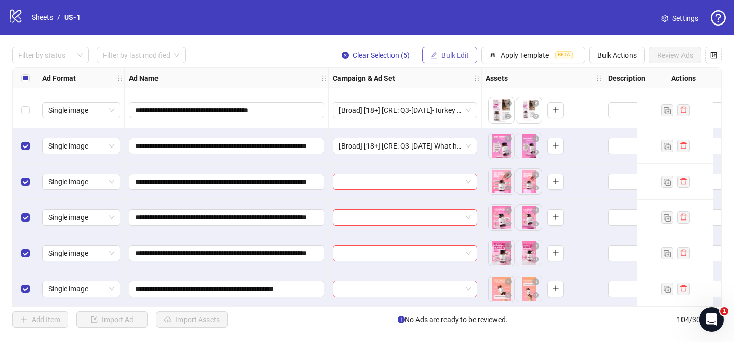
click at [433, 50] on button "Bulk Edit" at bounding box center [449, 55] width 55 height 16
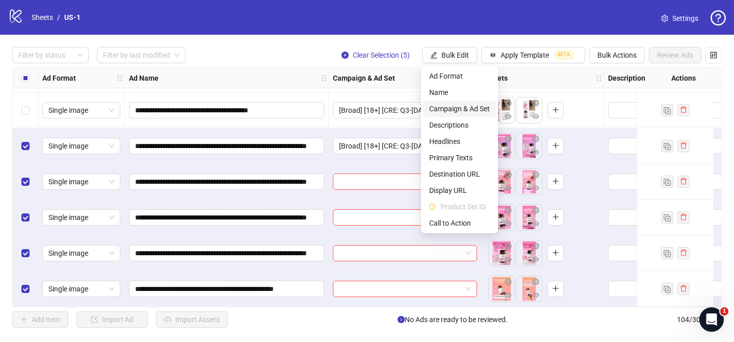
click at [470, 103] on span "Campaign & Ad Set" at bounding box center [459, 108] width 61 height 11
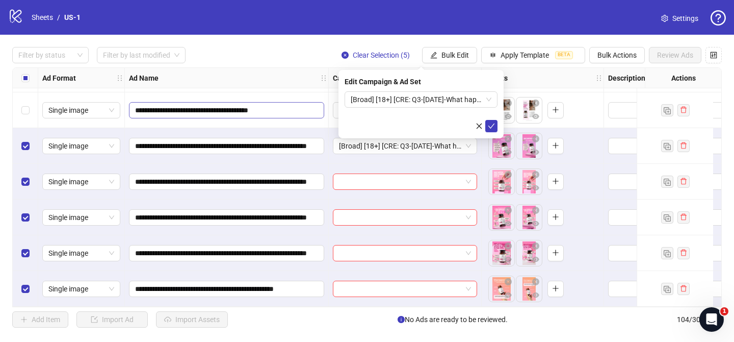
drag, startPoint x: 489, startPoint y: 123, endPoint x: 294, endPoint y: 103, distance: 196.2
click at [489, 123] on icon "check" at bounding box center [491, 125] width 7 height 7
click at [59, 54] on div at bounding box center [45, 55] width 62 height 14
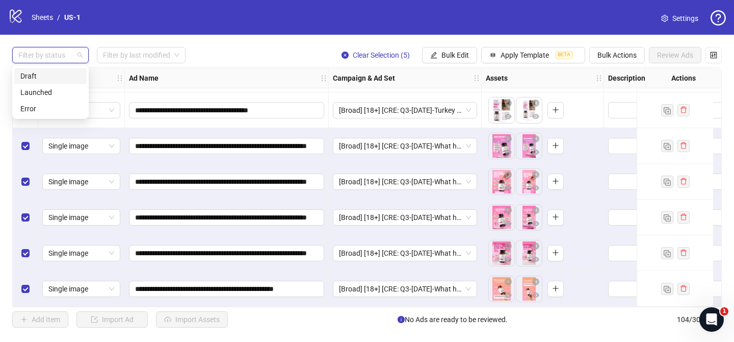
drag, startPoint x: 62, startPoint y: 75, endPoint x: 87, endPoint y: 76, distance: 25.0
click at [62, 75] on div "Draft" at bounding box center [50, 75] width 60 height 11
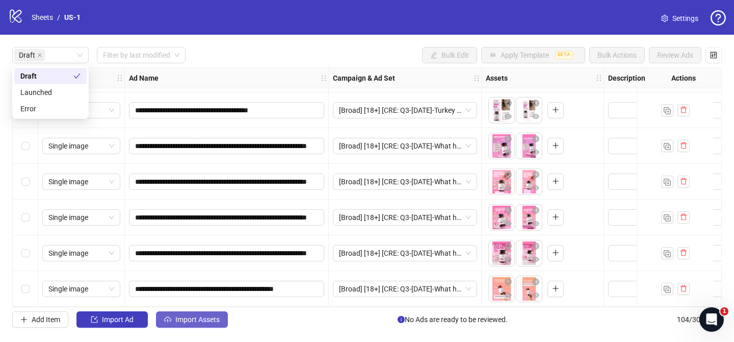
click at [217, 322] on span "Import Assets" at bounding box center [197, 319] width 44 height 8
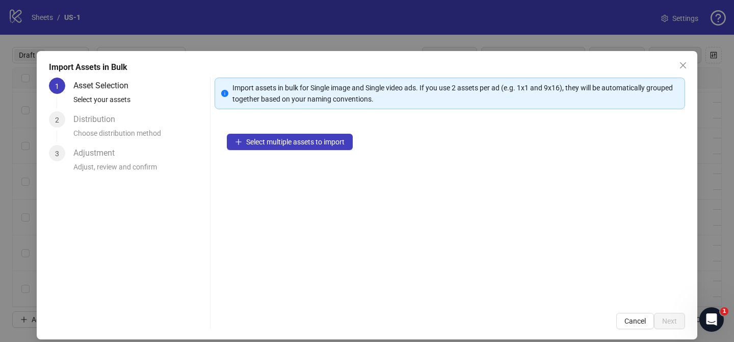
click at [319, 151] on div "Select multiple assets to import" at bounding box center [450, 210] width 471 height 179
click at [324, 145] on span "Select multiple assets to import" at bounding box center [295, 142] width 98 height 8
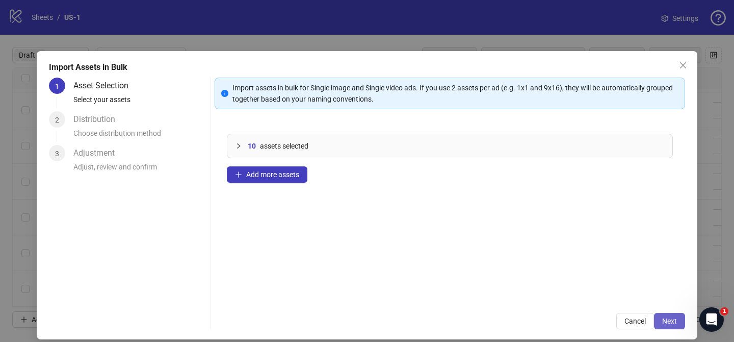
click at [669, 320] on span "Next" at bounding box center [669, 321] width 15 height 8
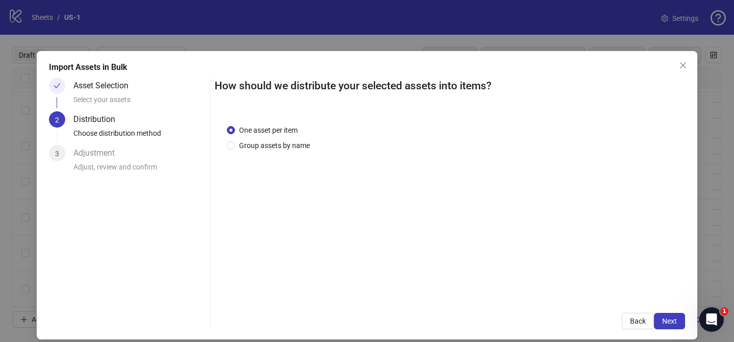
drag, startPoint x: 304, startPoint y: 146, endPoint x: 306, endPoint y: 162, distance: 16.0
click at [304, 146] on span "Group assets by name" at bounding box center [274, 145] width 79 height 11
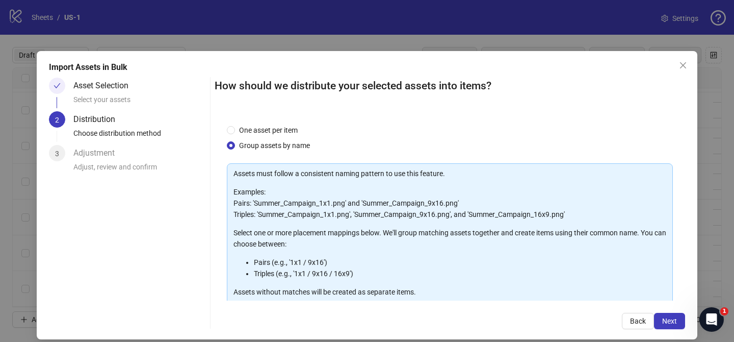
scroll to position [110, 0]
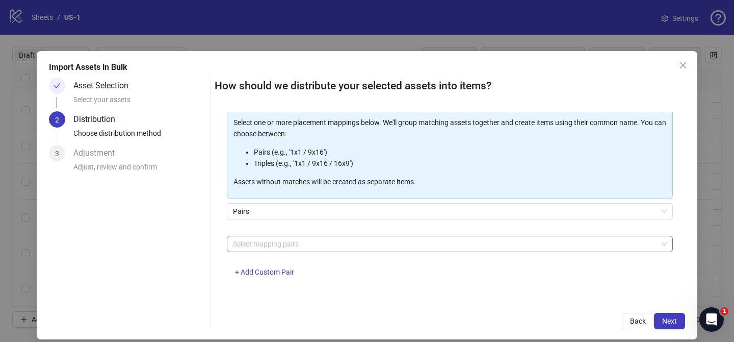
click at [300, 236] on div "Select mapping pairs" at bounding box center [450, 244] width 446 height 16
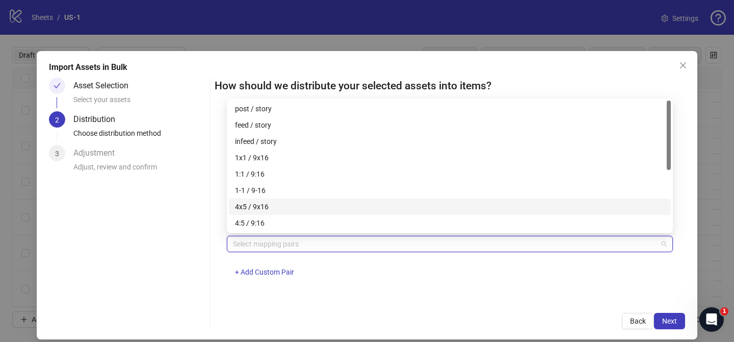
drag, startPoint x: 280, startPoint y: 202, endPoint x: 301, endPoint y: 211, distance: 22.4
click at [281, 202] on div "4x5 / 9x16" at bounding box center [450, 206] width 430 height 11
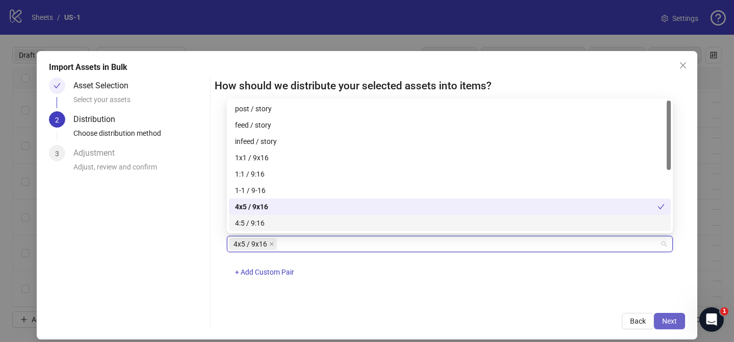
click at [657, 316] on button "Next" at bounding box center [669, 320] width 31 height 16
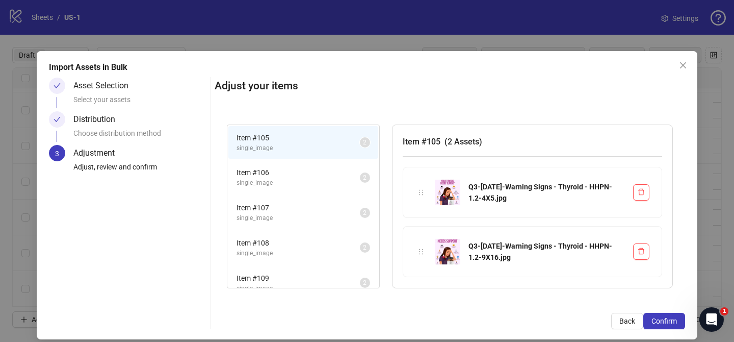
click at [663, 317] on span "Confirm" at bounding box center [664, 321] width 25 height 8
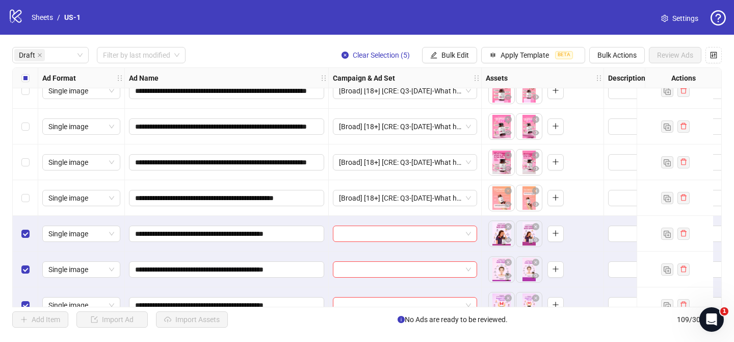
scroll to position [464, 0]
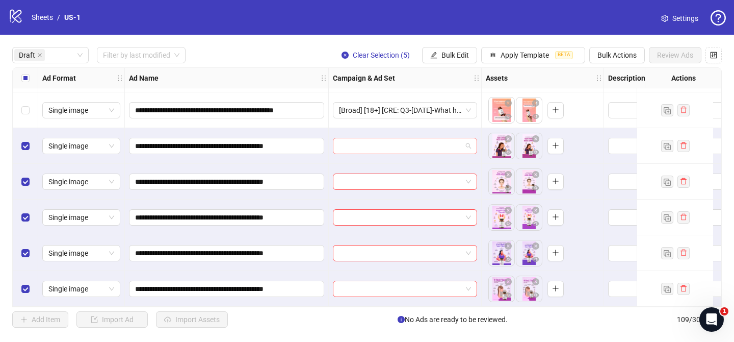
click at [420, 146] on input "search" at bounding box center [400, 145] width 123 height 15
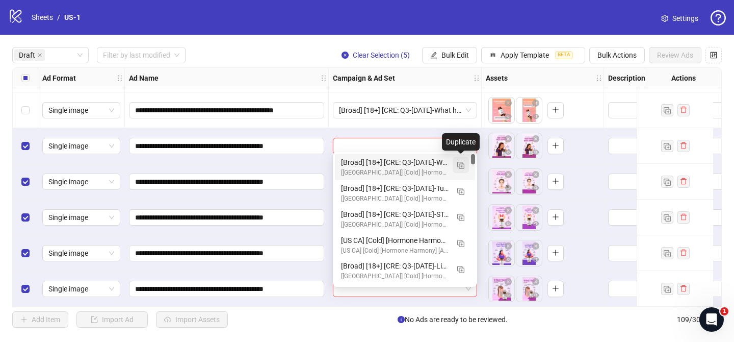
click at [462, 168] on img "button" at bounding box center [460, 165] width 7 height 7
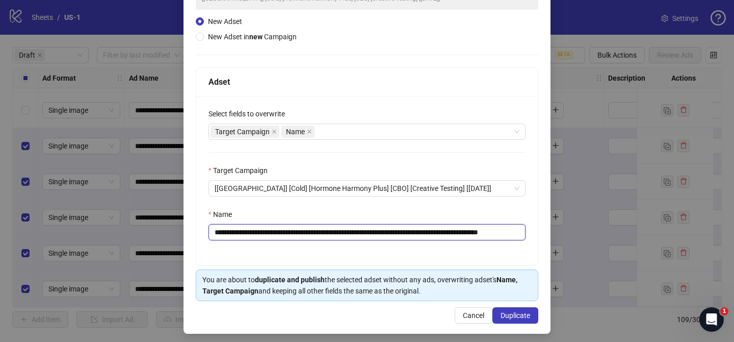
drag, startPoint x: 291, startPoint y: 233, endPoint x: 497, endPoint y: 232, distance: 206.0
click at [497, 232] on input "**********" at bounding box center [367, 232] width 317 height 16
paste input "text"
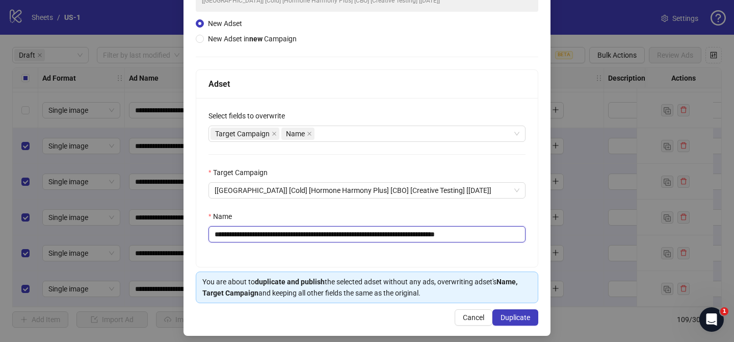
drag, startPoint x: 479, startPoint y: 236, endPoint x: 521, endPoint y: 233, distance: 42.4
click at [521, 233] on input "**********" at bounding box center [367, 234] width 317 height 16
type input "**********"
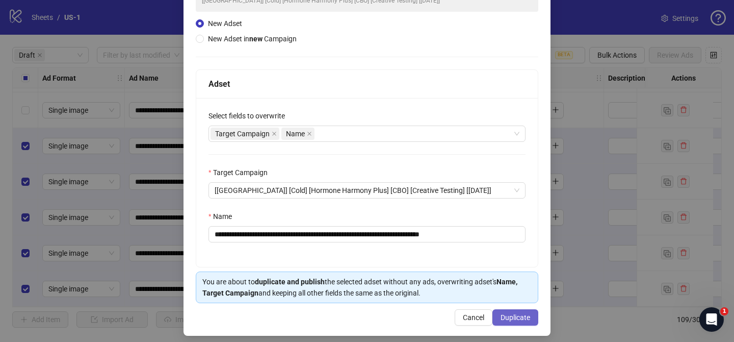
click at [521, 321] on span "Duplicate" at bounding box center [516, 317] width 30 height 8
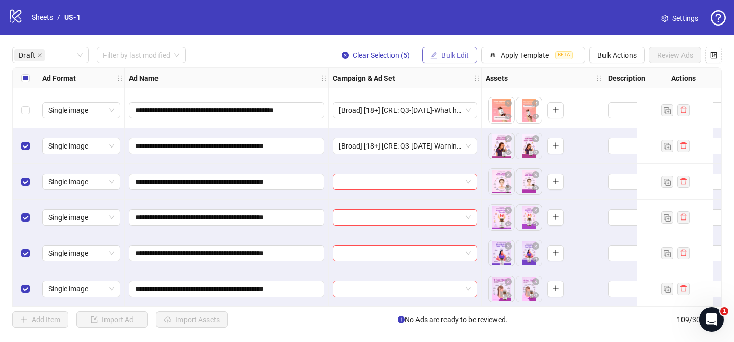
click at [451, 57] on span "Bulk Edit" at bounding box center [455, 55] width 28 height 8
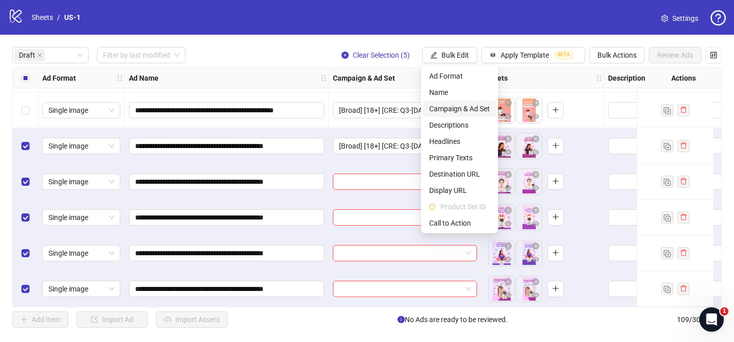
click at [478, 110] on span "Campaign & Ad Set" at bounding box center [459, 108] width 61 height 11
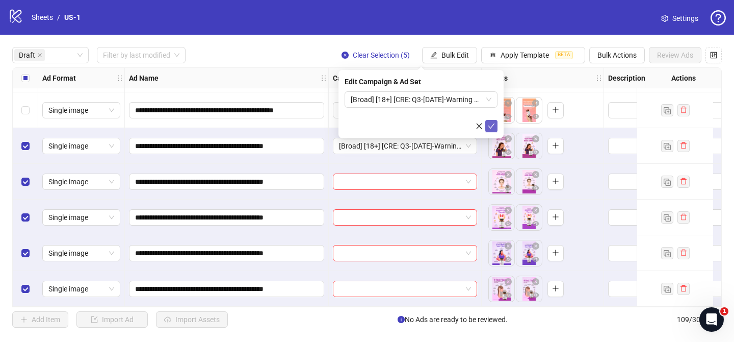
click at [493, 127] on icon "check" at bounding box center [491, 125] width 7 height 7
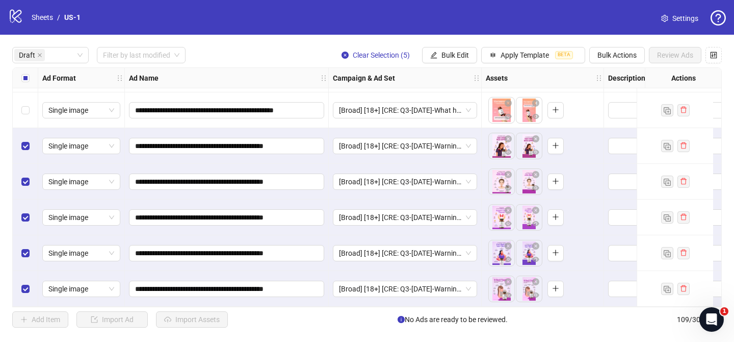
click at [19, 79] on div "Select all rows" at bounding box center [25, 78] width 25 height 20
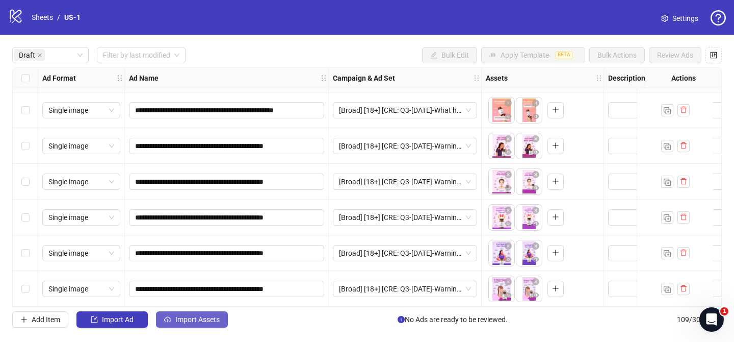
click at [194, 319] on span "Import Assets" at bounding box center [197, 319] width 44 height 8
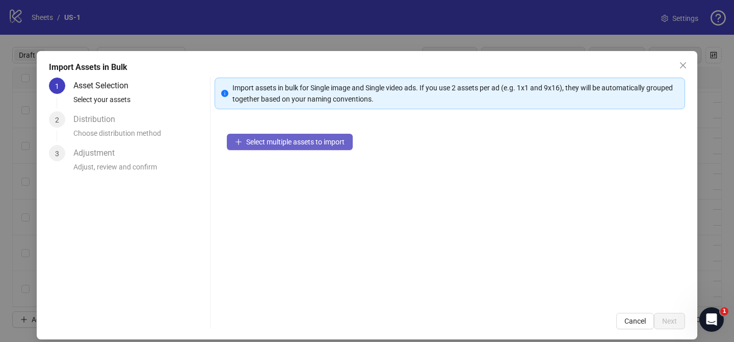
click at [317, 139] on span "Select multiple assets to import" at bounding box center [295, 142] width 98 height 8
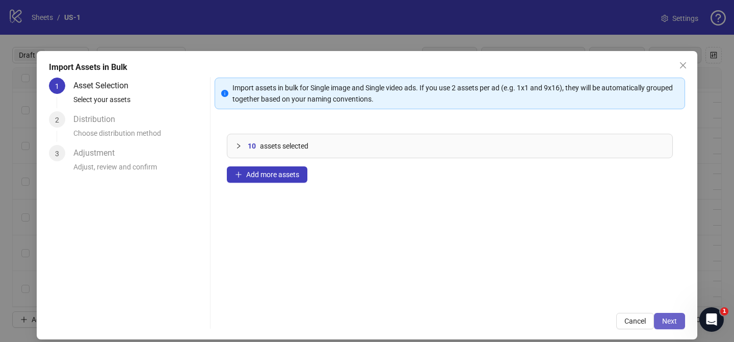
scroll to position [1, 0]
click at [672, 321] on span "Next" at bounding box center [669, 320] width 15 height 8
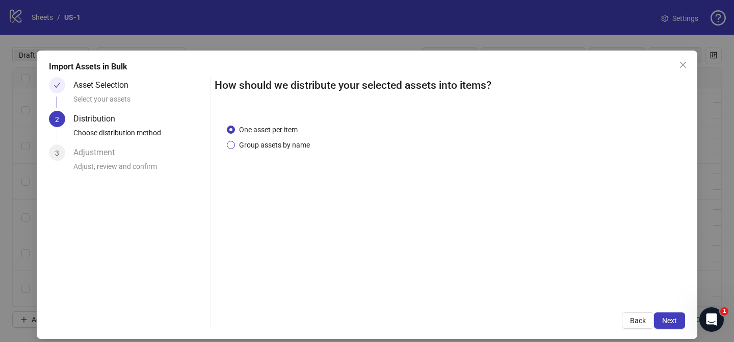
click at [279, 145] on span "Group assets by name" at bounding box center [274, 144] width 79 height 11
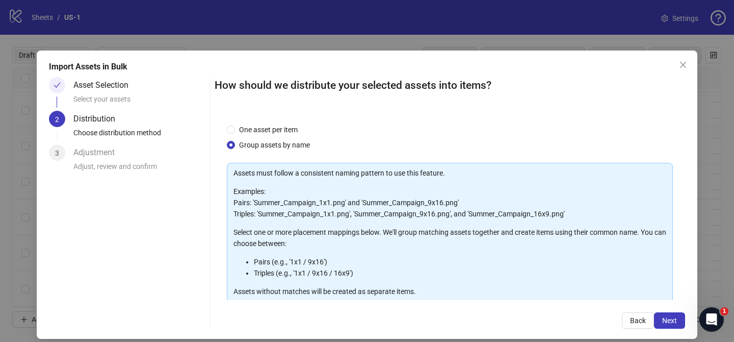
scroll to position [110, 0]
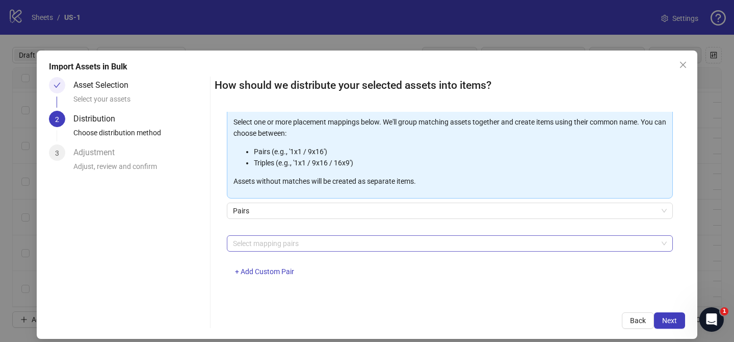
click at [288, 245] on div at bounding box center [444, 243] width 431 height 14
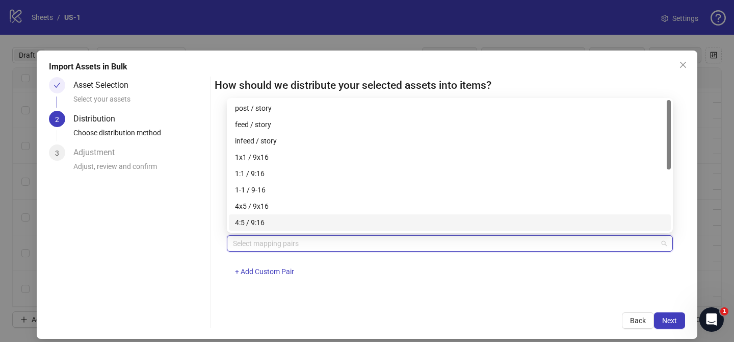
click at [287, 207] on div "4x5 / 9x16" at bounding box center [450, 205] width 430 height 11
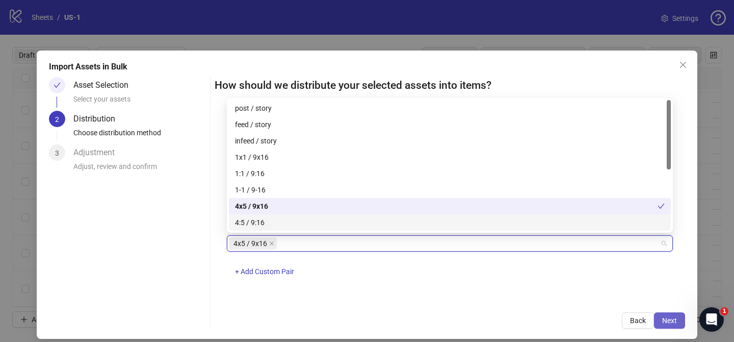
click at [676, 312] on button "Next" at bounding box center [669, 320] width 31 height 16
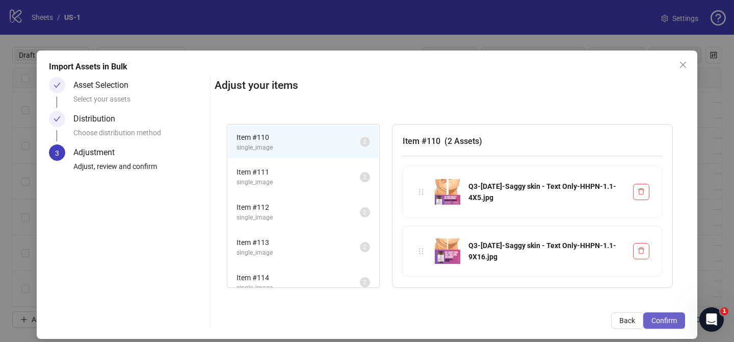
click at [676, 319] on span "Confirm" at bounding box center [664, 320] width 25 height 8
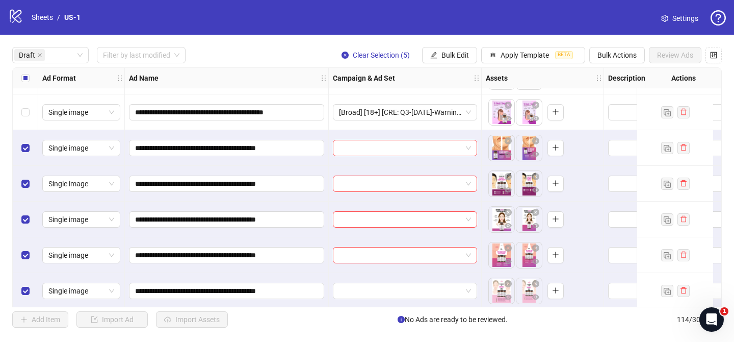
scroll to position [642, 0]
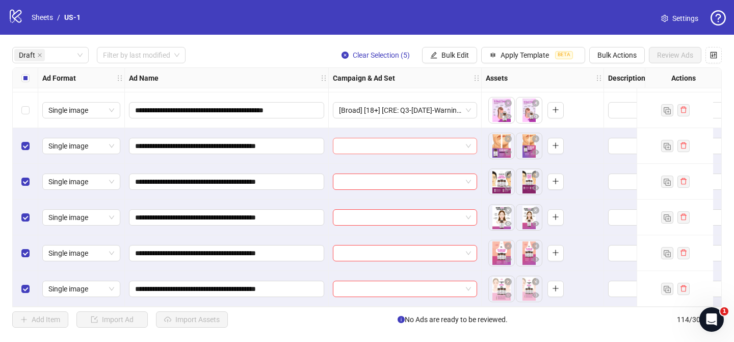
drag, startPoint x: 389, startPoint y: 134, endPoint x: 411, endPoint y: 145, distance: 24.6
click at [390, 138] on input "search" at bounding box center [400, 145] width 123 height 15
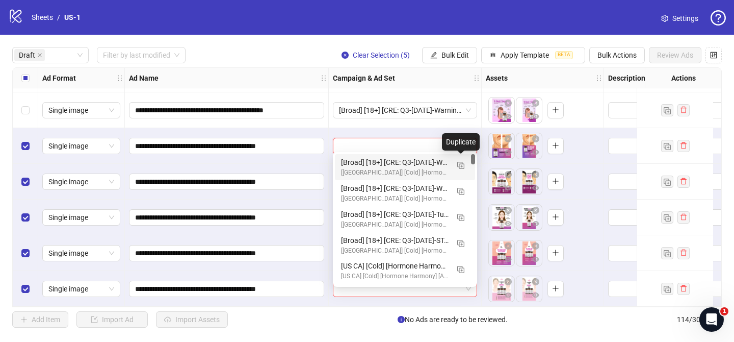
drag, startPoint x: 459, startPoint y: 164, endPoint x: 352, endPoint y: 207, distance: 114.8
click at [459, 164] on img "button" at bounding box center [460, 165] width 7 height 7
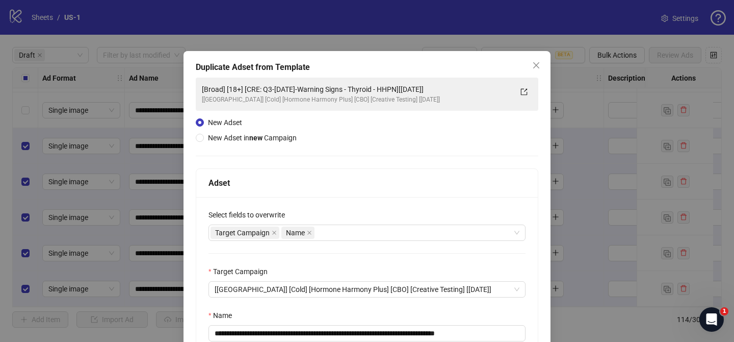
scroll to position [106, 0]
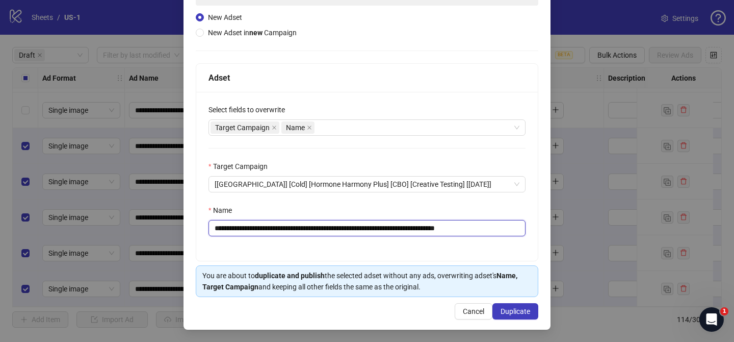
drag, startPoint x: 276, startPoint y: 228, endPoint x: 428, endPoint y: 226, distance: 152.4
click at [428, 226] on input "**********" at bounding box center [367, 228] width 317 height 16
paste input "text"
drag, startPoint x: 471, startPoint y: 229, endPoint x: 513, endPoint y: 229, distance: 42.3
click at [514, 229] on input "**********" at bounding box center [367, 228] width 317 height 16
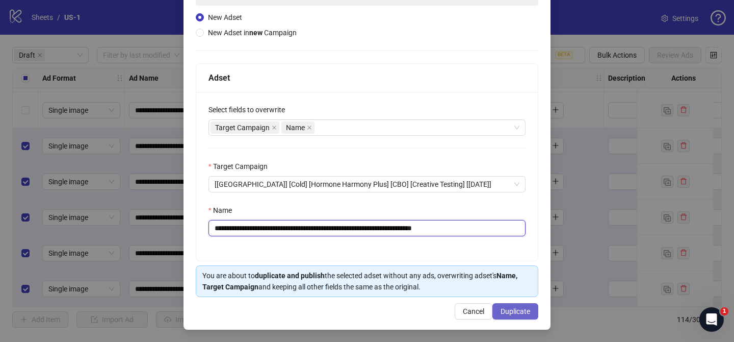
type input "**********"
click at [530, 312] on span "Duplicate" at bounding box center [516, 311] width 30 height 8
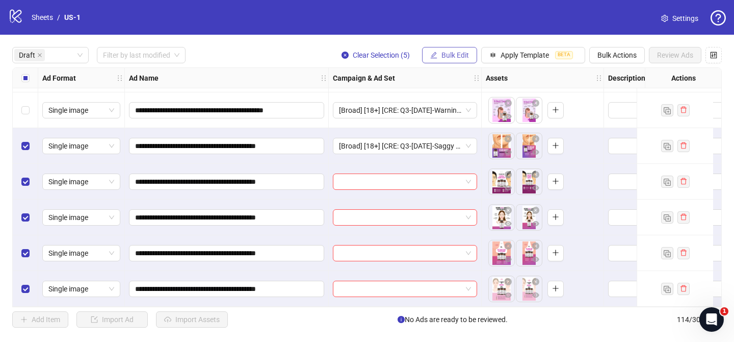
click at [469, 60] on button "Bulk Edit" at bounding box center [449, 55] width 55 height 16
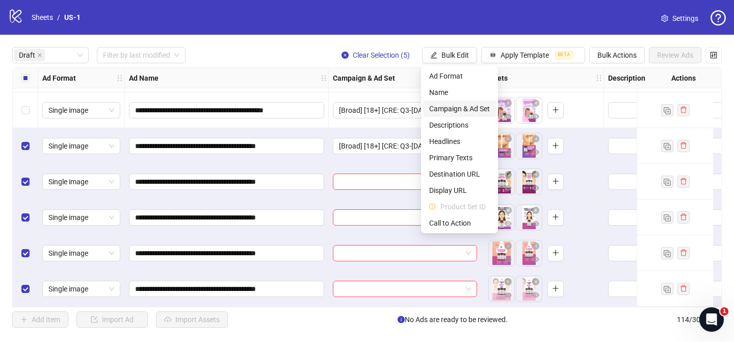
click at [474, 106] on span "Campaign & Ad Set" at bounding box center [459, 108] width 61 height 11
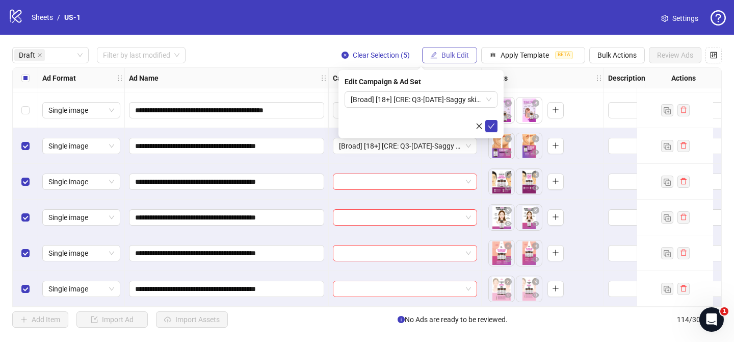
drag, startPoint x: 496, startPoint y: 124, endPoint x: 453, endPoint y: 48, distance: 87.4
click at [496, 124] on button "submit" at bounding box center [491, 126] width 12 height 12
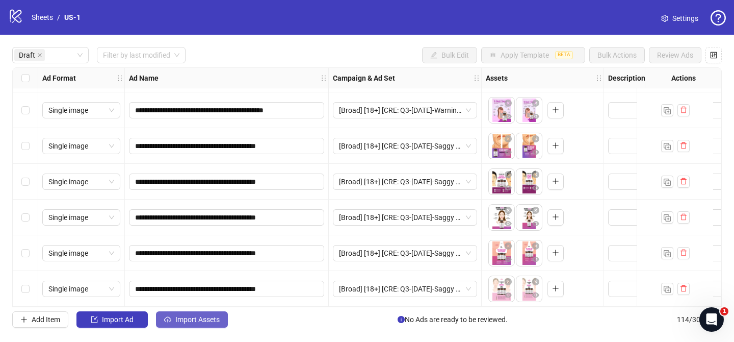
click at [224, 322] on button "Import Assets" at bounding box center [192, 319] width 72 height 16
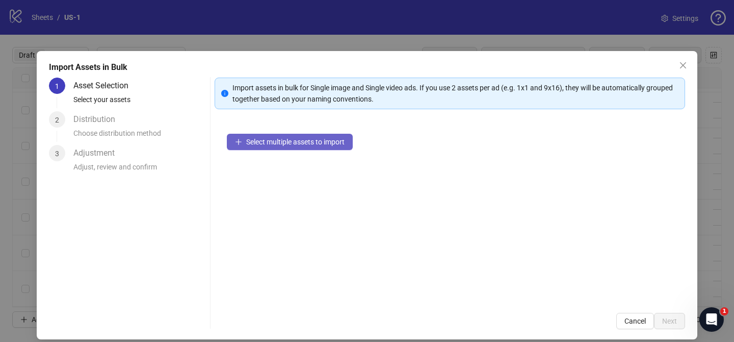
click at [312, 134] on button "Select multiple assets to import" at bounding box center [290, 142] width 126 height 16
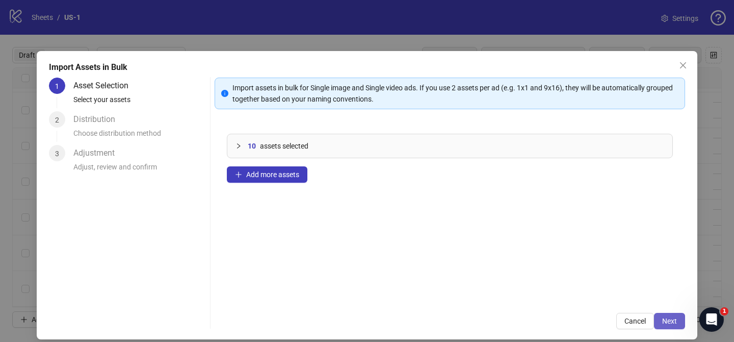
click at [672, 321] on span "Next" at bounding box center [669, 321] width 15 height 8
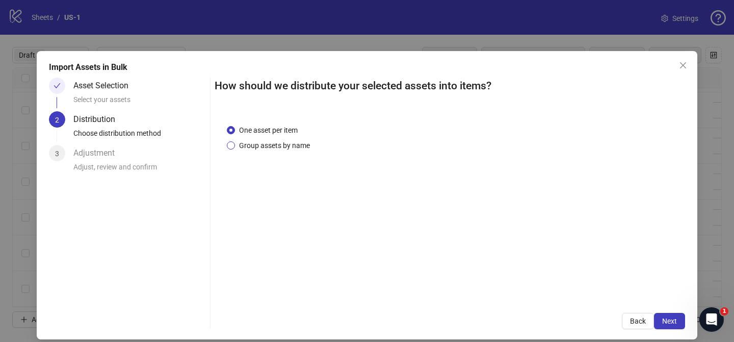
click at [299, 150] on span "Group assets by name" at bounding box center [274, 145] width 79 height 11
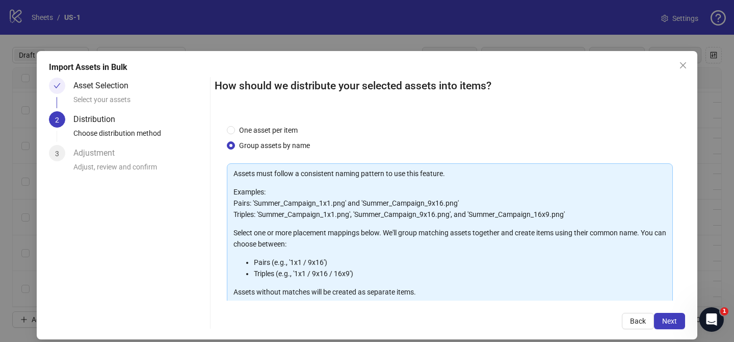
scroll to position [110, 0]
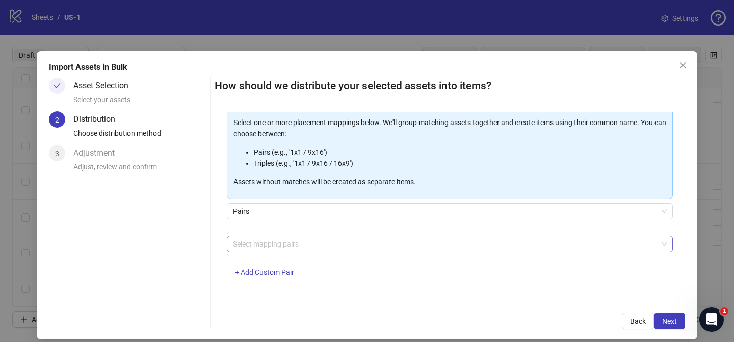
drag, startPoint x: 316, startPoint y: 242, endPoint x: 297, endPoint y: 238, distance: 19.3
click at [316, 241] on div at bounding box center [444, 244] width 431 height 14
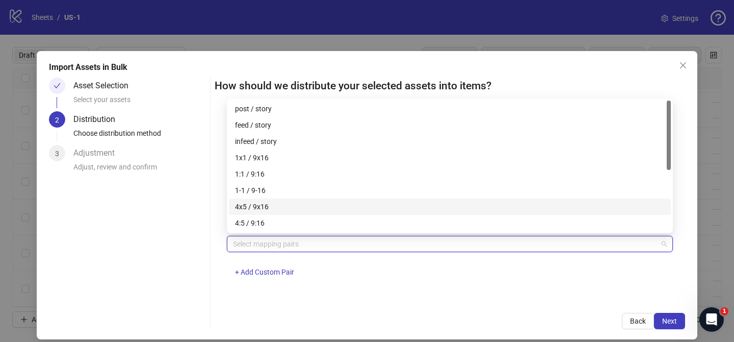
click at [277, 204] on div "4x5 / 9x16" at bounding box center [450, 206] width 430 height 11
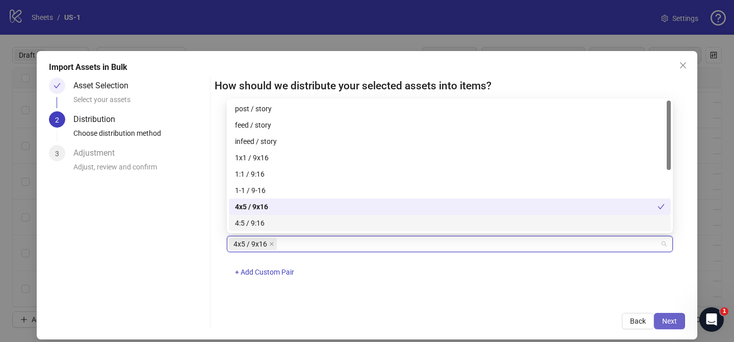
click at [661, 318] on button "Next" at bounding box center [669, 320] width 31 height 16
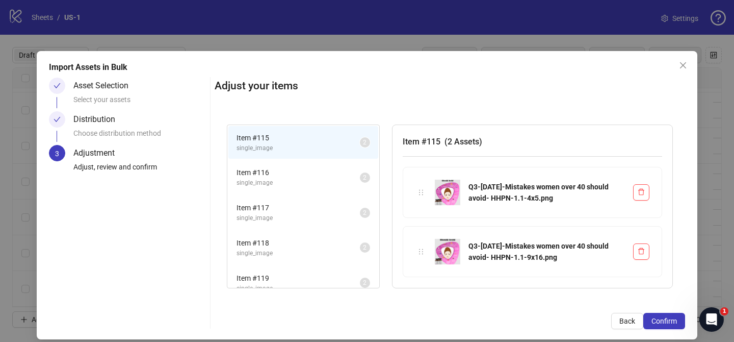
click at [667, 319] on span "Confirm" at bounding box center [664, 321] width 25 height 8
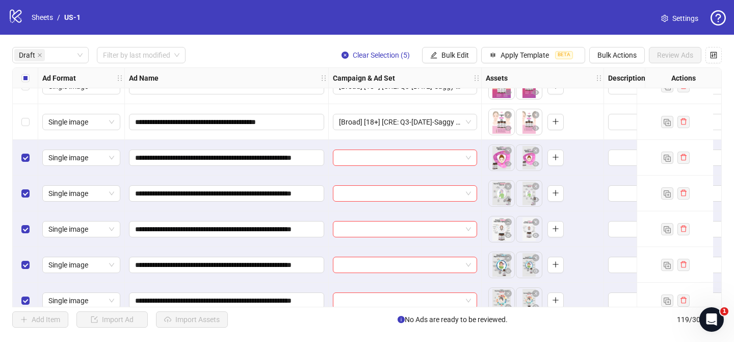
scroll to position [821, 0]
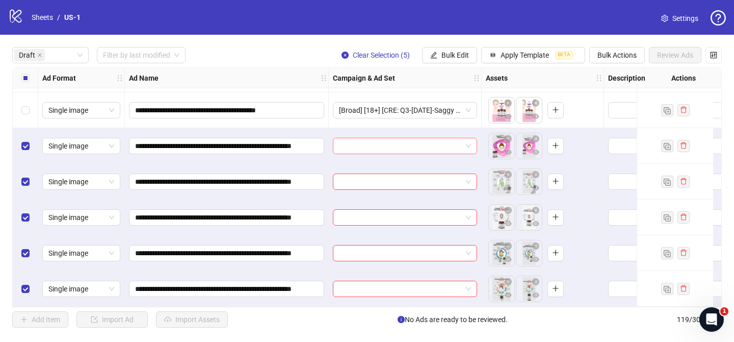
click at [362, 138] on input "search" at bounding box center [400, 145] width 123 height 15
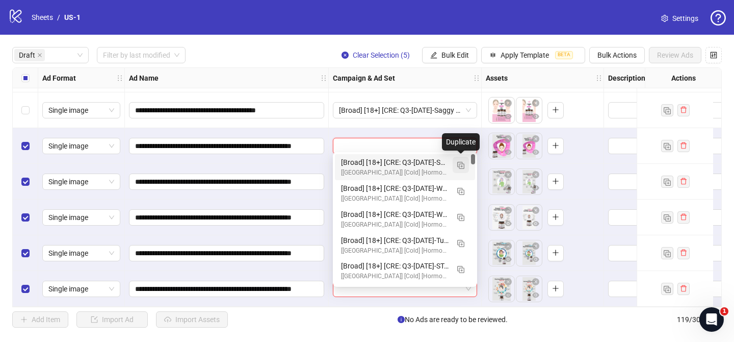
click at [459, 167] on img "button" at bounding box center [460, 165] width 7 height 7
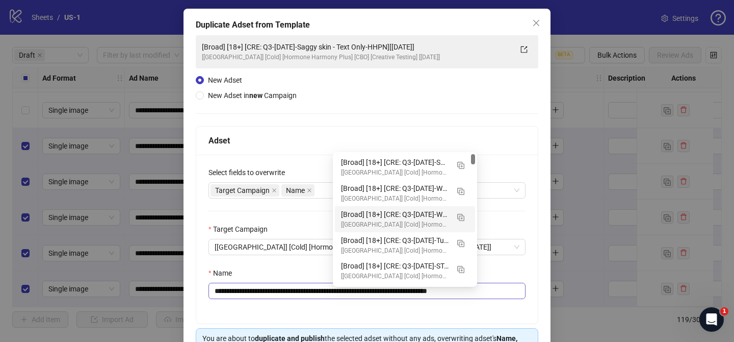
scroll to position [51, 0]
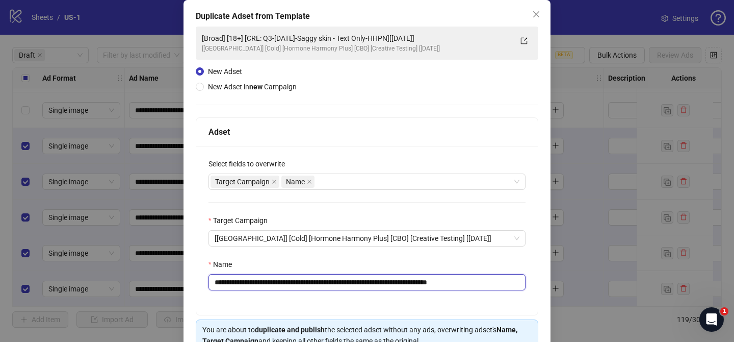
drag, startPoint x: 276, startPoint y: 282, endPoint x: 420, endPoint y: 282, distance: 143.8
click at [420, 282] on input "**********" at bounding box center [367, 282] width 317 height 16
paste input "**********"
drag, startPoint x: 499, startPoint y: 282, endPoint x: 542, endPoint y: 280, distance: 43.4
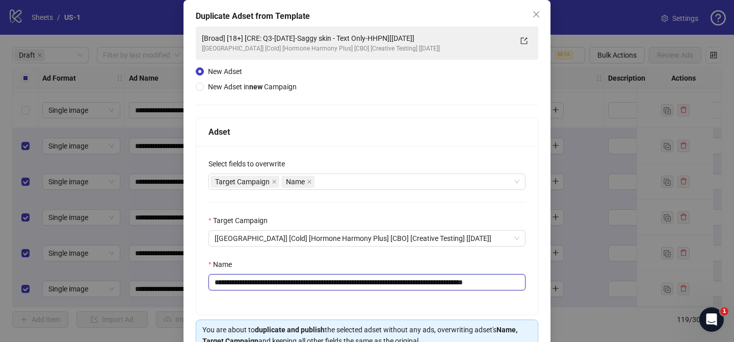
click at [542, 280] on div "**********" at bounding box center [367, 191] width 367 height 383
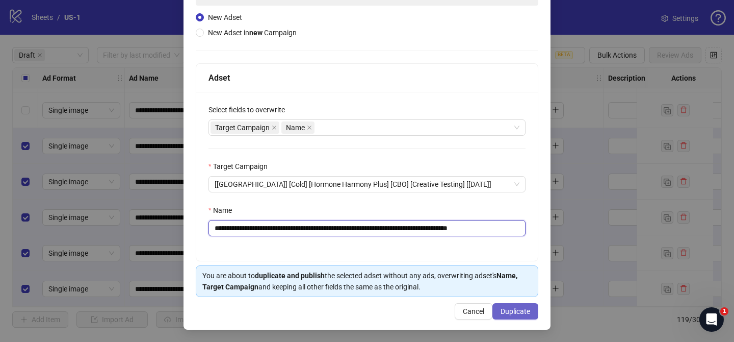
type input "**********"
click at [529, 314] on span "Duplicate" at bounding box center [516, 311] width 30 height 8
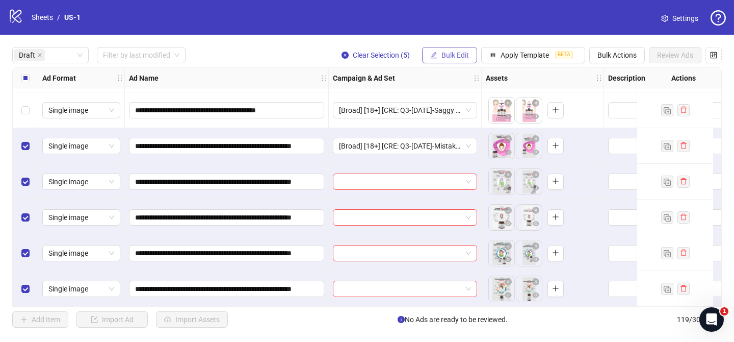
click at [440, 57] on button "Bulk Edit" at bounding box center [449, 55] width 55 height 16
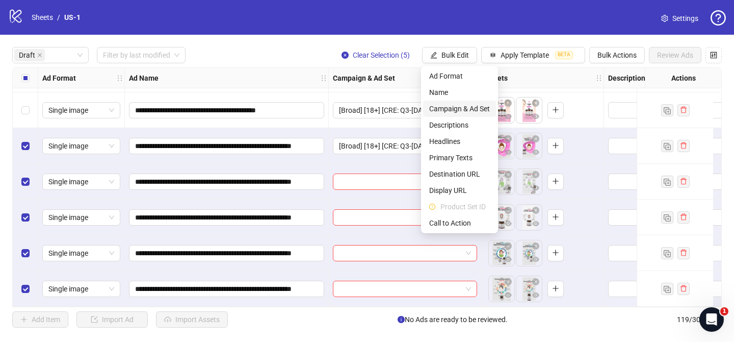
click at [470, 107] on span "Campaign & Ad Set" at bounding box center [459, 108] width 61 height 11
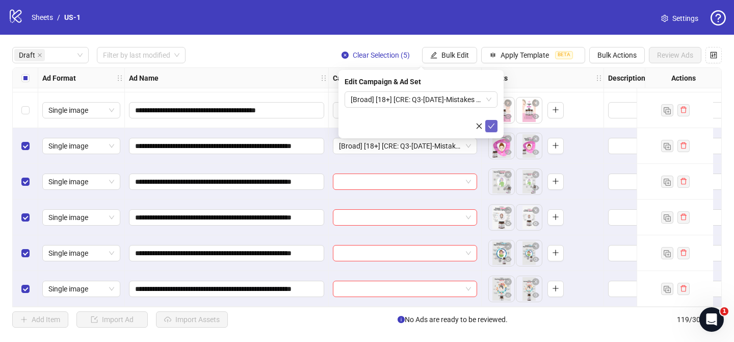
click at [492, 123] on icon "check" at bounding box center [491, 125] width 7 height 7
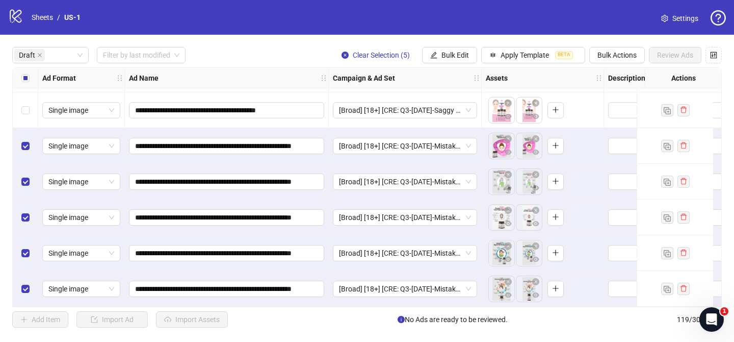
click at [26, 72] on label "Select all rows" at bounding box center [25, 77] width 8 height 11
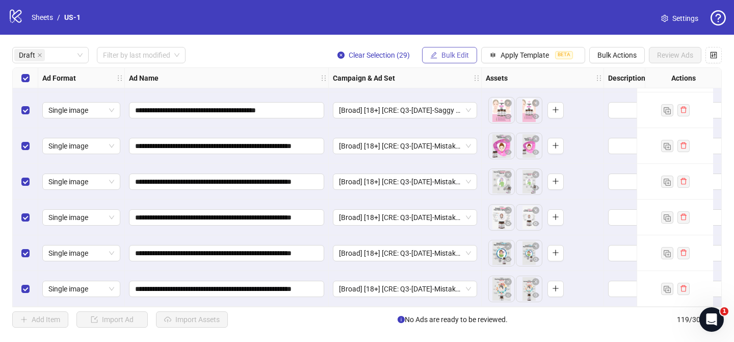
click at [439, 50] on button "Bulk Edit" at bounding box center [449, 55] width 55 height 16
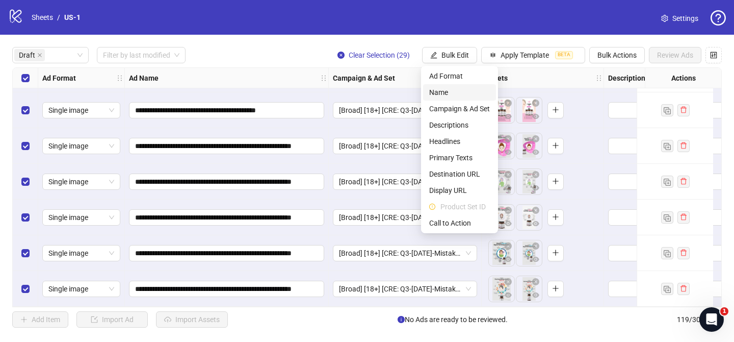
click at [438, 90] on span "Name" at bounding box center [459, 92] width 61 height 11
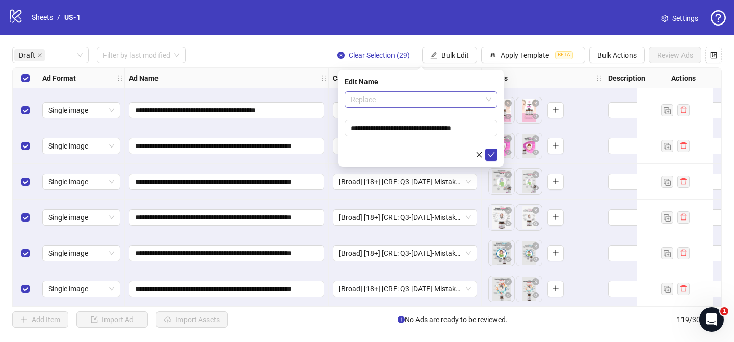
click at [410, 103] on span "Replace" at bounding box center [421, 99] width 141 height 15
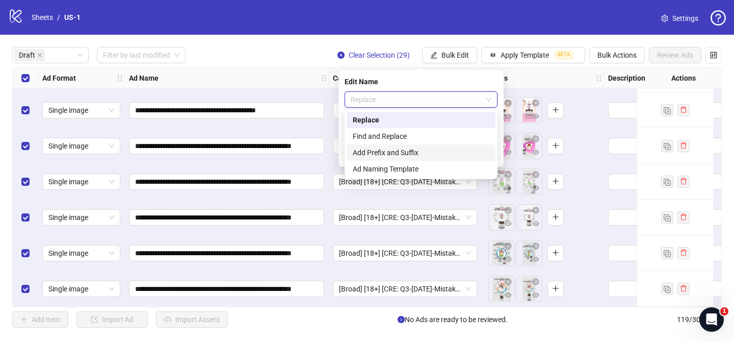
click at [387, 151] on div "Add Prefix and Suffix" at bounding box center [421, 152] width 137 height 11
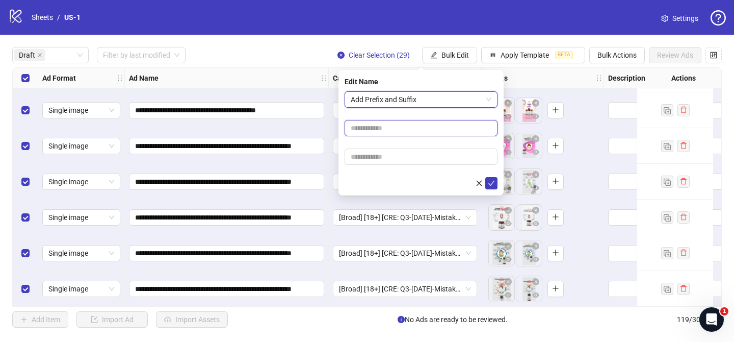
click at [395, 124] on input "text" at bounding box center [421, 128] width 153 height 16
paste input "**********"
type input "**********"
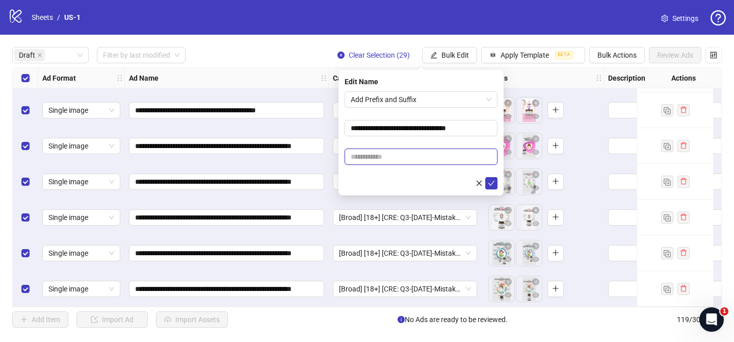
click at [381, 153] on input "text" at bounding box center [421, 156] width 153 height 16
paste input "**********"
type input "**********"
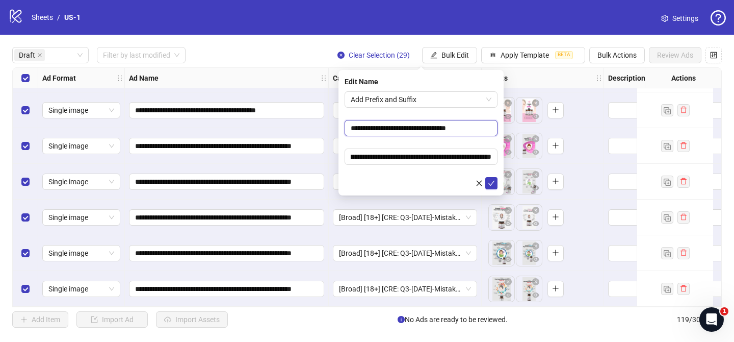
click at [414, 127] on input "**********" at bounding box center [421, 128] width 153 height 16
click at [410, 128] on input "**********" at bounding box center [421, 128] width 153 height 16
type input "**********"
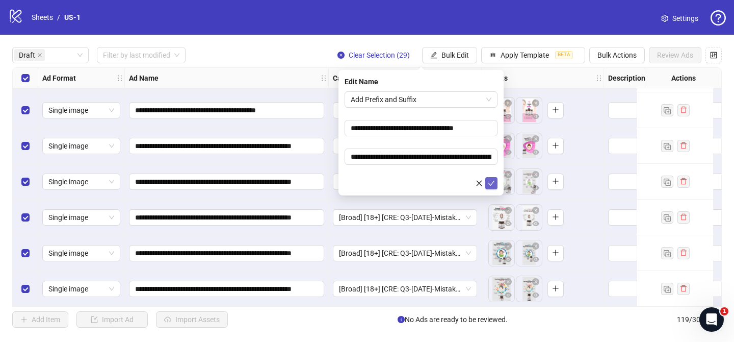
click at [493, 184] on icon "check" at bounding box center [491, 182] width 7 height 7
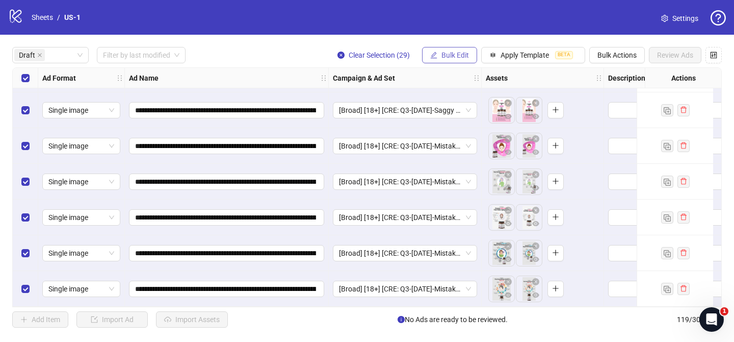
click at [467, 51] on span "Bulk Edit" at bounding box center [455, 55] width 28 height 8
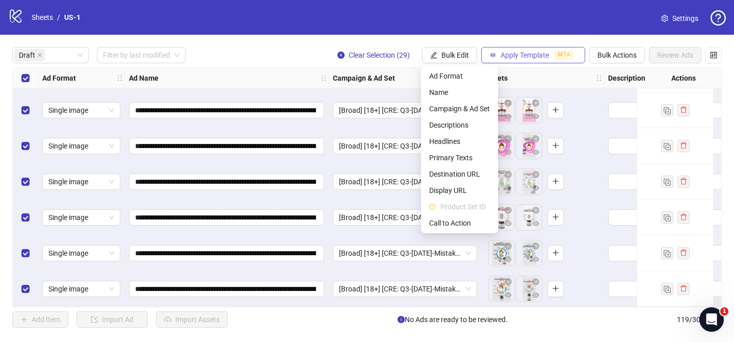
click at [529, 55] on span "Apply Template" at bounding box center [525, 55] width 48 height 8
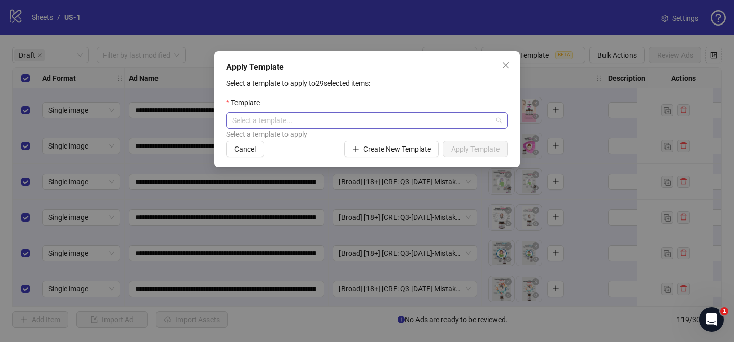
click at [373, 117] on input "search" at bounding box center [362, 120] width 260 height 15
click at [390, 151] on span "Create New Template" at bounding box center [396, 149] width 67 height 8
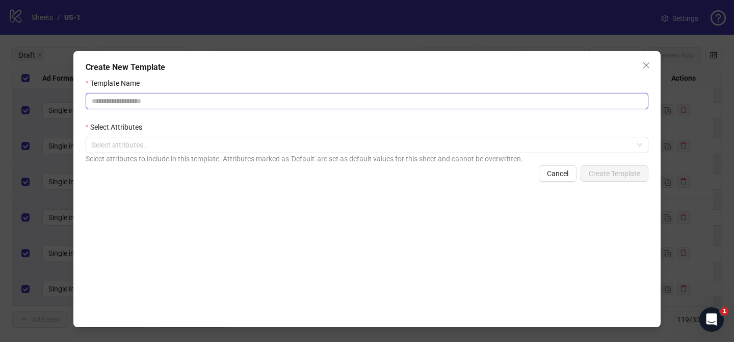
click at [239, 101] on input "Template Name" at bounding box center [367, 101] width 563 height 16
paste input "**********"
drag, startPoint x: 261, startPoint y: 102, endPoint x: 287, endPoint y: 103, distance: 26.0
click at [287, 103] on input "**********" at bounding box center [367, 101] width 563 height 16
drag, startPoint x: 360, startPoint y: 102, endPoint x: 396, endPoint y: 102, distance: 35.2
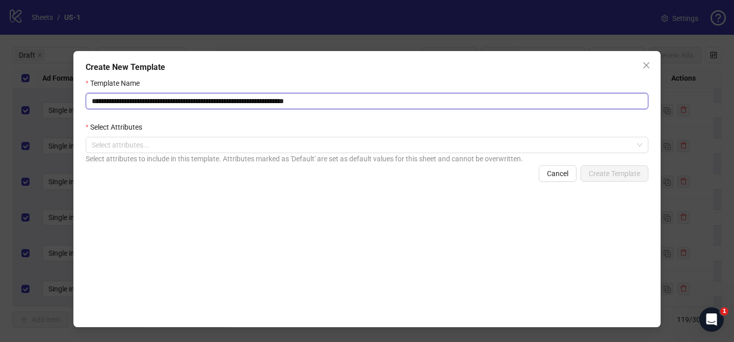
click at [396, 102] on input "**********" at bounding box center [367, 101] width 563 height 16
click at [215, 152] on div at bounding box center [362, 145] width 548 height 14
type input "**********"
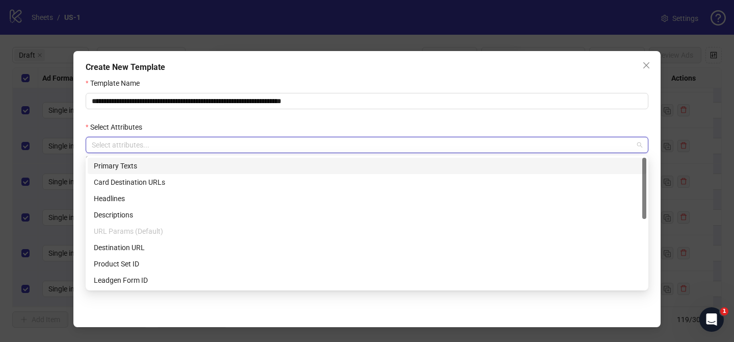
click at [174, 167] on div "Primary Texts" at bounding box center [367, 165] width 546 height 11
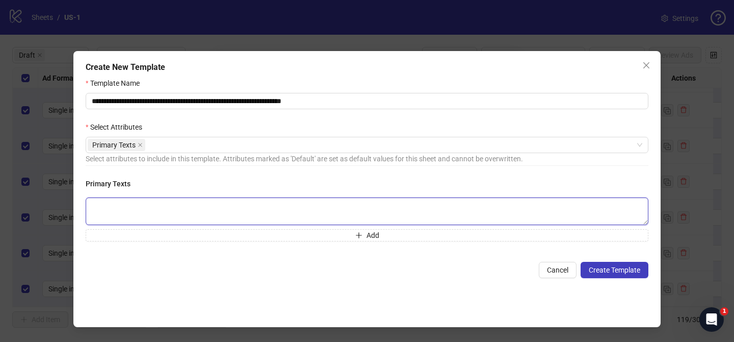
click at [241, 212] on textarea at bounding box center [367, 211] width 563 height 28
paste textarea "**********"
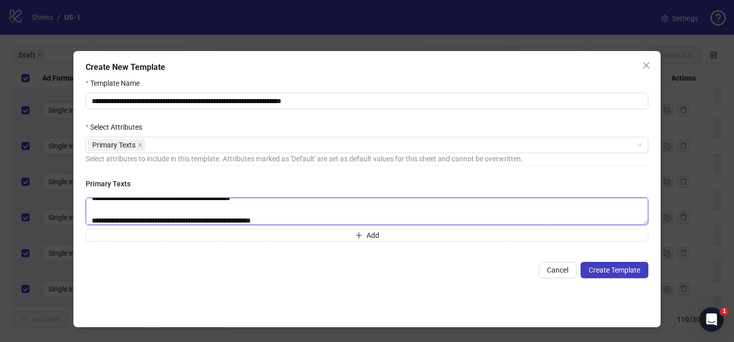
type textarea "**********"
click at [178, 148] on div "Primary Texts" at bounding box center [362, 145] width 548 height 14
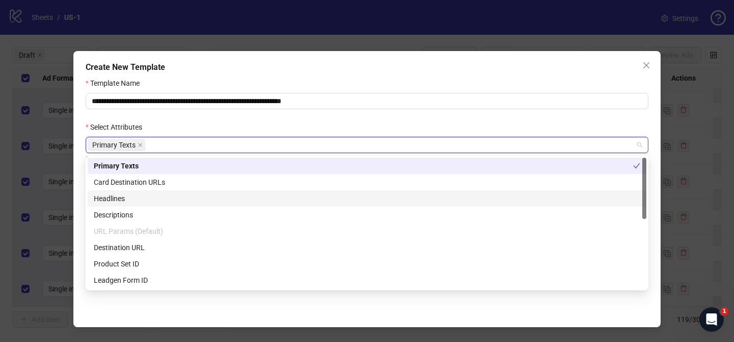
click at [160, 199] on div "Headlines" at bounding box center [367, 198] width 546 height 11
click at [272, 130] on div "Select Attributes" at bounding box center [367, 128] width 563 height 15
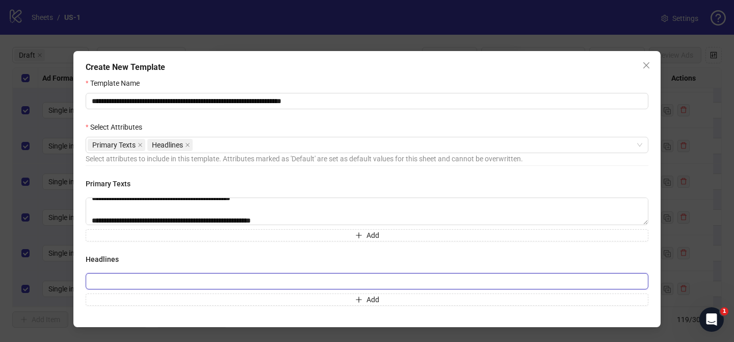
click at [164, 279] on input "text" at bounding box center [367, 281] width 563 height 16
paste input "**********"
type input "**********"
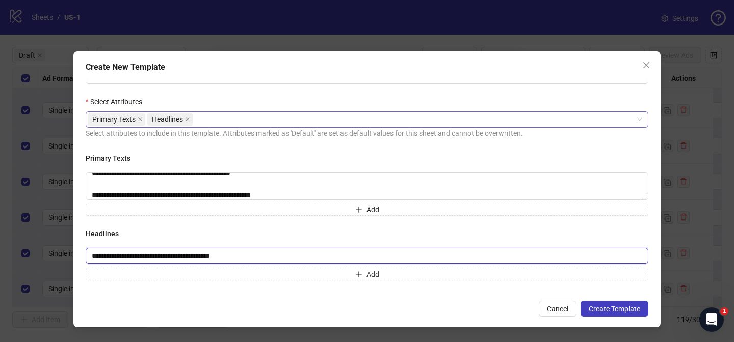
click at [258, 112] on div "Primary Texts Headlines" at bounding box center [362, 119] width 548 height 14
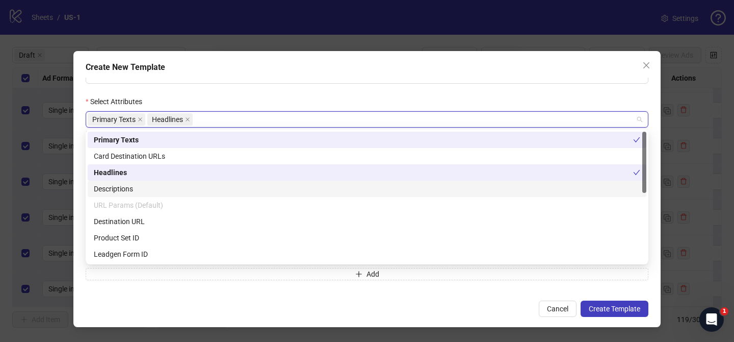
click at [169, 192] on div "Descriptions" at bounding box center [367, 188] width 546 height 11
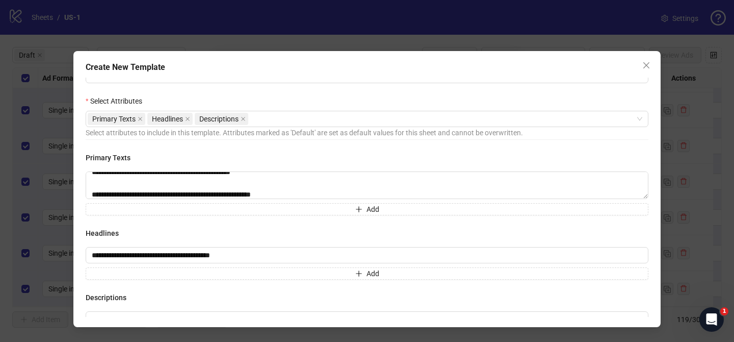
click at [300, 95] on form "**********" at bounding box center [367, 215] width 563 height 329
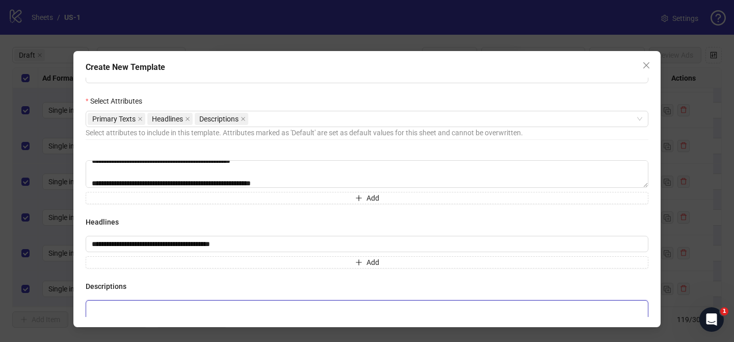
click at [196, 311] on textarea at bounding box center [367, 314] width 563 height 28
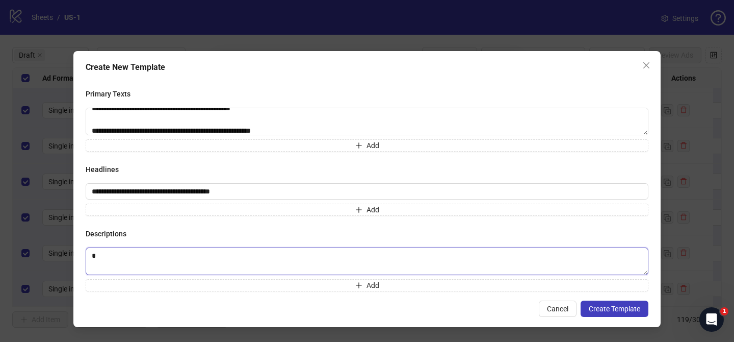
scroll to position [0, 0]
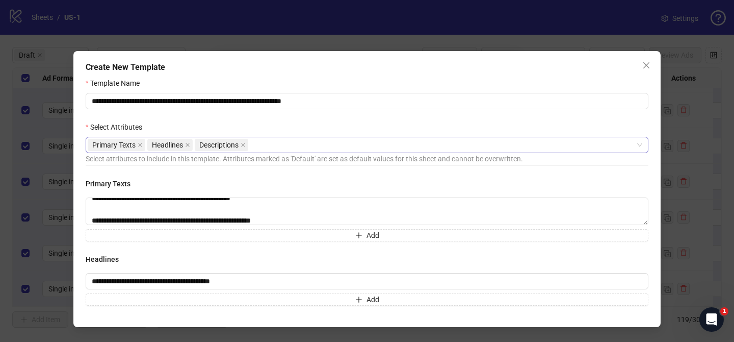
click at [295, 147] on div "Primary Texts Headlines Descriptions" at bounding box center [362, 145] width 548 height 14
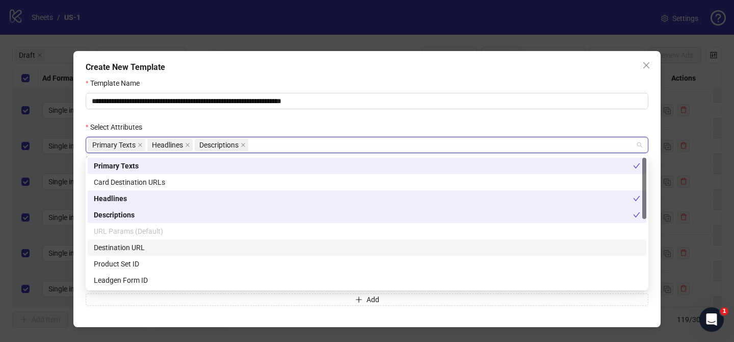
click at [178, 249] on div "Destination URL" at bounding box center [367, 247] width 546 height 11
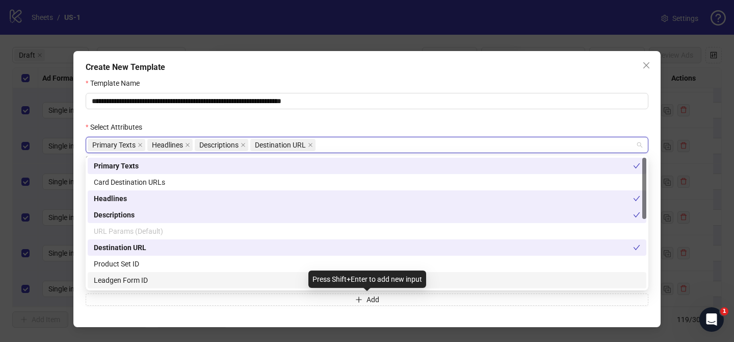
click at [191, 317] on div "**********" at bounding box center [366, 189] width 587 height 276
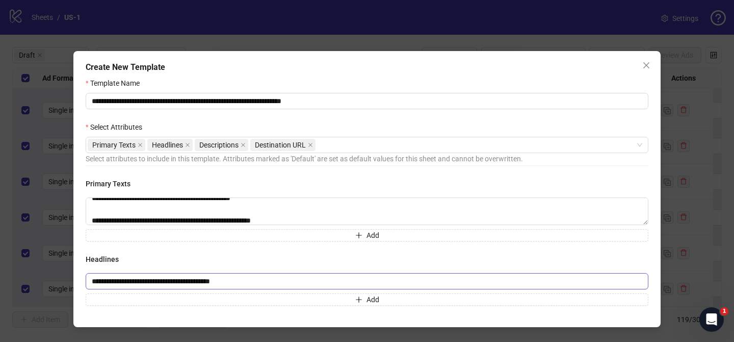
scroll to position [59, 0]
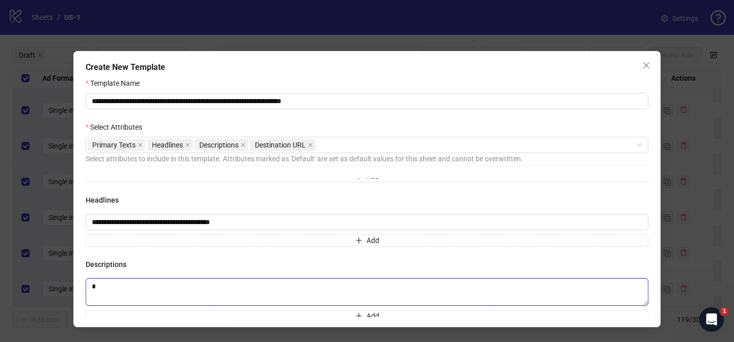
click at [187, 295] on textarea at bounding box center [367, 292] width 563 height 28
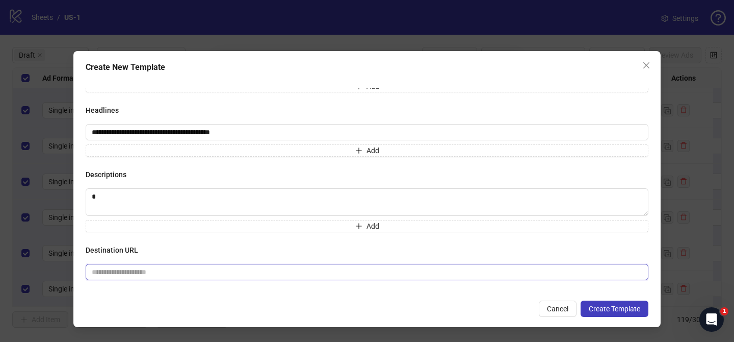
click at [181, 268] on input "text" at bounding box center [363, 271] width 542 height 11
paste input "**********"
type input "**********"
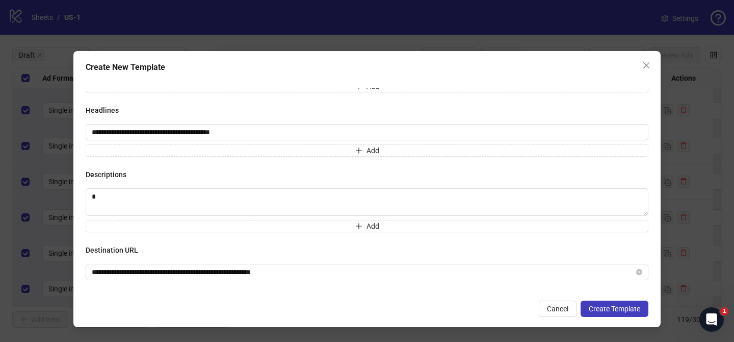
click at [214, 256] on div "**********" at bounding box center [367, 262] width 563 height 36
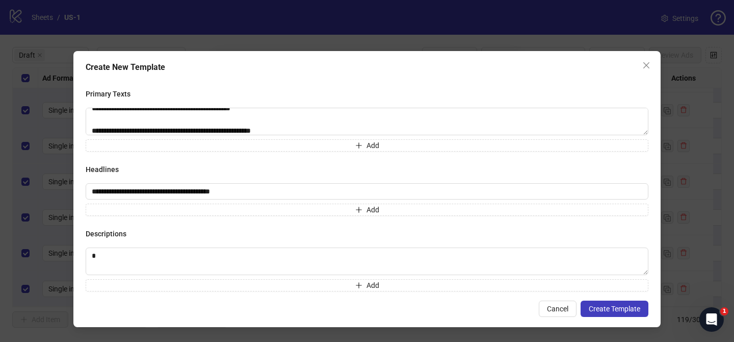
scroll to position [0, 0]
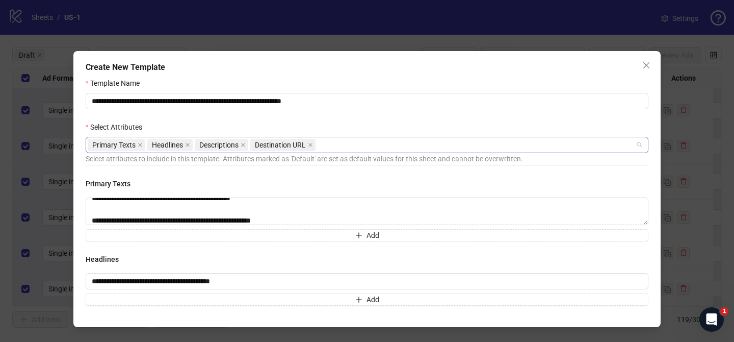
click at [359, 141] on div "Primary Texts Headlines Descriptions Destination URL" at bounding box center [362, 145] width 548 height 14
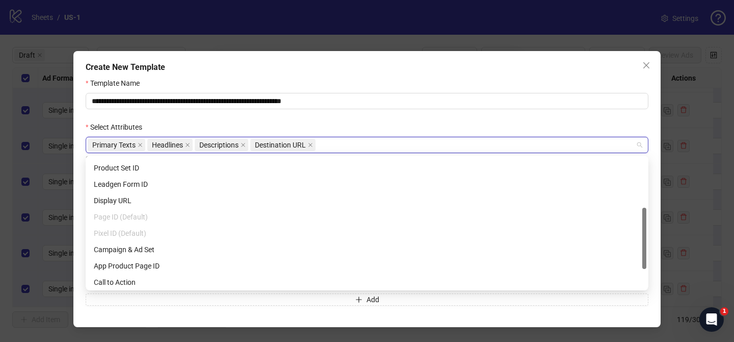
scroll to position [147, 0]
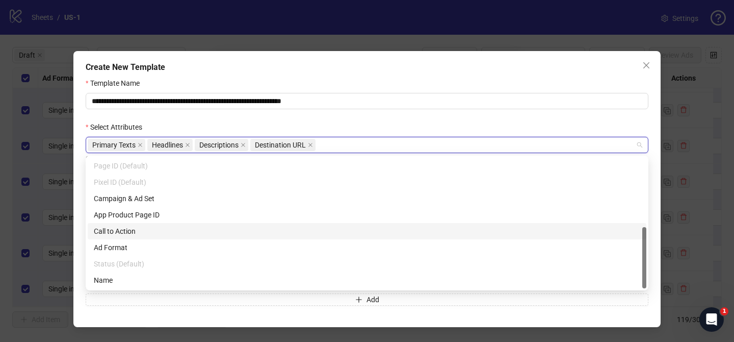
click at [165, 234] on div "Call to Action" at bounding box center [367, 230] width 546 height 11
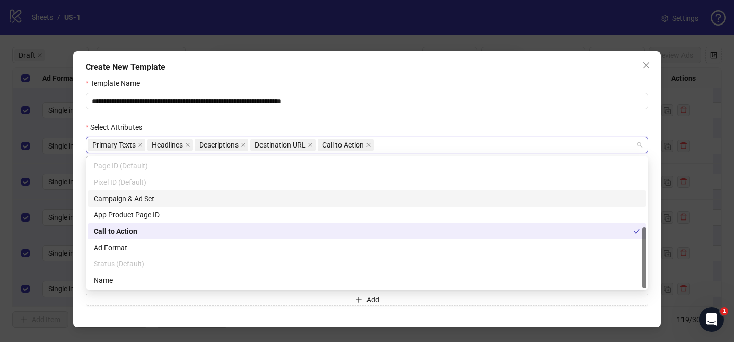
click at [354, 126] on div "Select Attributes" at bounding box center [367, 128] width 563 height 15
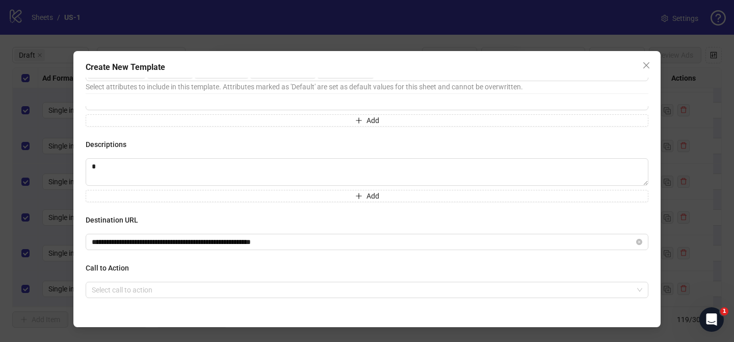
scroll to position [90, 0]
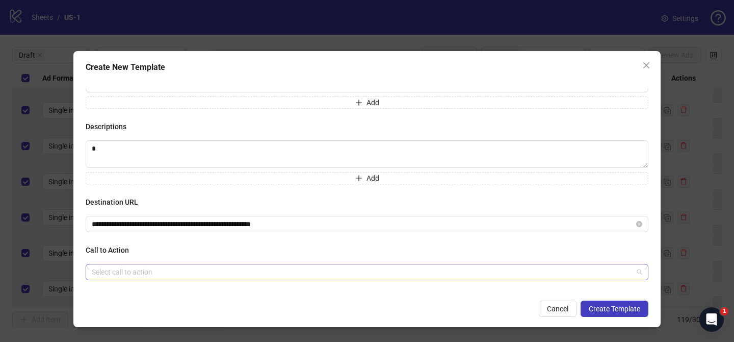
click at [236, 269] on input "search" at bounding box center [362, 271] width 541 height 15
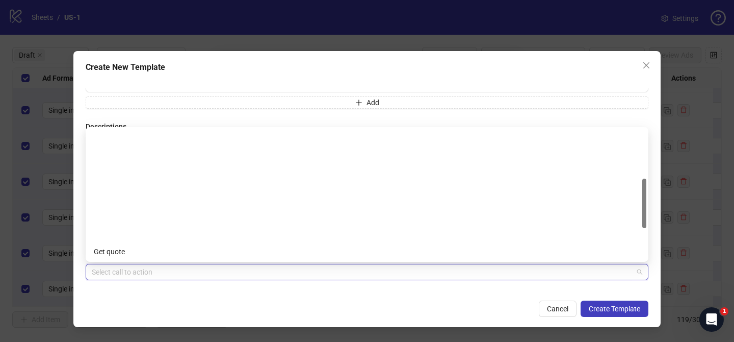
scroll to position [212, 0]
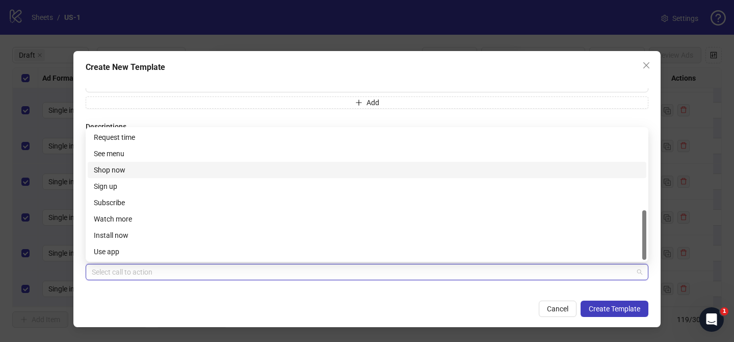
click at [154, 174] on div "Shop now" at bounding box center [367, 169] width 546 height 11
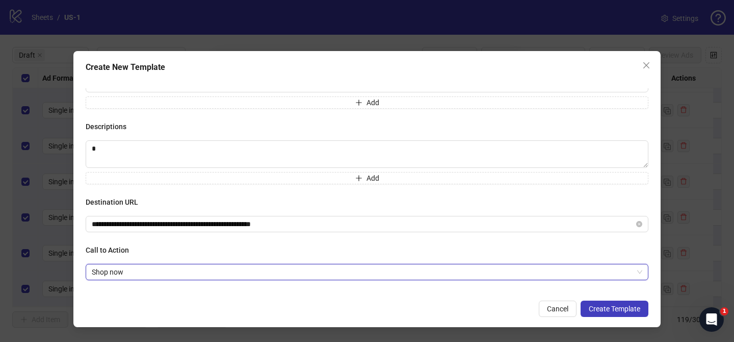
click at [211, 321] on div "**********" at bounding box center [366, 189] width 587 height 276
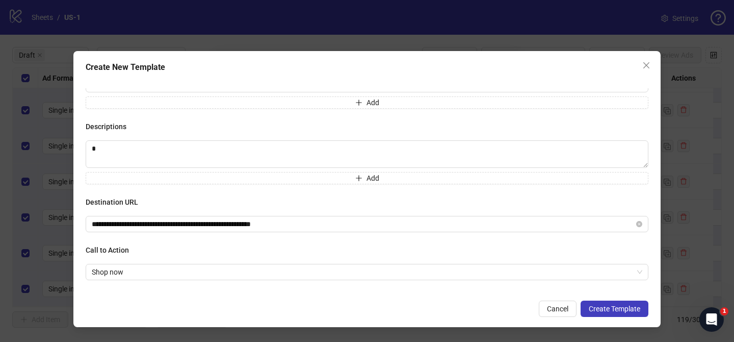
scroll to position [0, 0]
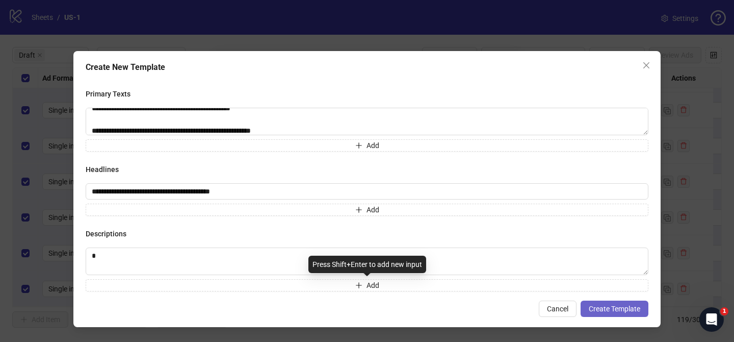
click at [624, 306] on span "Create Template" at bounding box center [614, 308] width 51 height 8
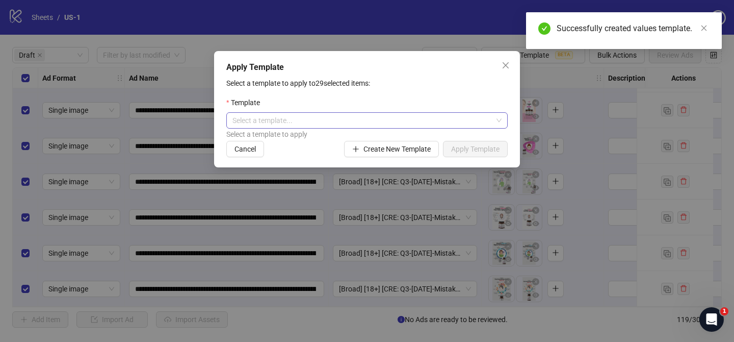
click at [333, 121] on input "search" at bounding box center [362, 120] width 260 height 15
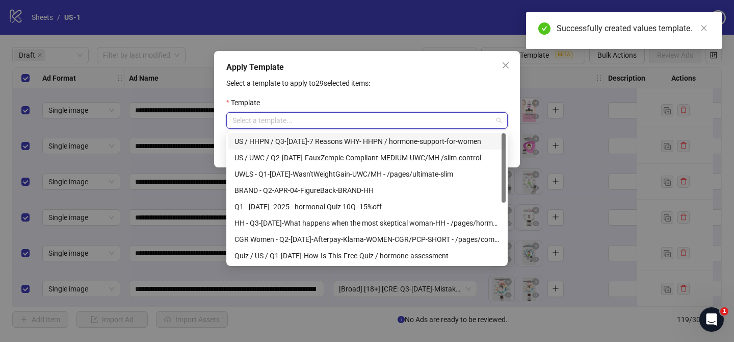
click at [326, 139] on div "US / HHPN / Q3-[DATE]-7 Reasons WHY- HHPN / hormone-support-for-women" at bounding box center [367, 141] width 265 height 11
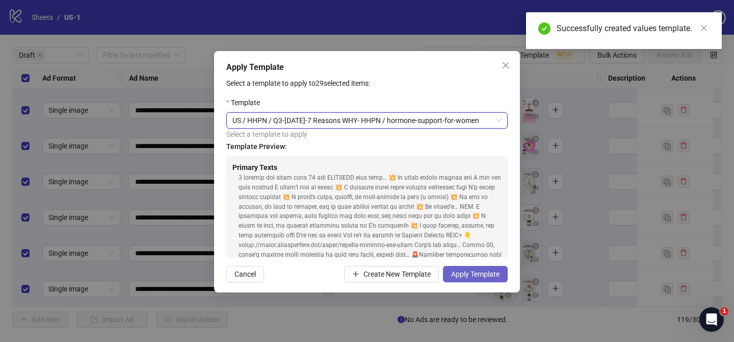
click at [478, 272] on span "Apply Template" at bounding box center [475, 274] width 48 height 8
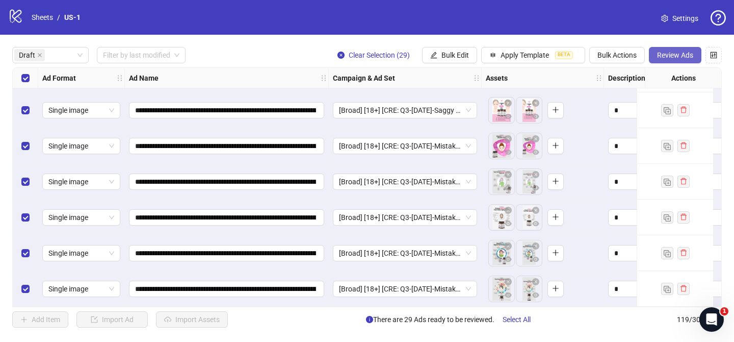
click at [680, 56] on span "Review Ads" at bounding box center [675, 55] width 36 height 8
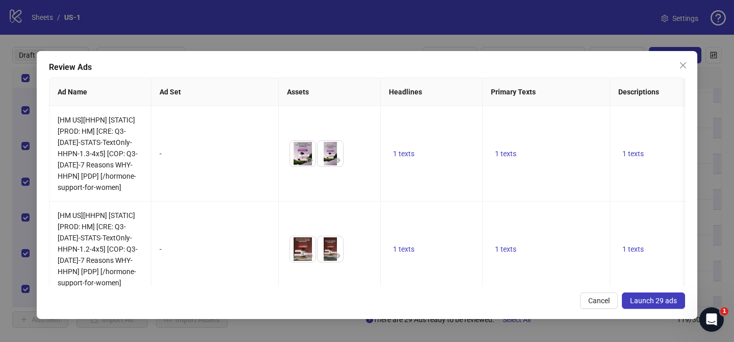
click at [643, 299] on span "Launch 29 ads" at bounding box center [653, 300] width 47 height 8
